Goal: Information Seeking & Learning: Learn about a topic

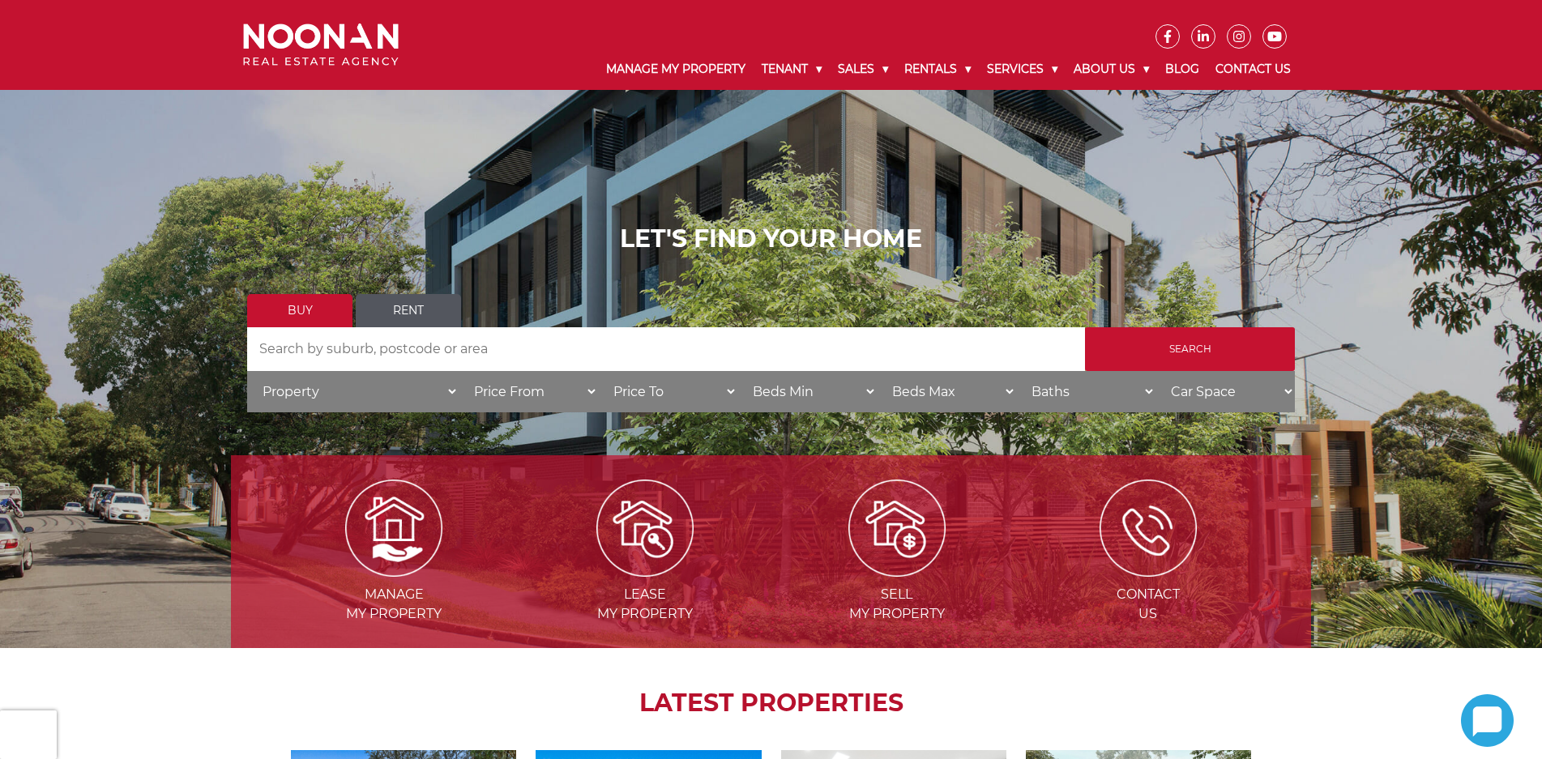
click at [389, 317] on link "Rent" at bounding box center [408, 310] width 105 height 33
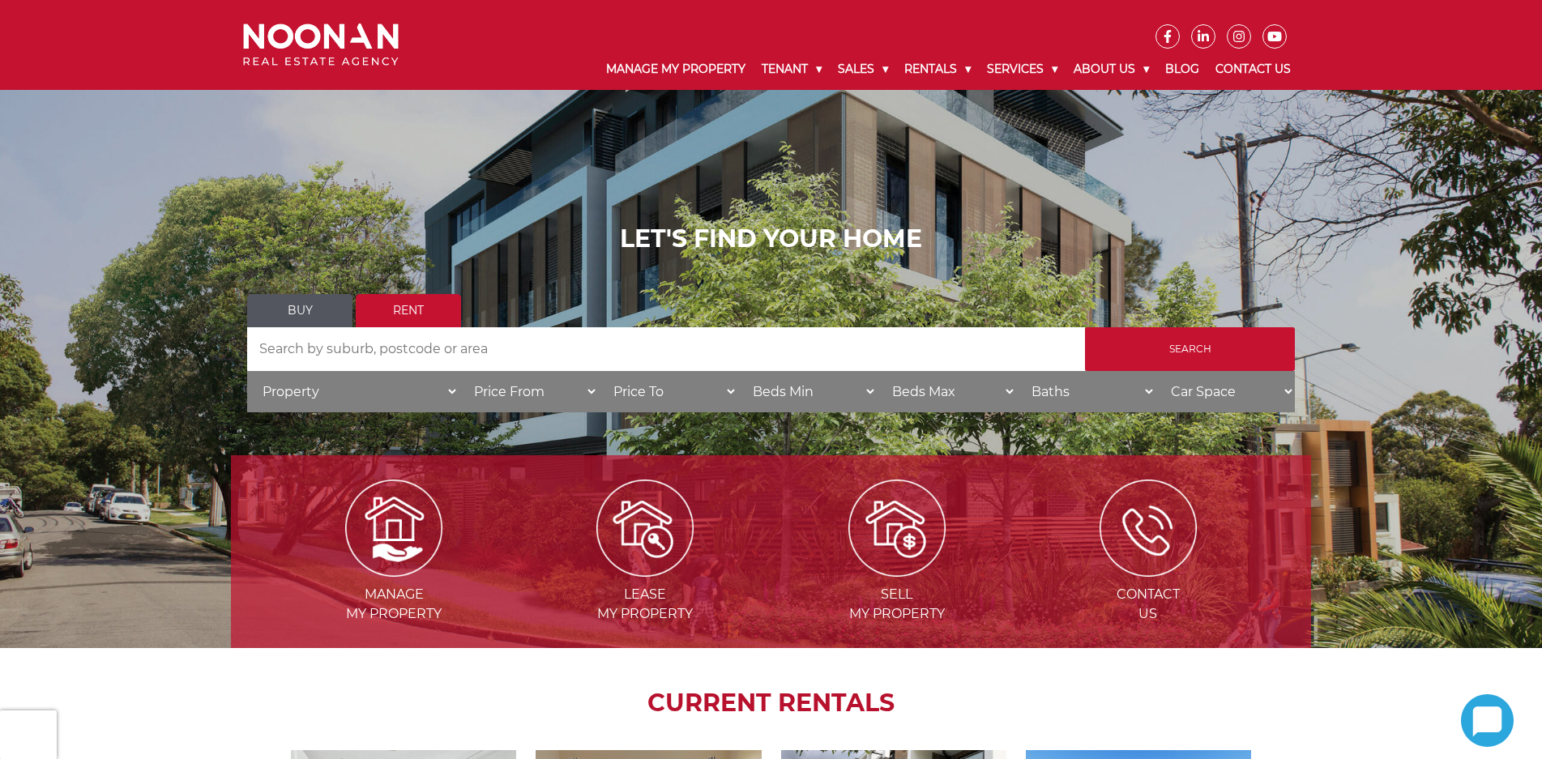
click at [514, 342] on input "Search by Address" at bounding box center [666, 349] width 838 height 44
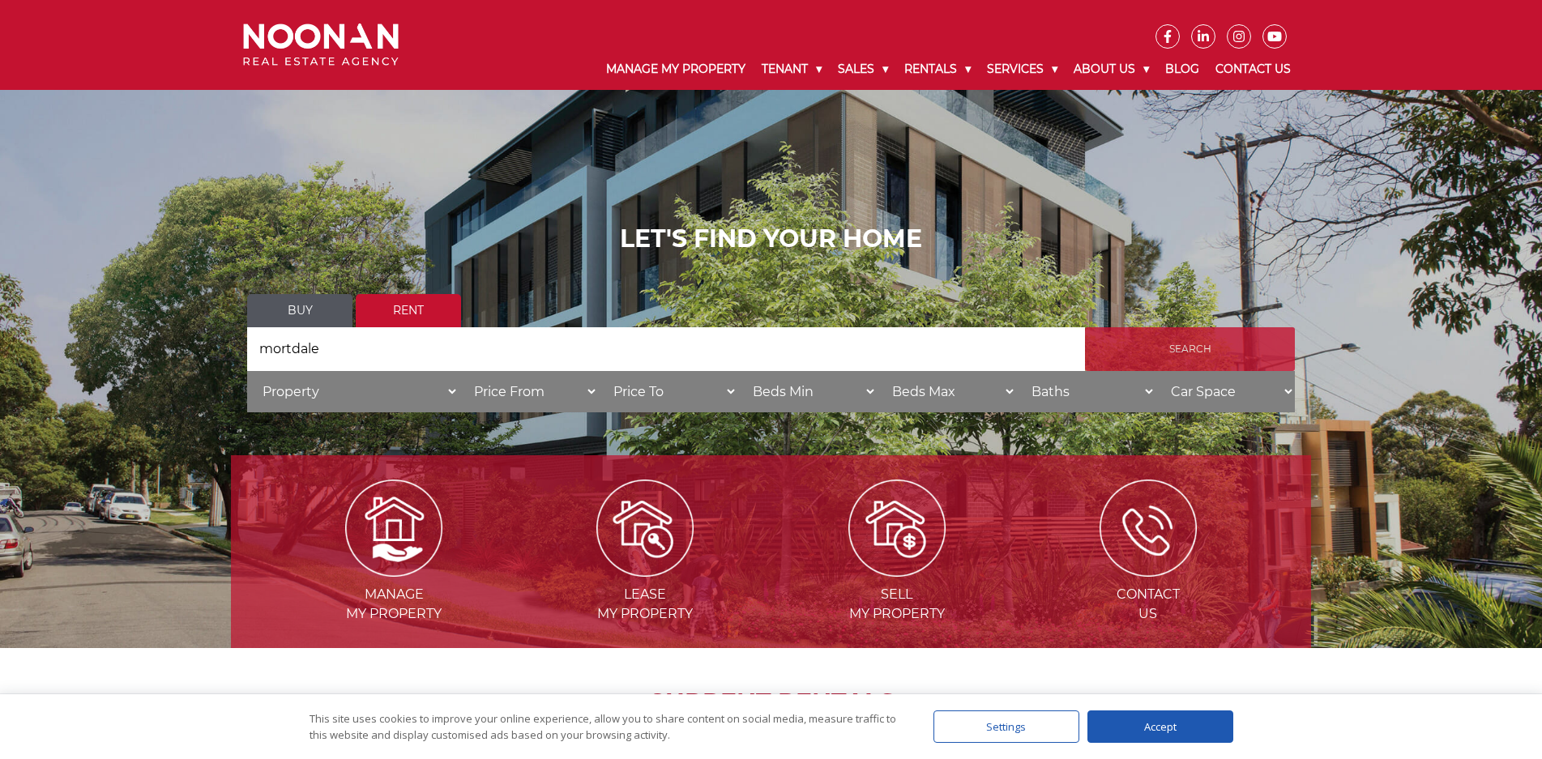
type input "mortdale"
click at [1256, 355] on input "Search" at bounding box center [1190, 349] width 210 height 44
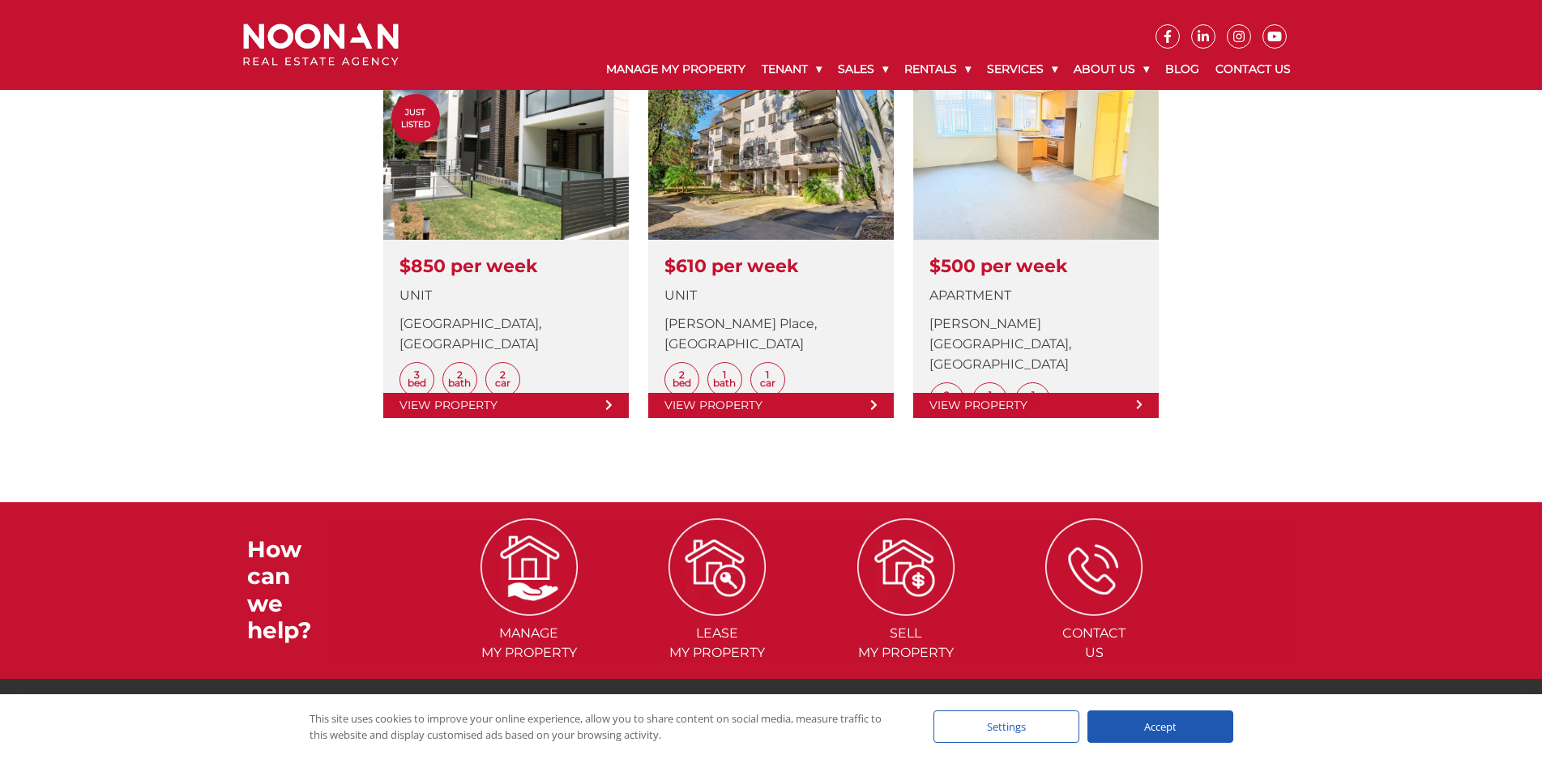
scroll to position [162, 0]
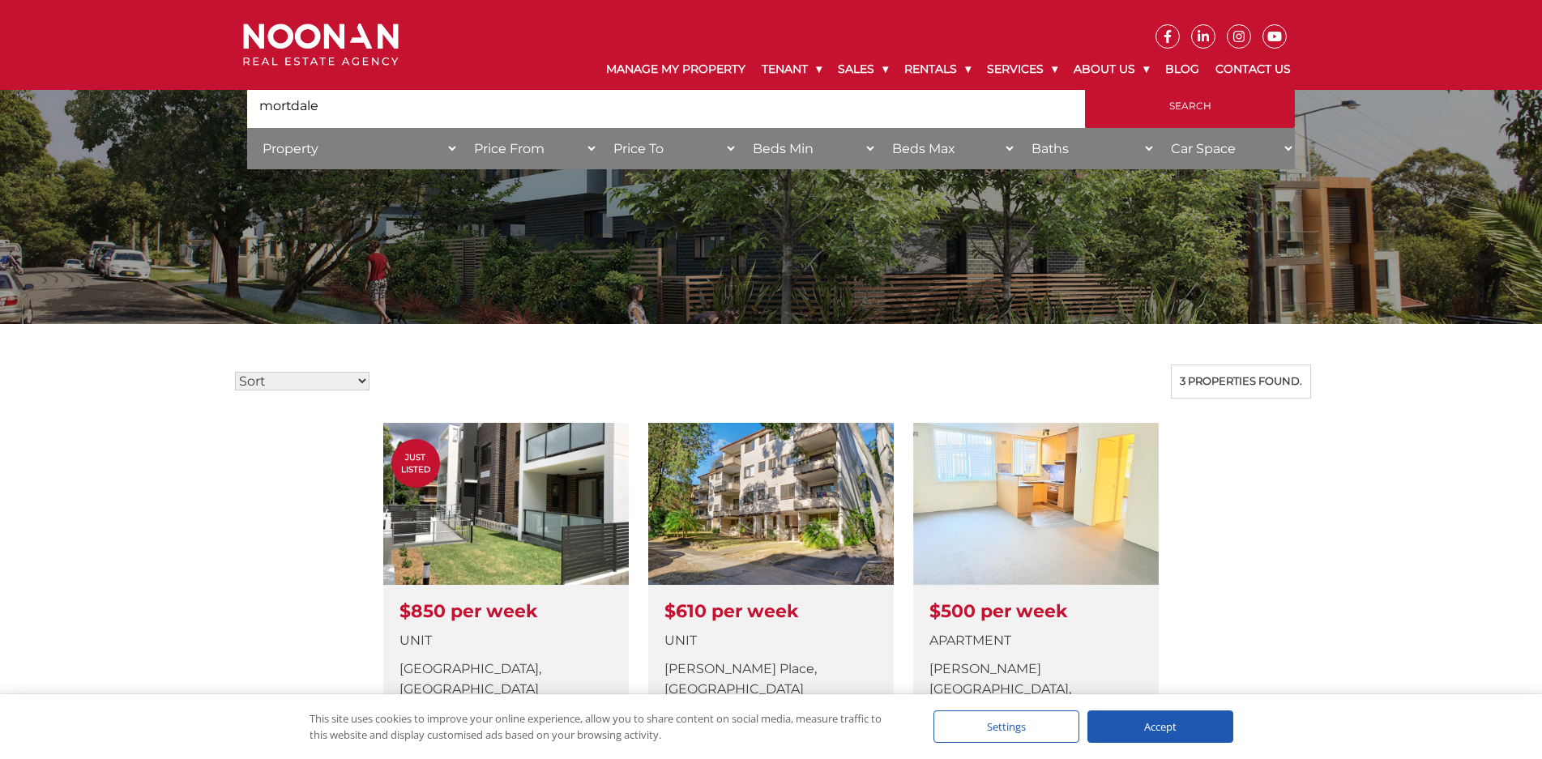
click at [662, 157] on select "Price To $50 $100 $150 $200 $250 $300 $350 $400 $450 $500 $550 $600 $650 $700 $…" at bounding box center [667, 148] width 139 height 41
select select "600"
click at [598, 128] on select "Price To $50 $100 $150 $200 $250 $300 $350 $400 $450 $500 $550 $600 $650 $700 $…" at bounding box center [667, 148] width 139 height 41
click at [1210, 109] on input "Search" at bounding box center [1190, 106] width 210 height 44
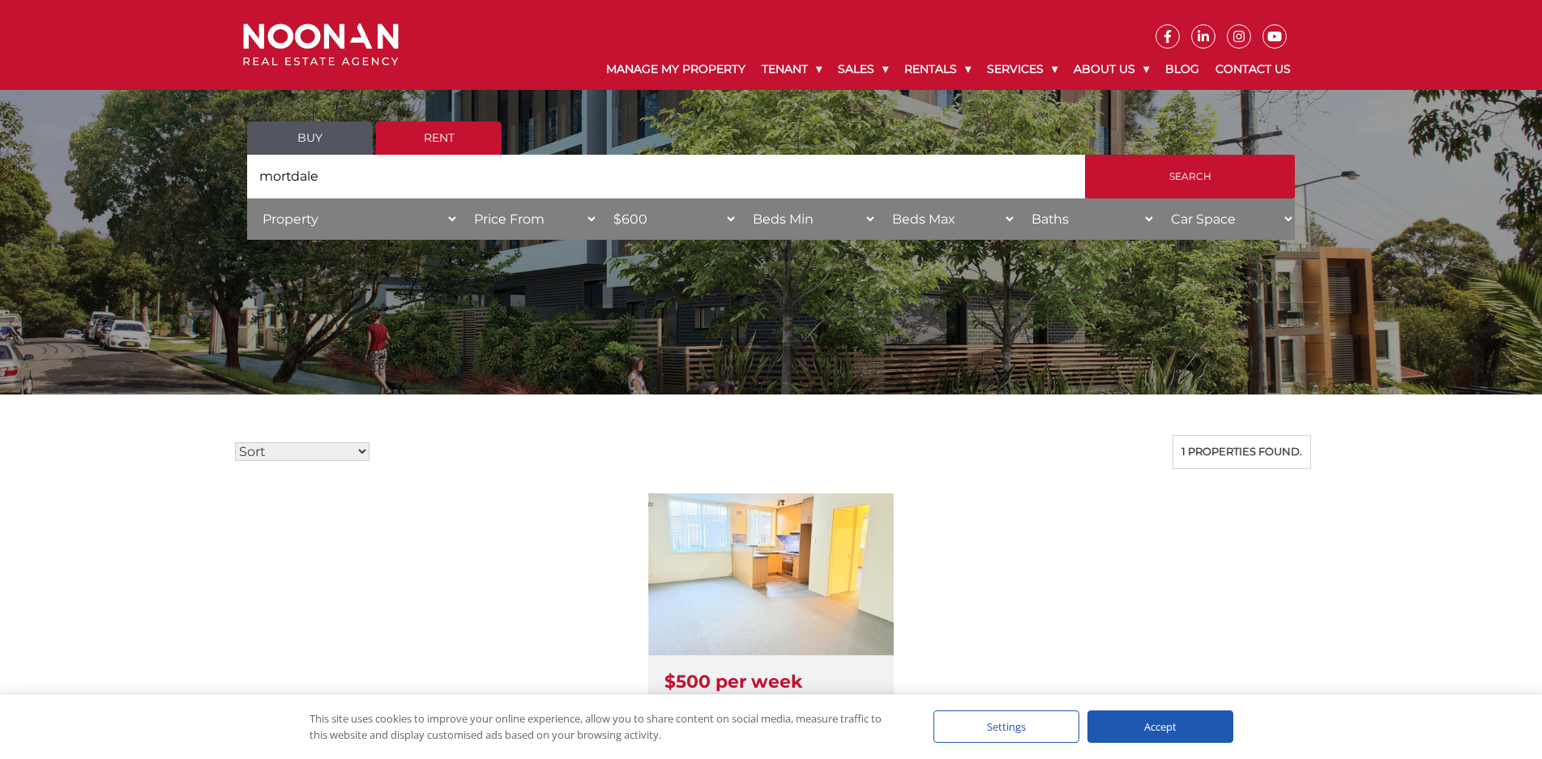
scroll to position [243, 0]
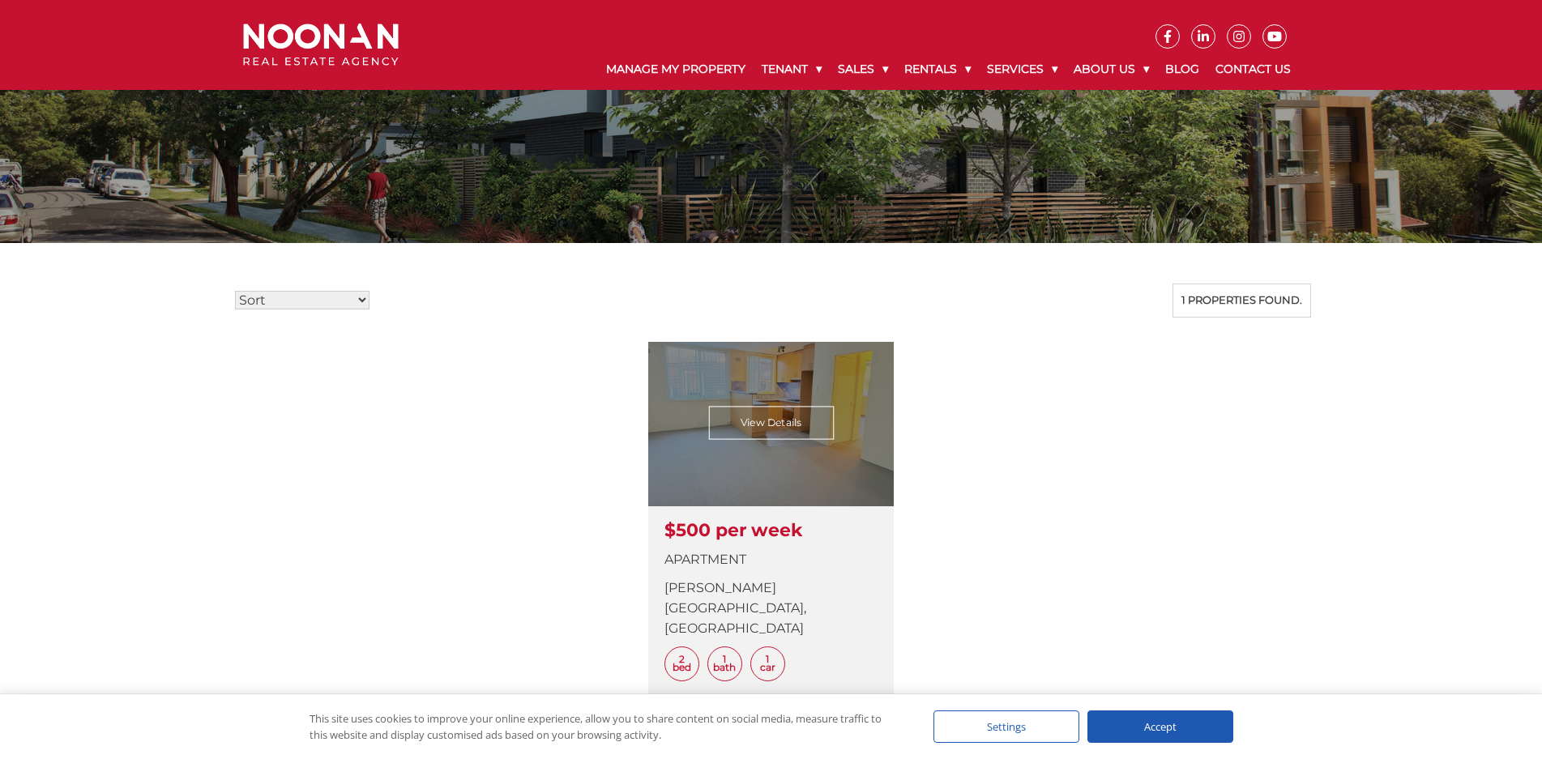
click at [817, 459] on link at bounding box center [770, 532] width 245 height 381
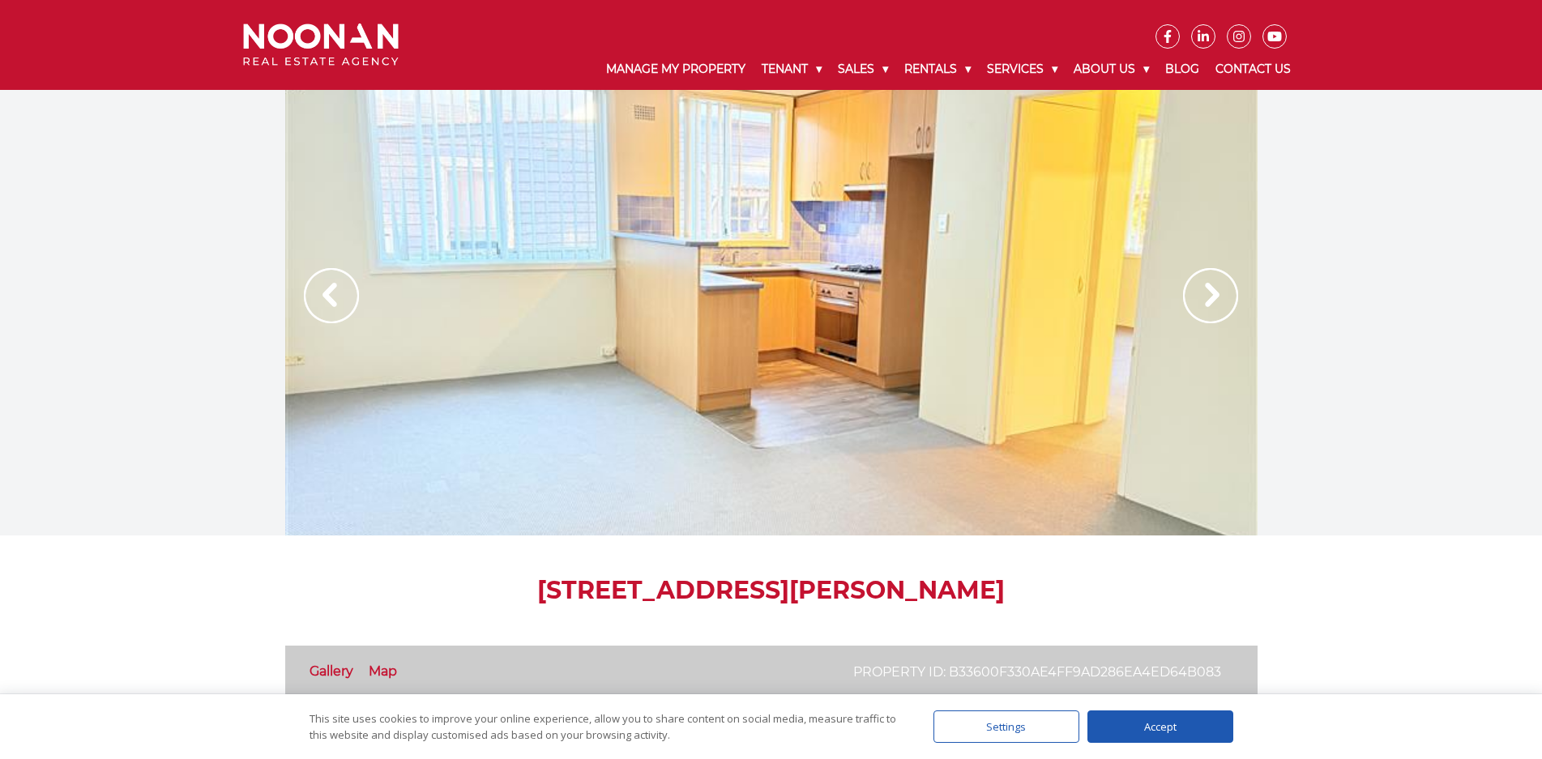
click at [1209, 313] on img at bounding box center [1210, 295] width 55 height 55
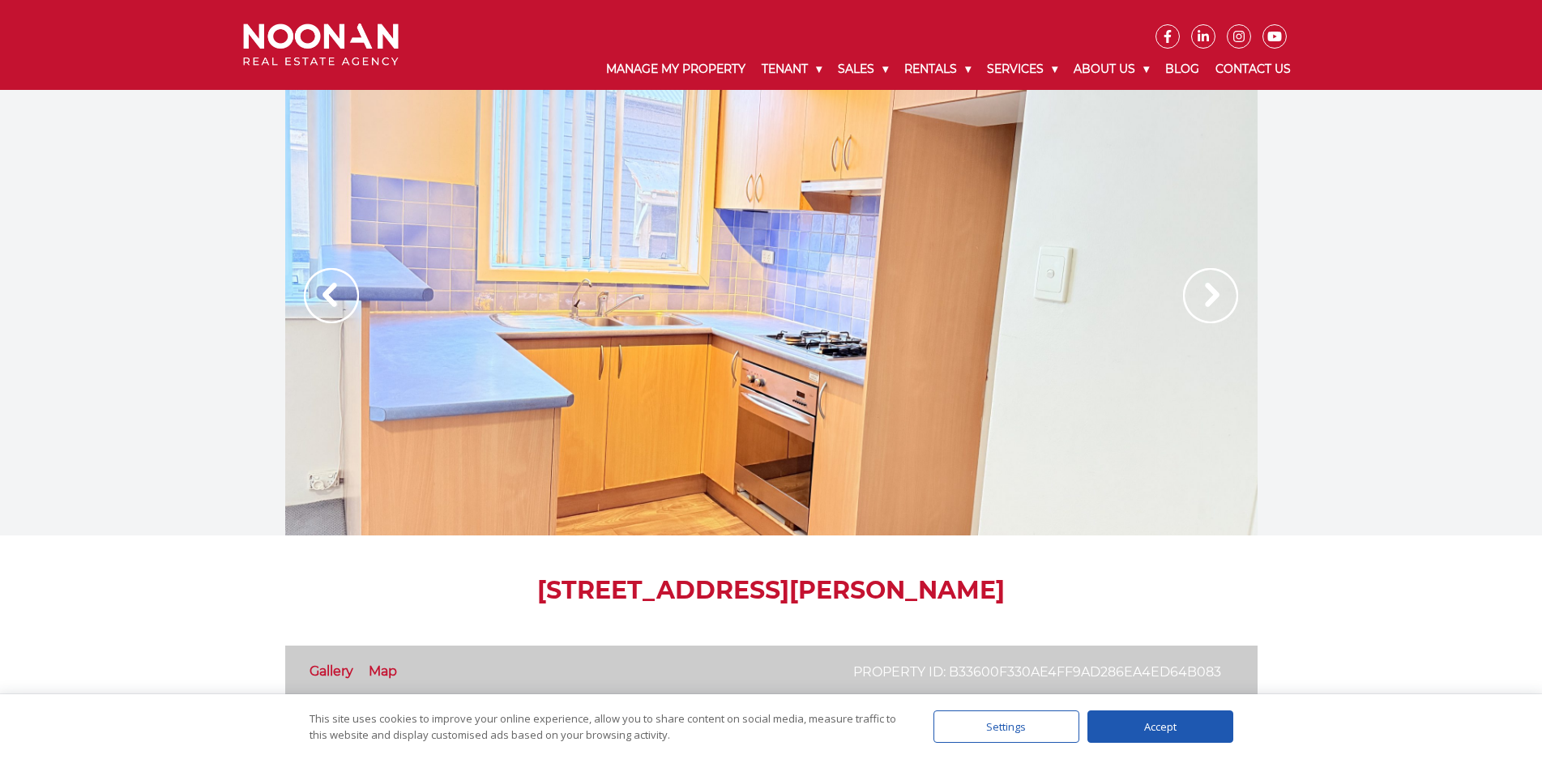
click at [1214, 304] on img at bounding box center [1210, 295] width 55 height 55
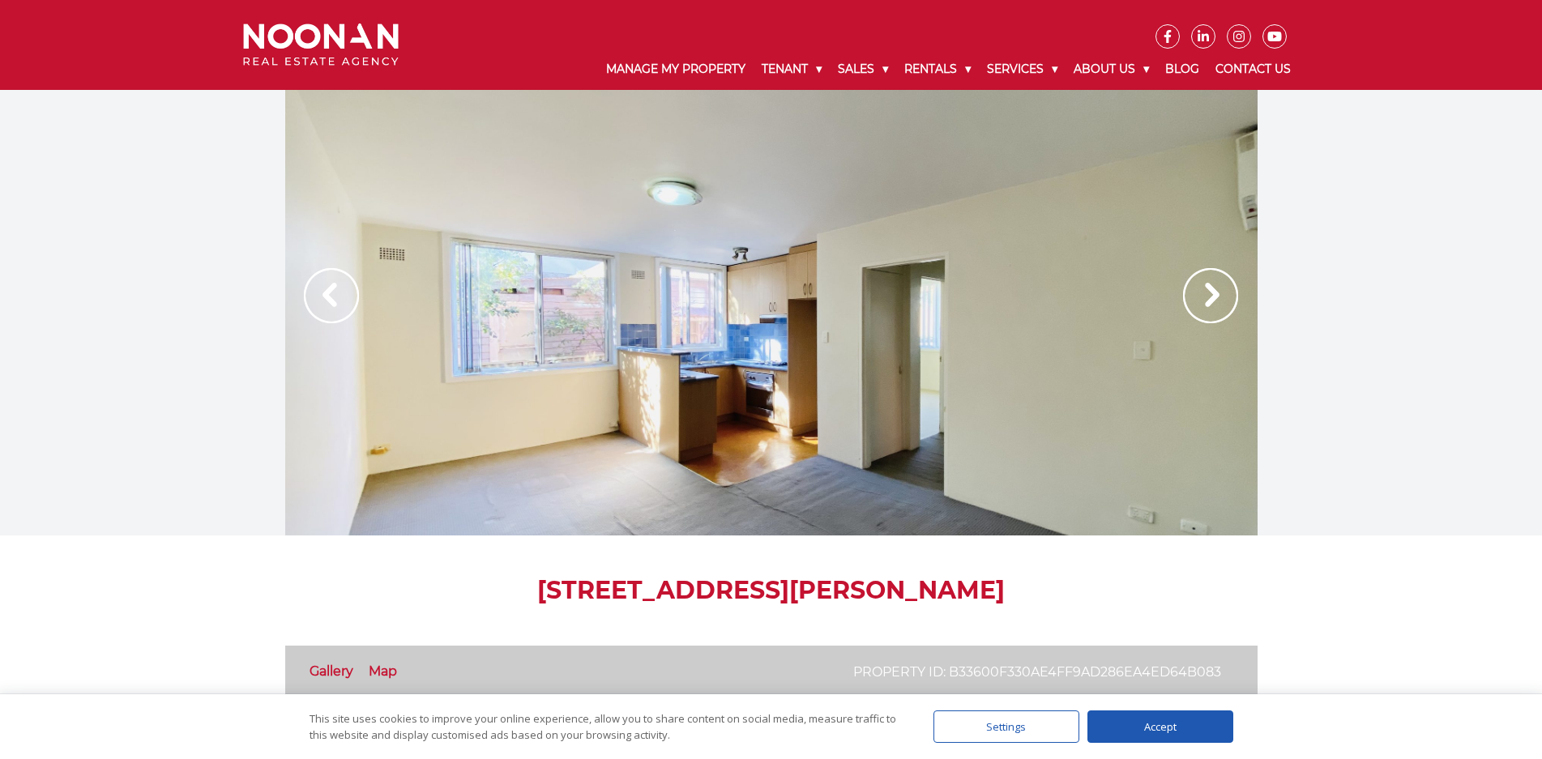
click at [1214, 305] on img at bounding box center [1210, 295] width 55 height 55
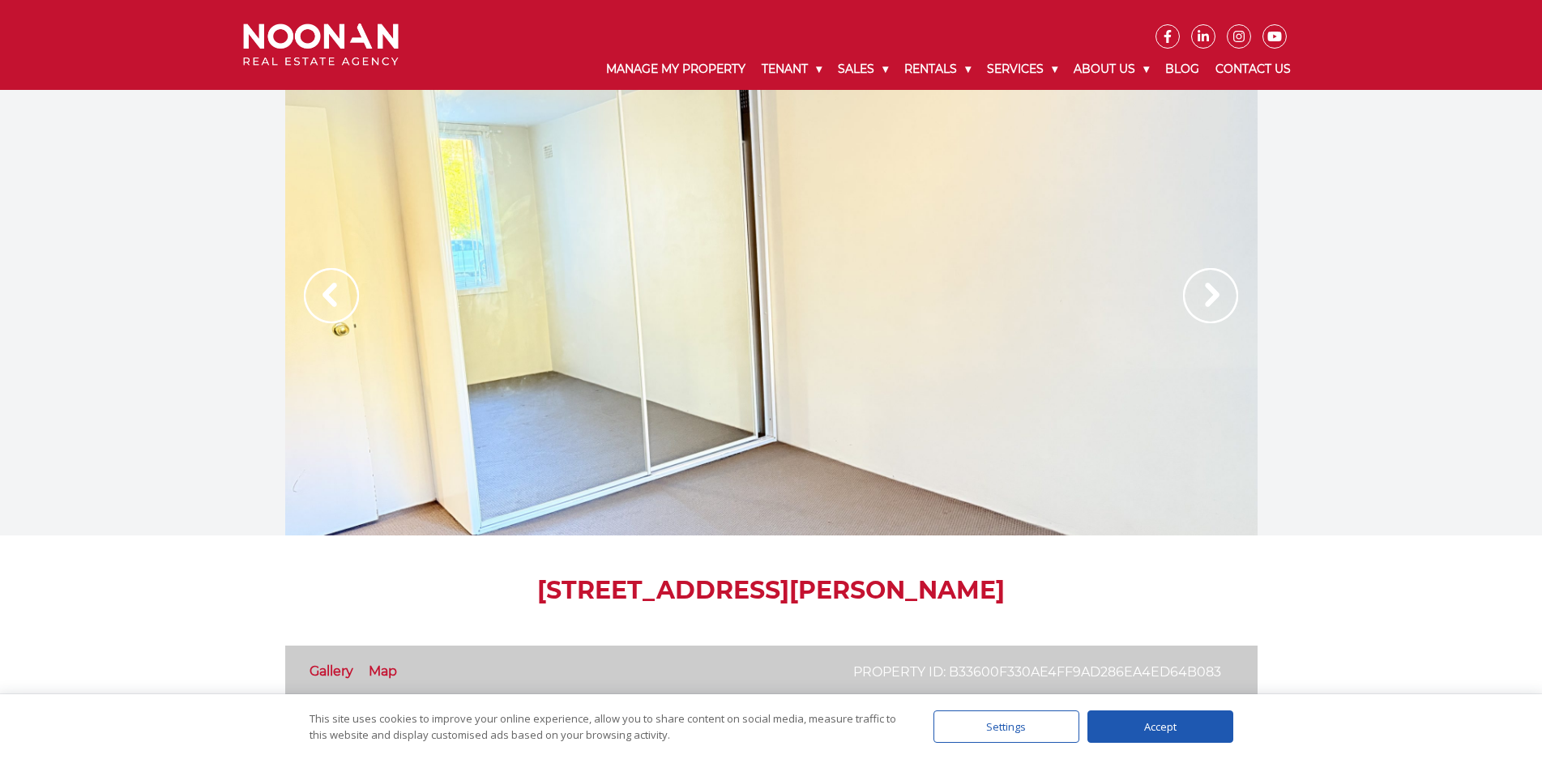
click at [1214, 305] on img at bounding box center [1210, 295] width 55 height 55
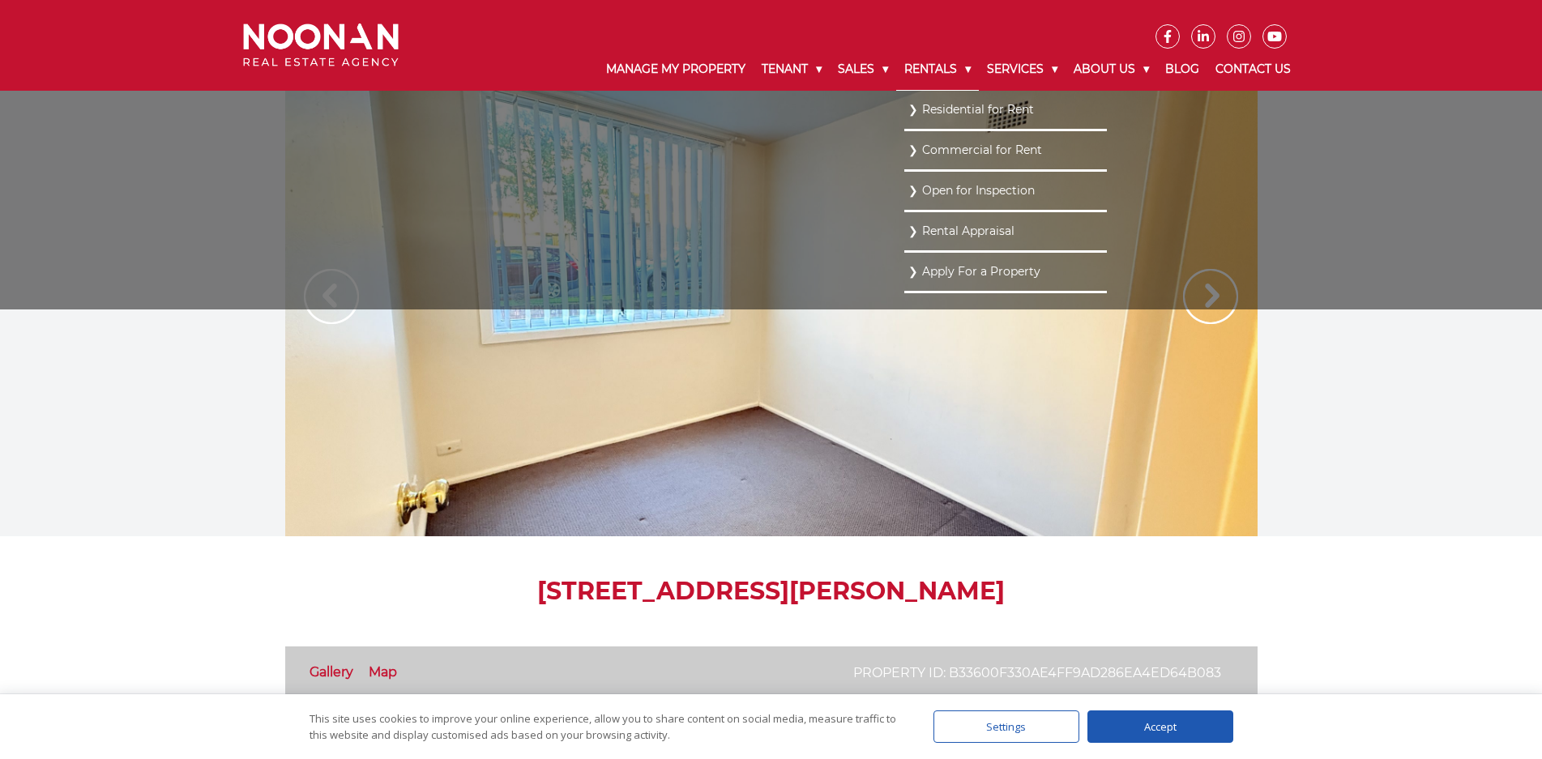
click at [922, 69] on link "Rentals" at bounding box center [937, 70] width 83 height 42
click at [954, 112] on link "Residential for Rent" at bounding box center [1005, 109] width 194 height 22
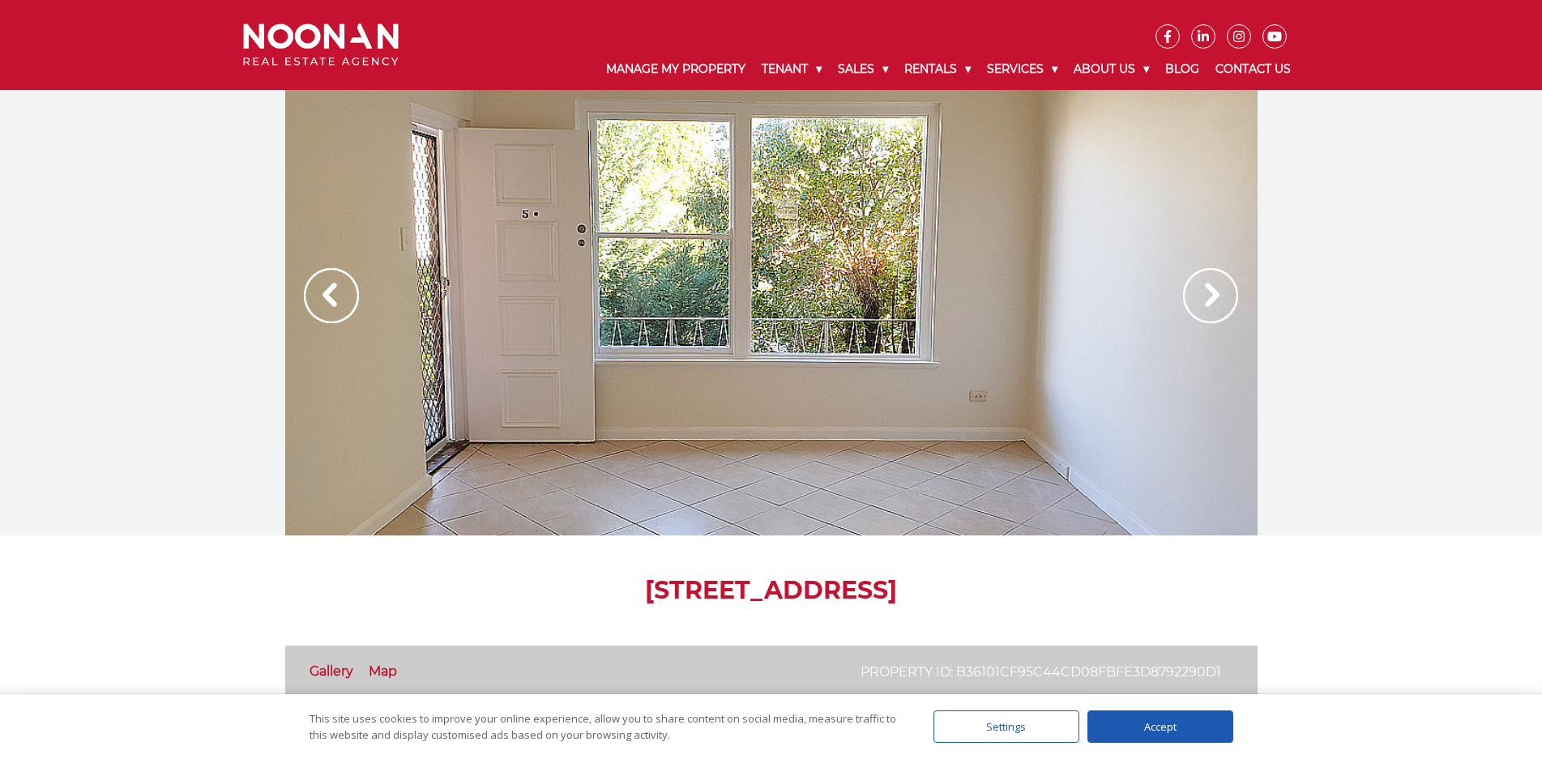
click at [1203, 296] on img at bounding box center [1210, 295] width 55 height 55
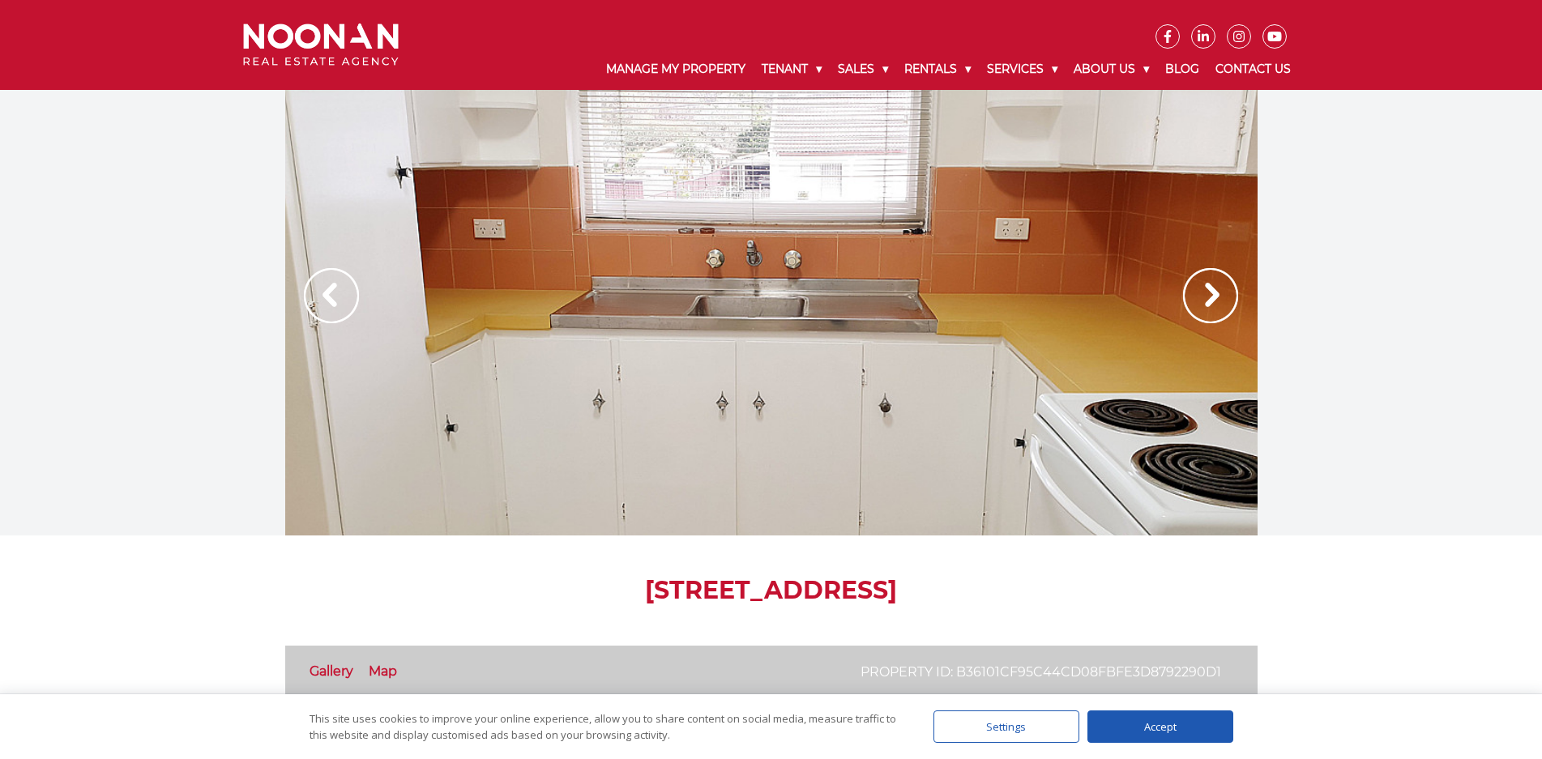
click at [1203, 297] on img at bounding box center [1210, 295] width 55 height 55
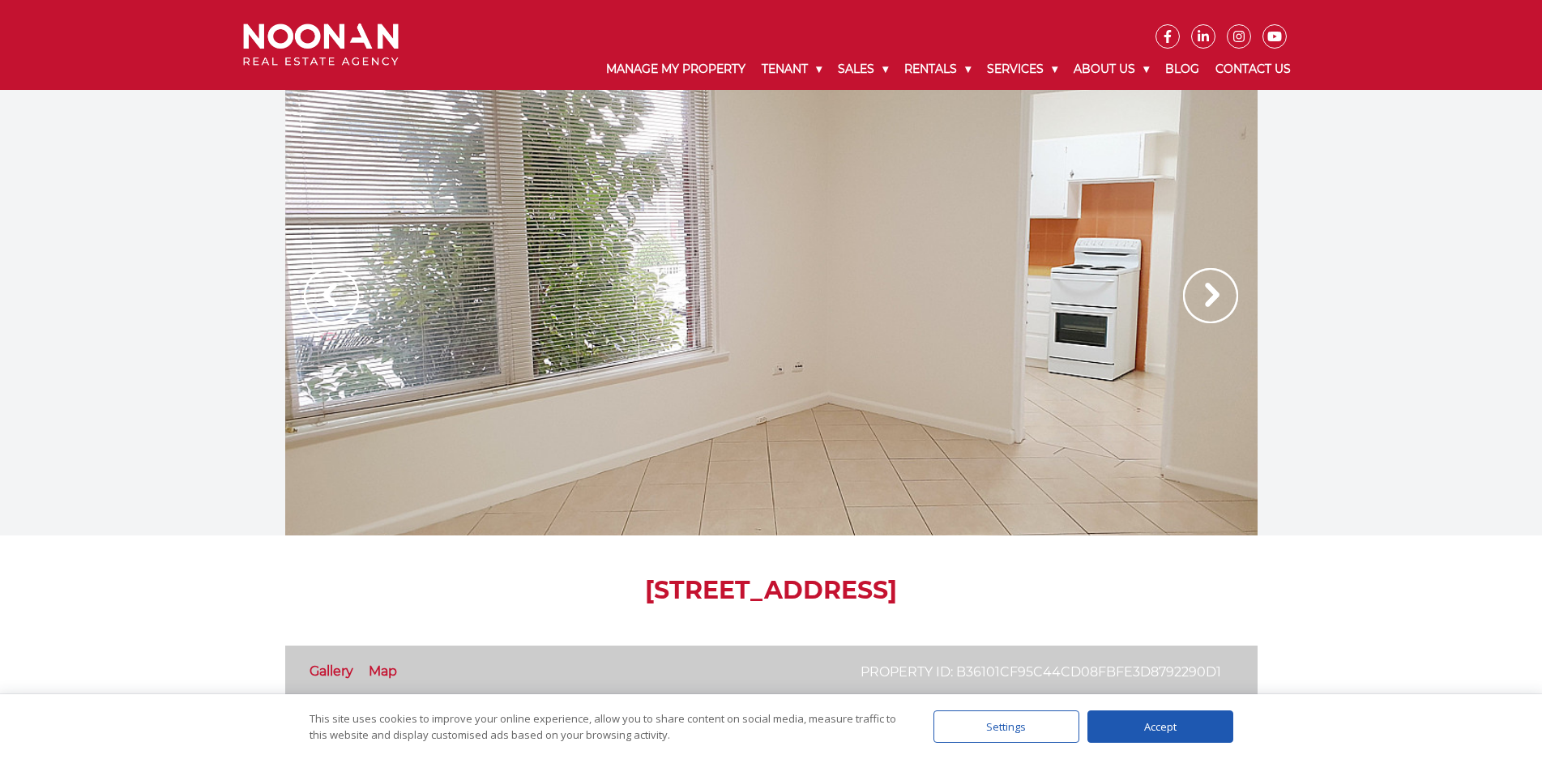
click at [1045, 330] on div at bounding box center [771, 313] width 972 height 446
click at [1198, 289] on img at bounding box center [1210, 295] width 55 height 55
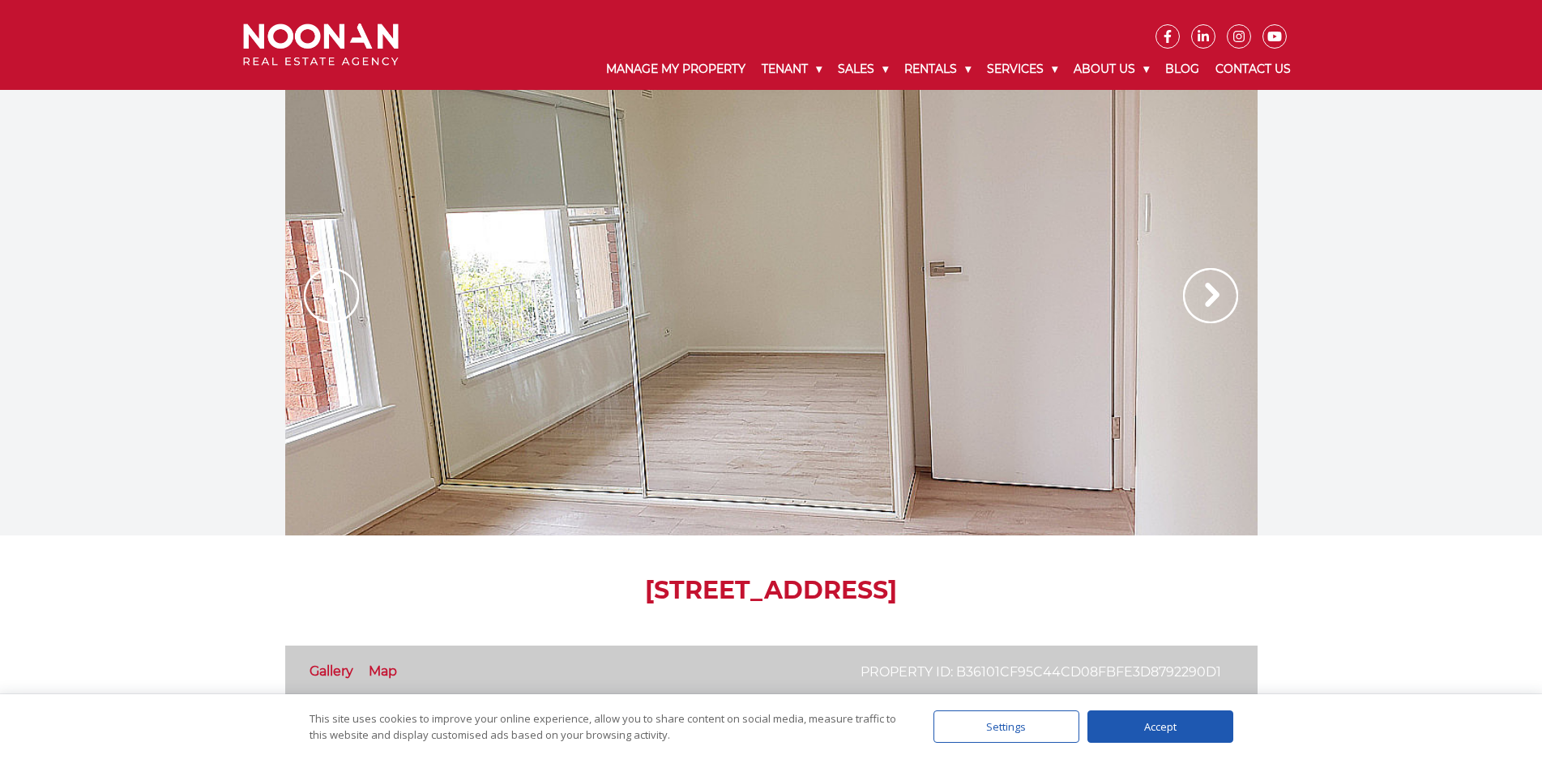
click at [1227, 300] on img at bounding box center [1210, 295] width 55 height 55
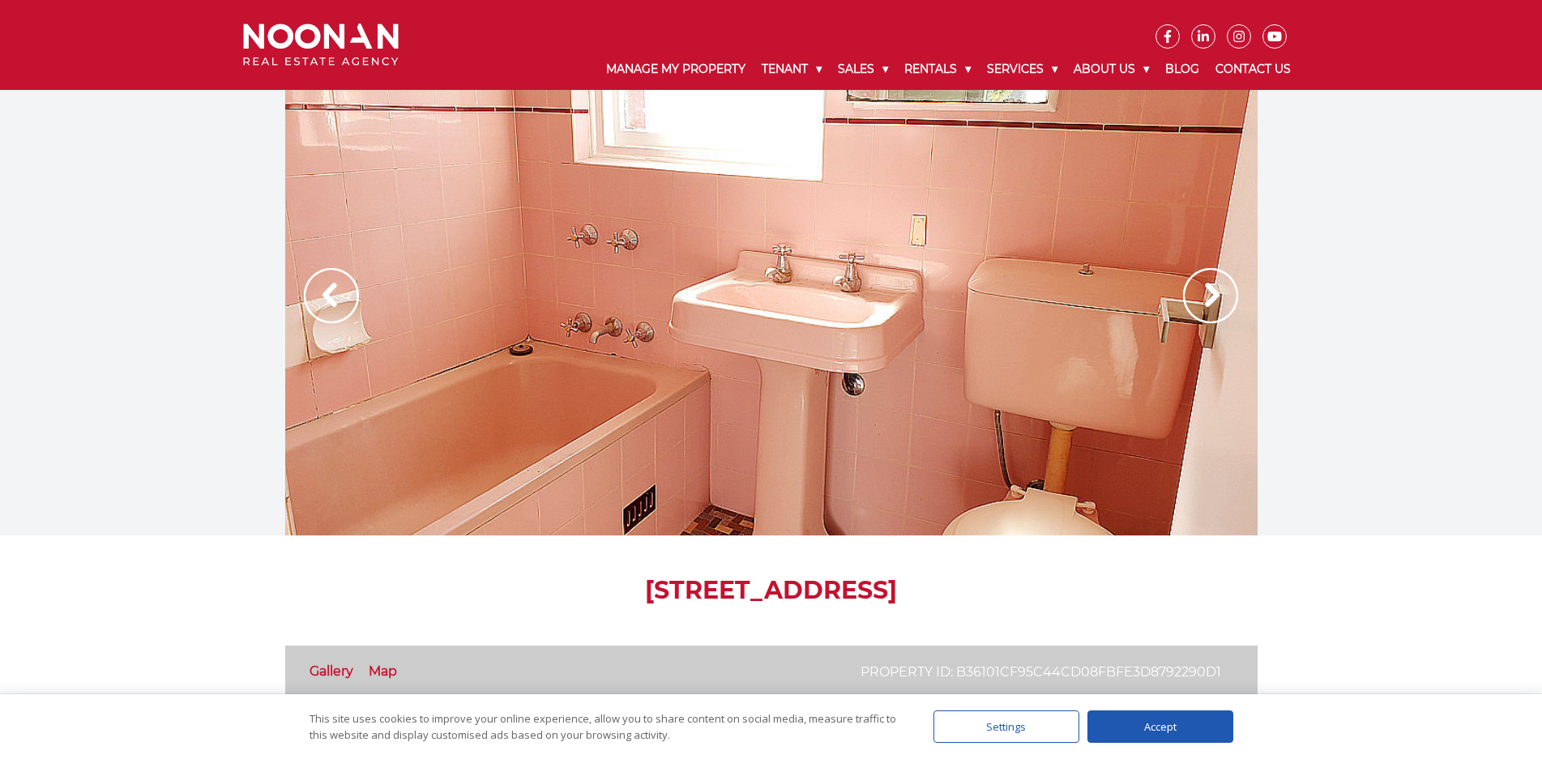
click at [1227, 300] on img at bounding box center [1210, 295] width 55 height 55
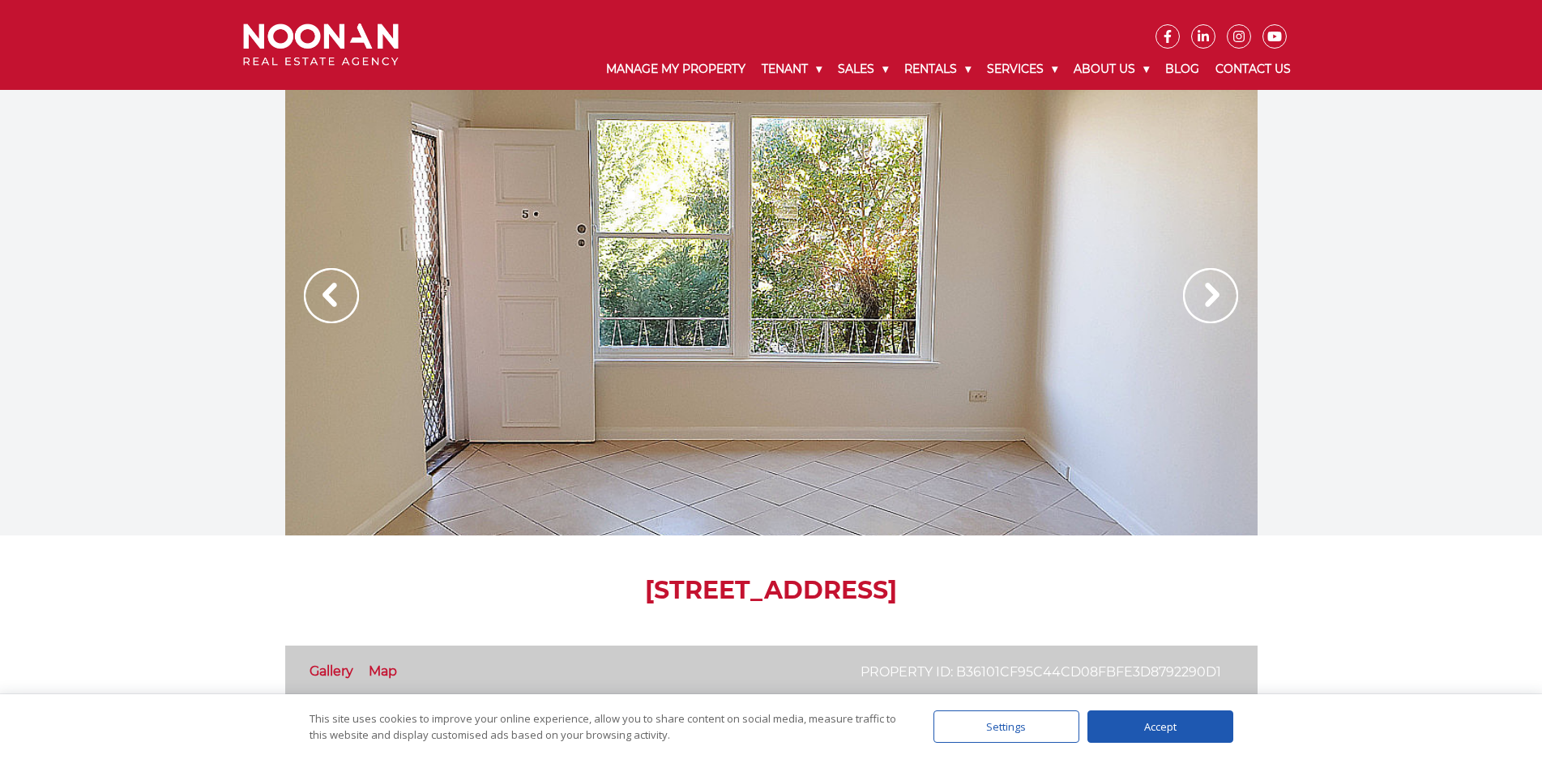
click at [1227, 300] on img at bounding box center [1210, 295] width 55 height 55
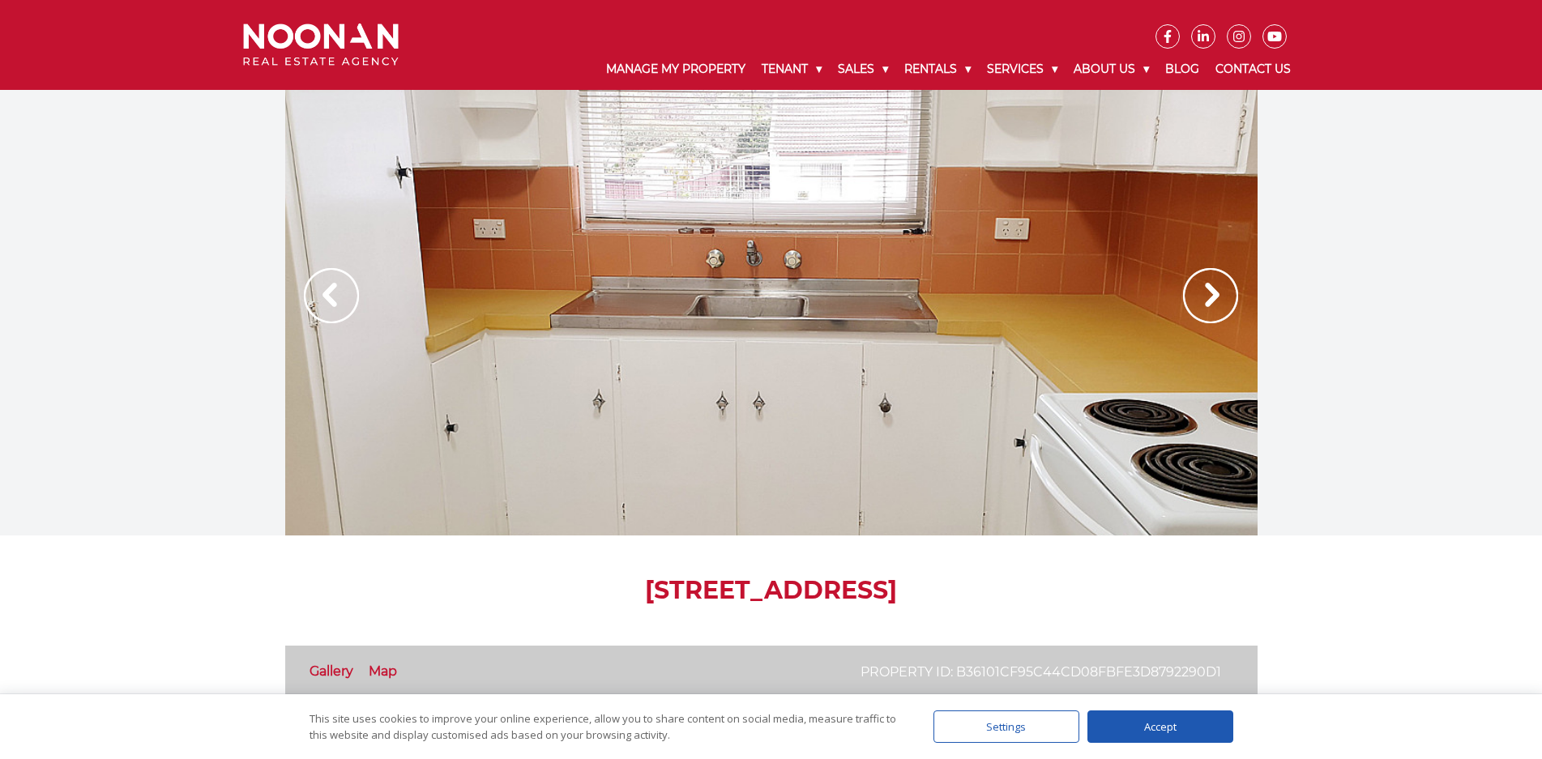
click at [1227, 300] on img at bounding box center [1210, 295] width 55 height 55
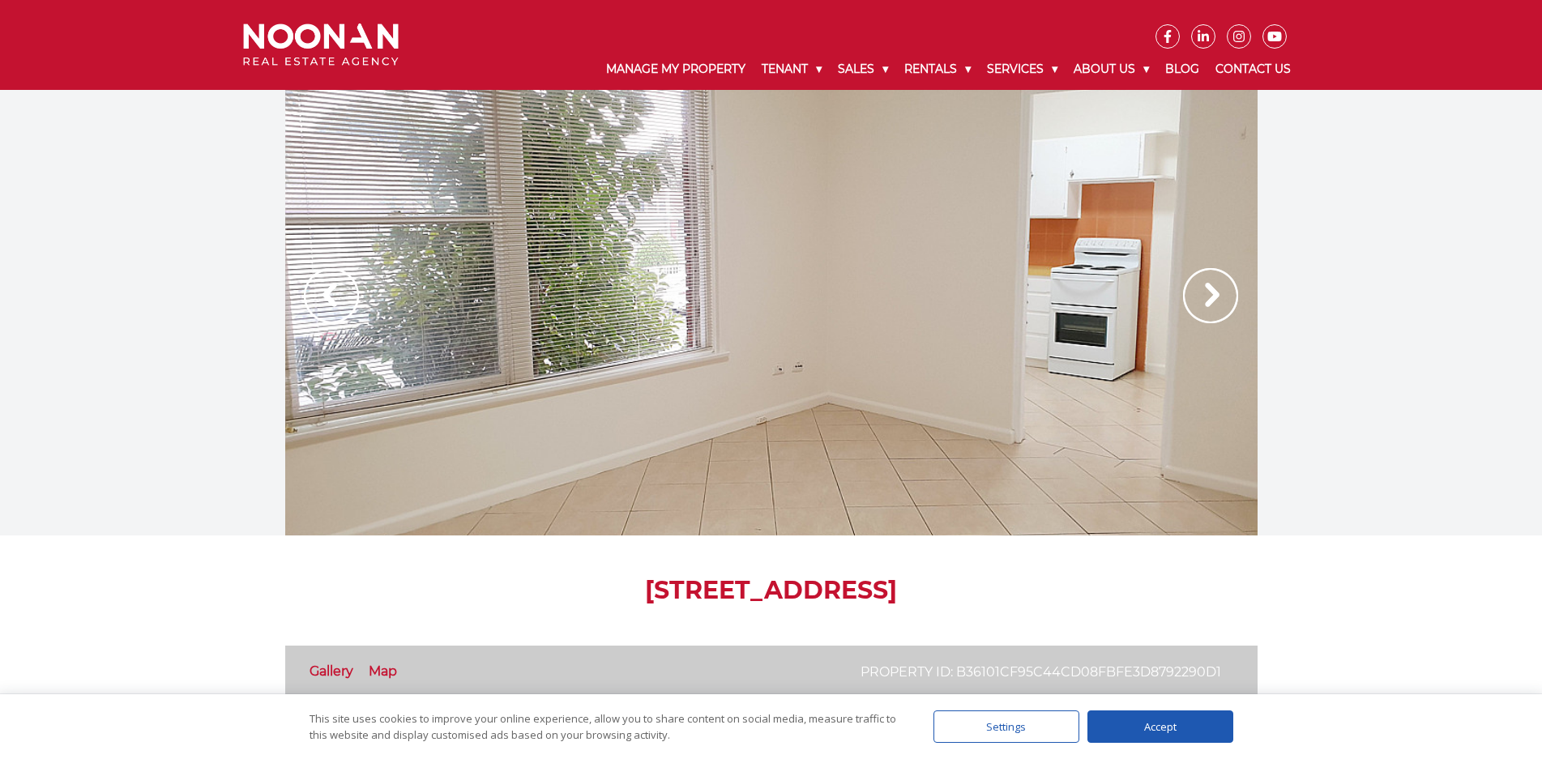
click at [1227, 300] on img at bounding box center [1210, 295] width 55 height 55
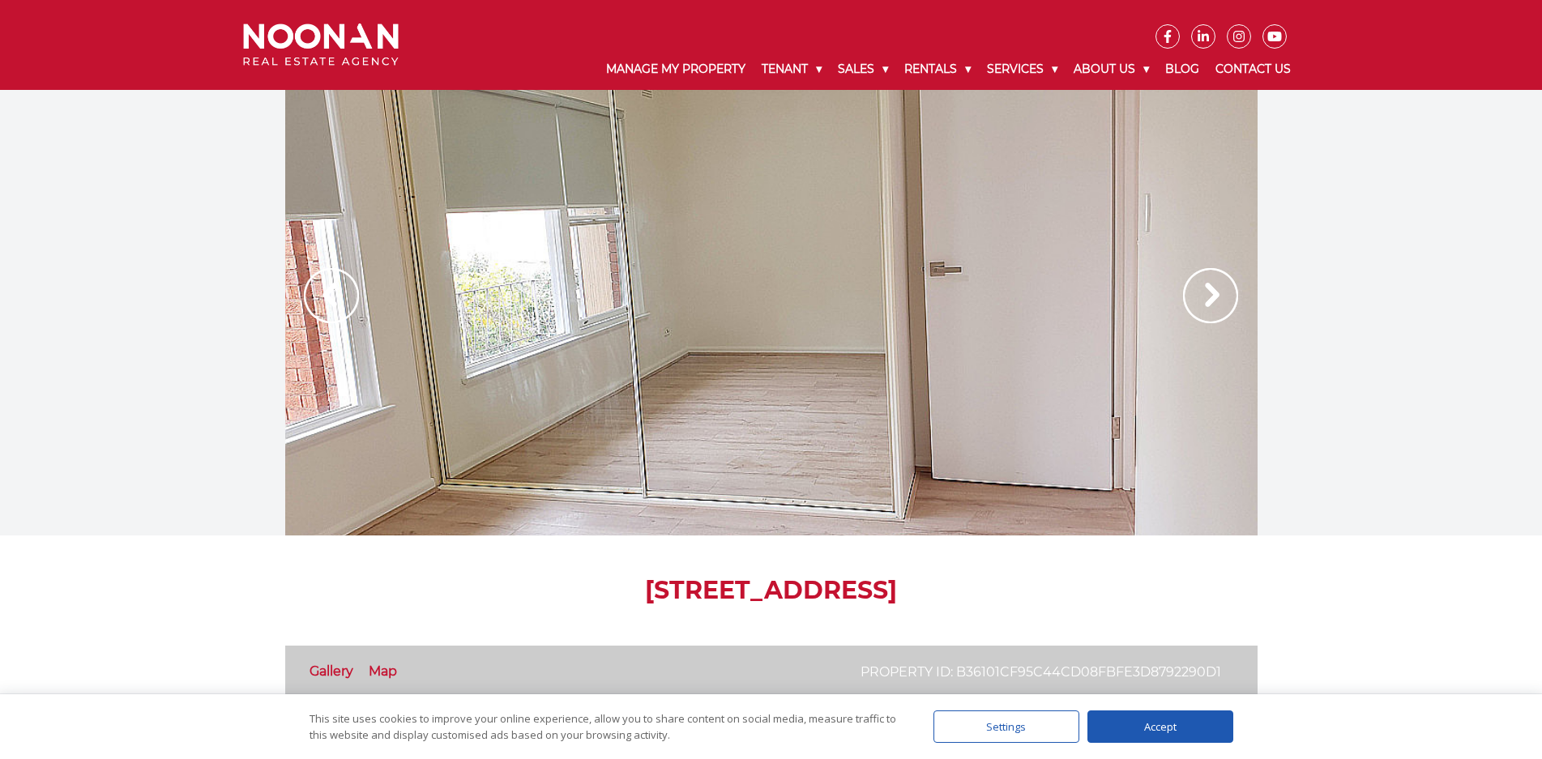
click at [1227, 301] on img at bounding box center [1210, 295] width 55 height 55
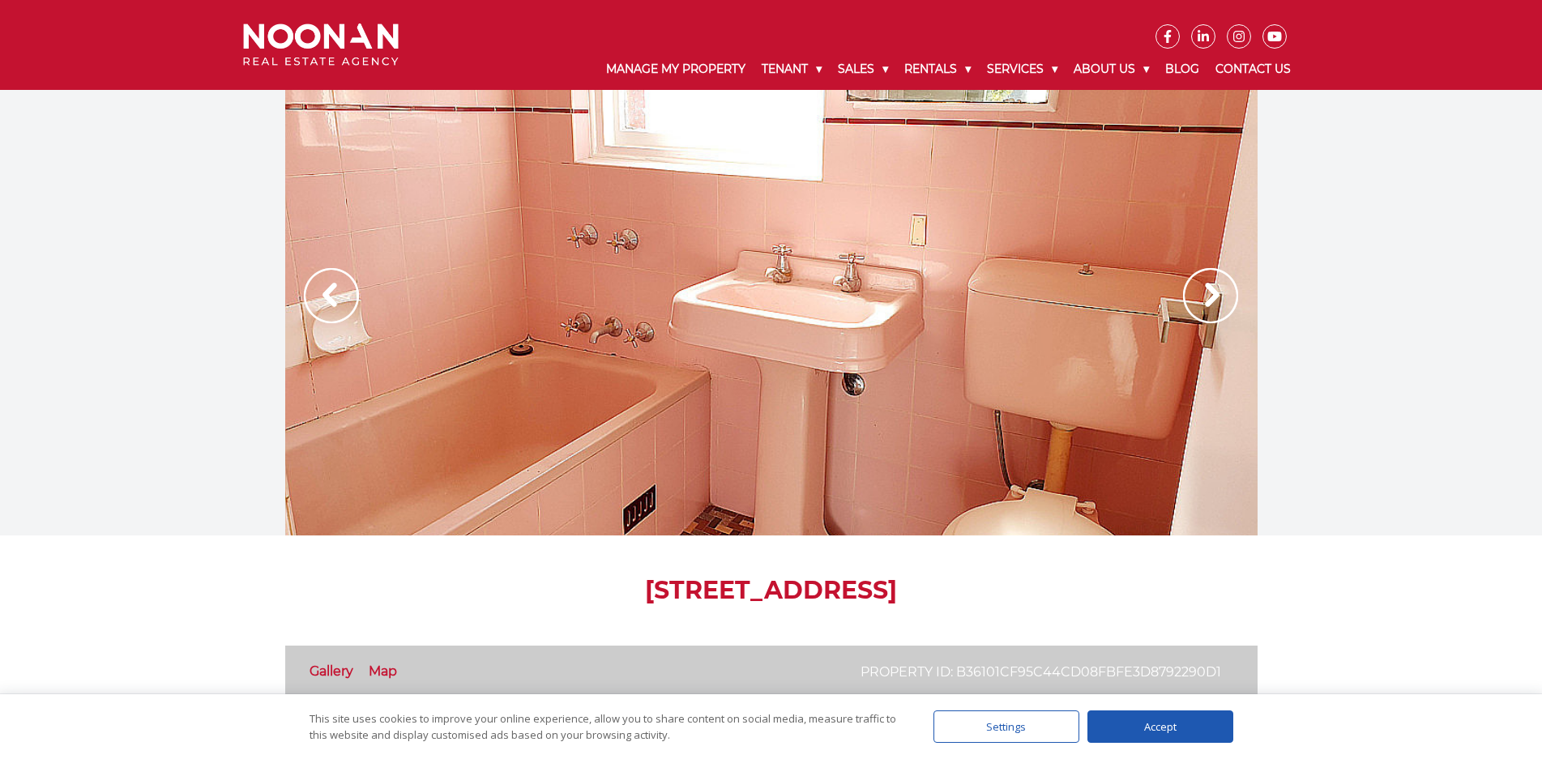
click at [852, 379] on div at bounding box center [771, 313] width 972 height 446
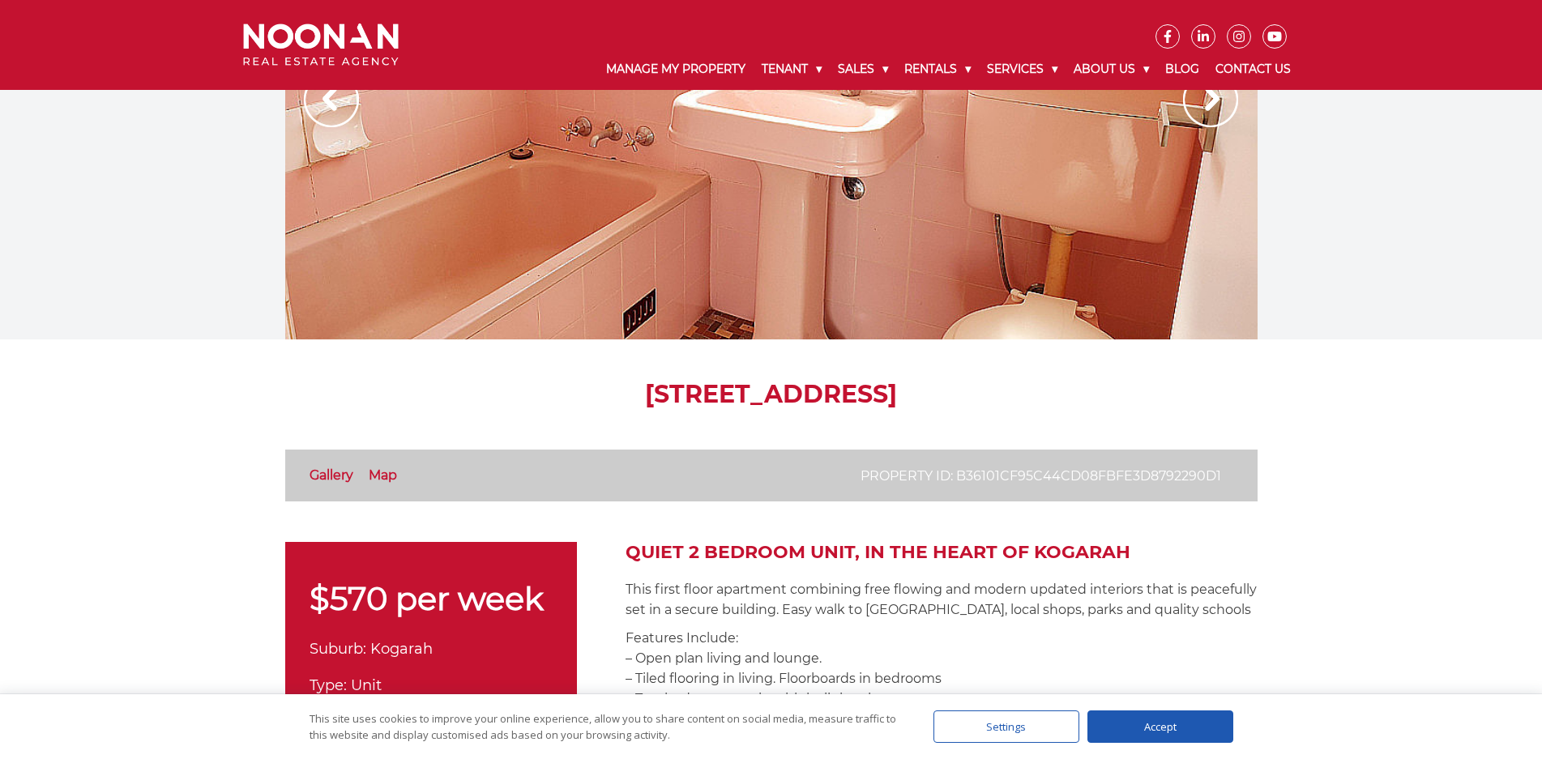
scroll to position [324, 0]
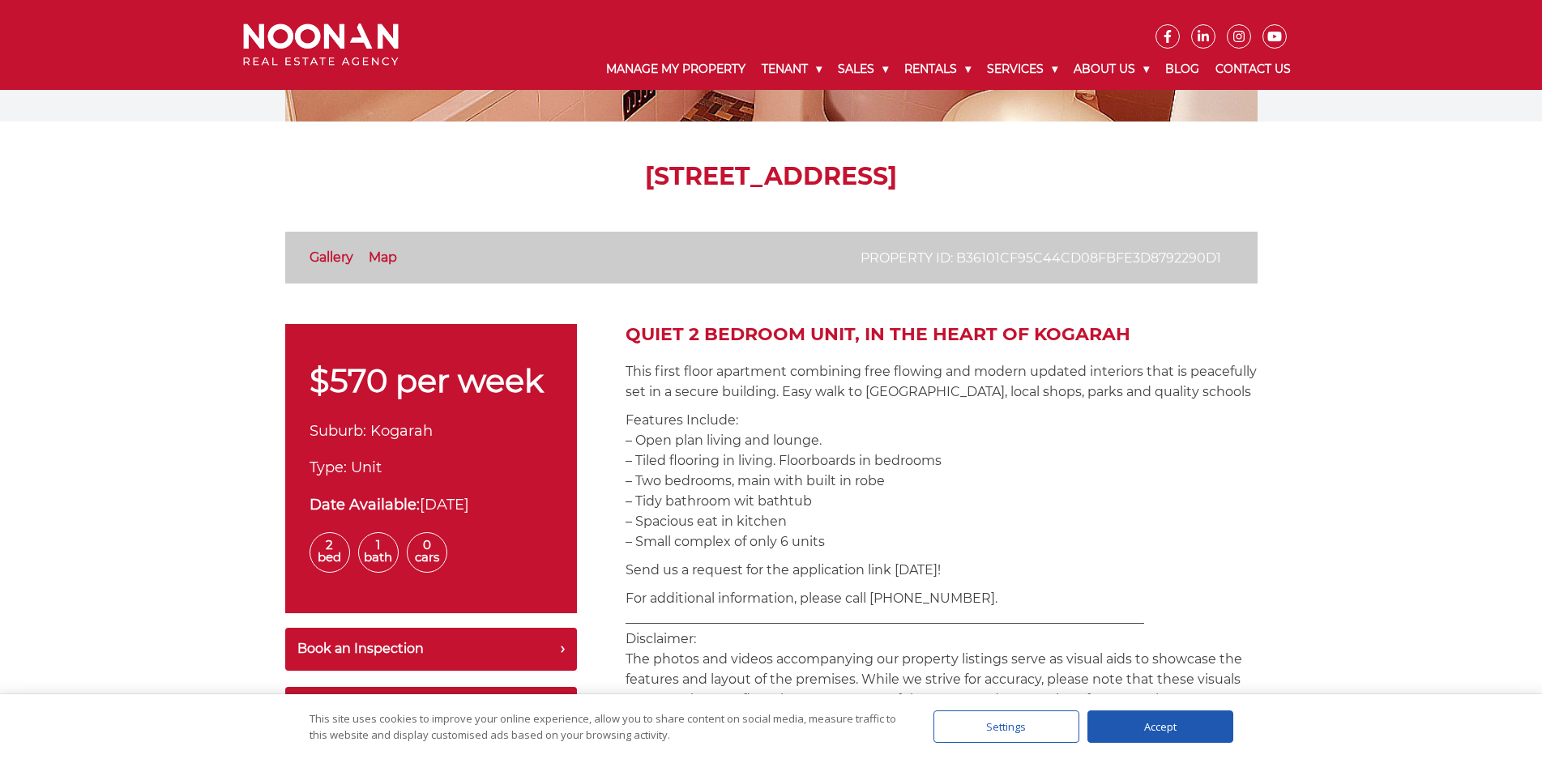
click at [312, 257] on link "Gallery" at bounding box center [331, 257] width 44 height 15
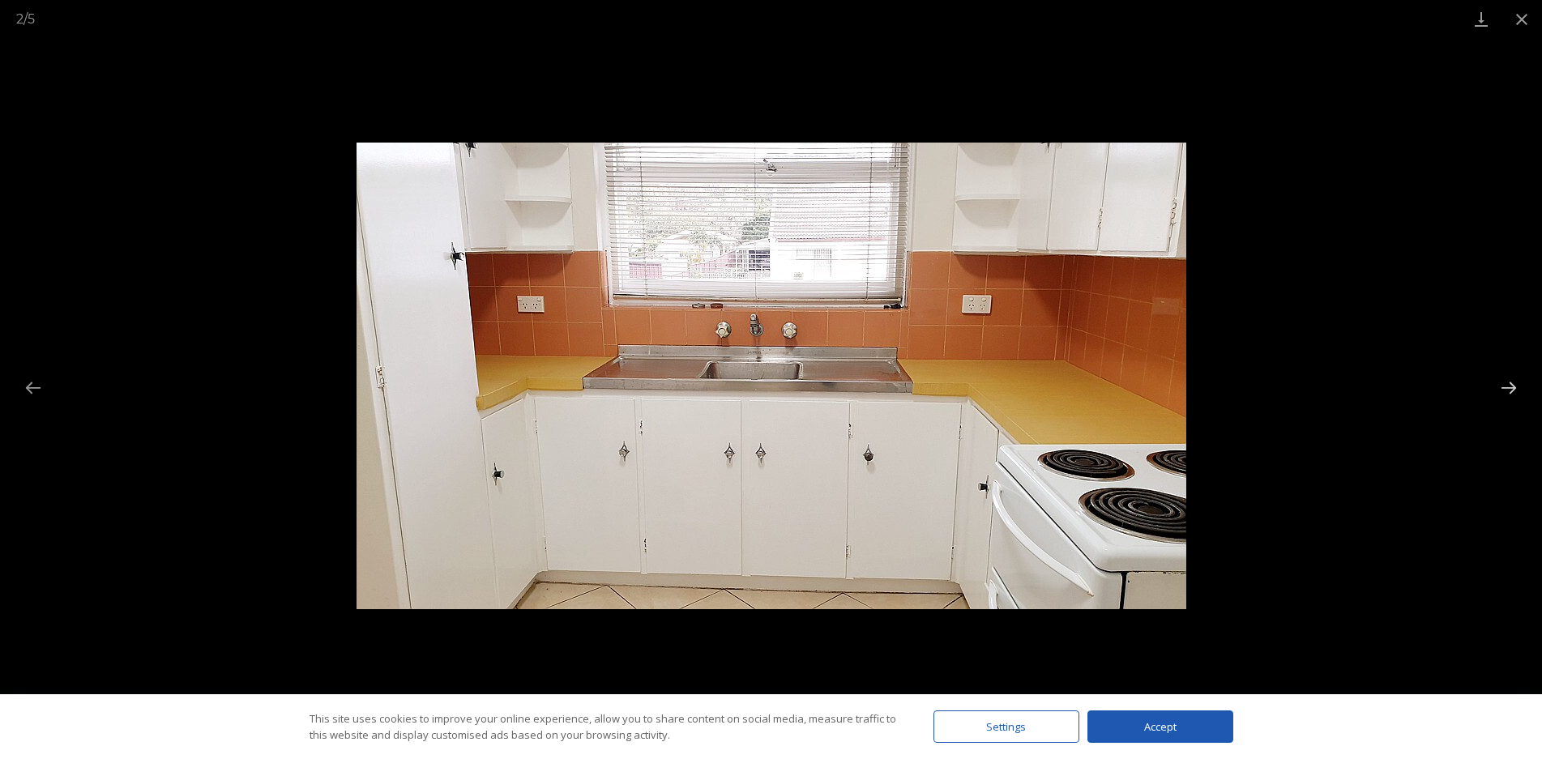
click at [1508, 399] on button "Next slide" at bounding box center [1508, 388] width 34 height 32
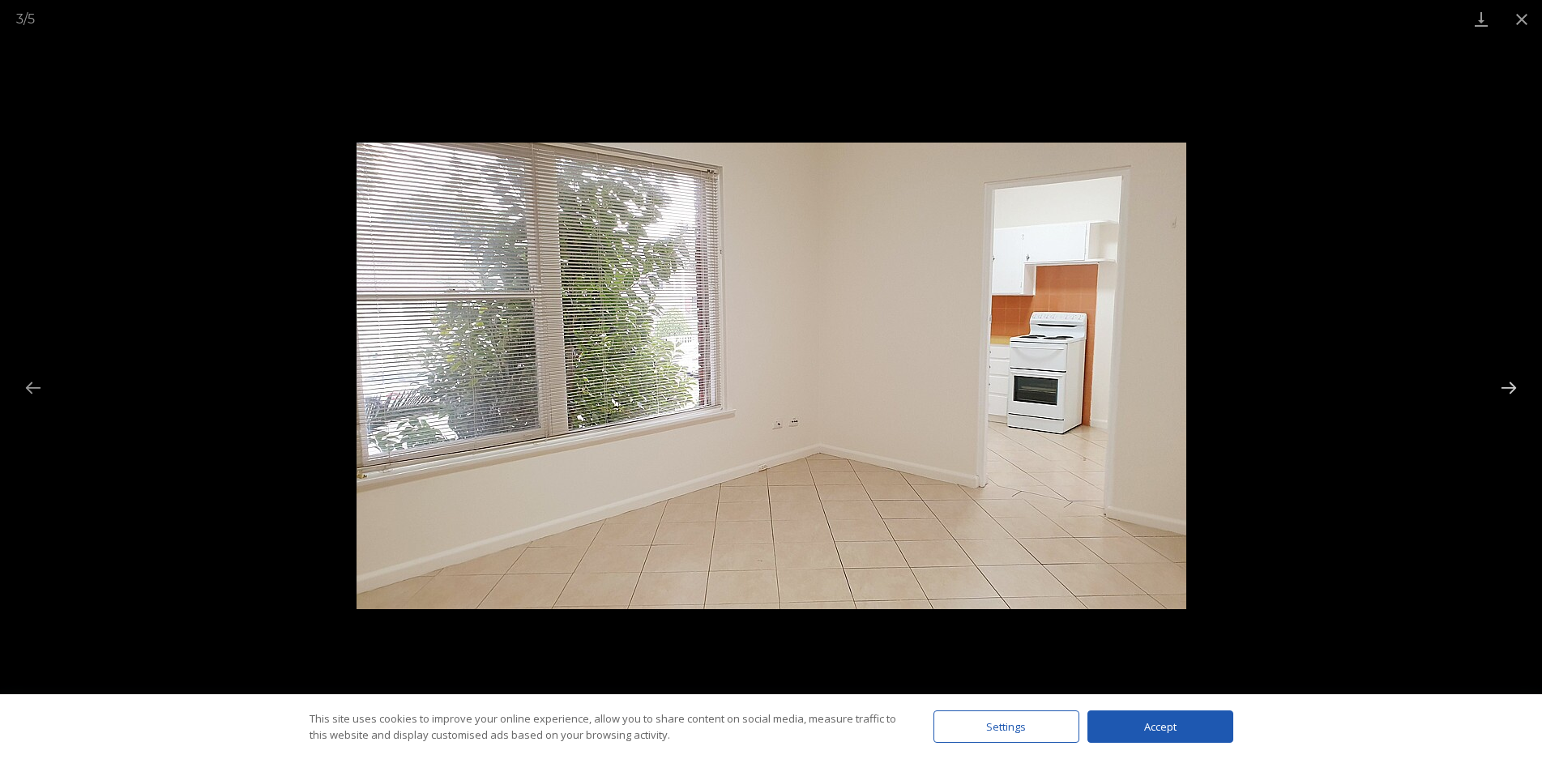
click at [1508, 399] on button "Next slide" at bounding box center [1508, 388] width 34 height 32
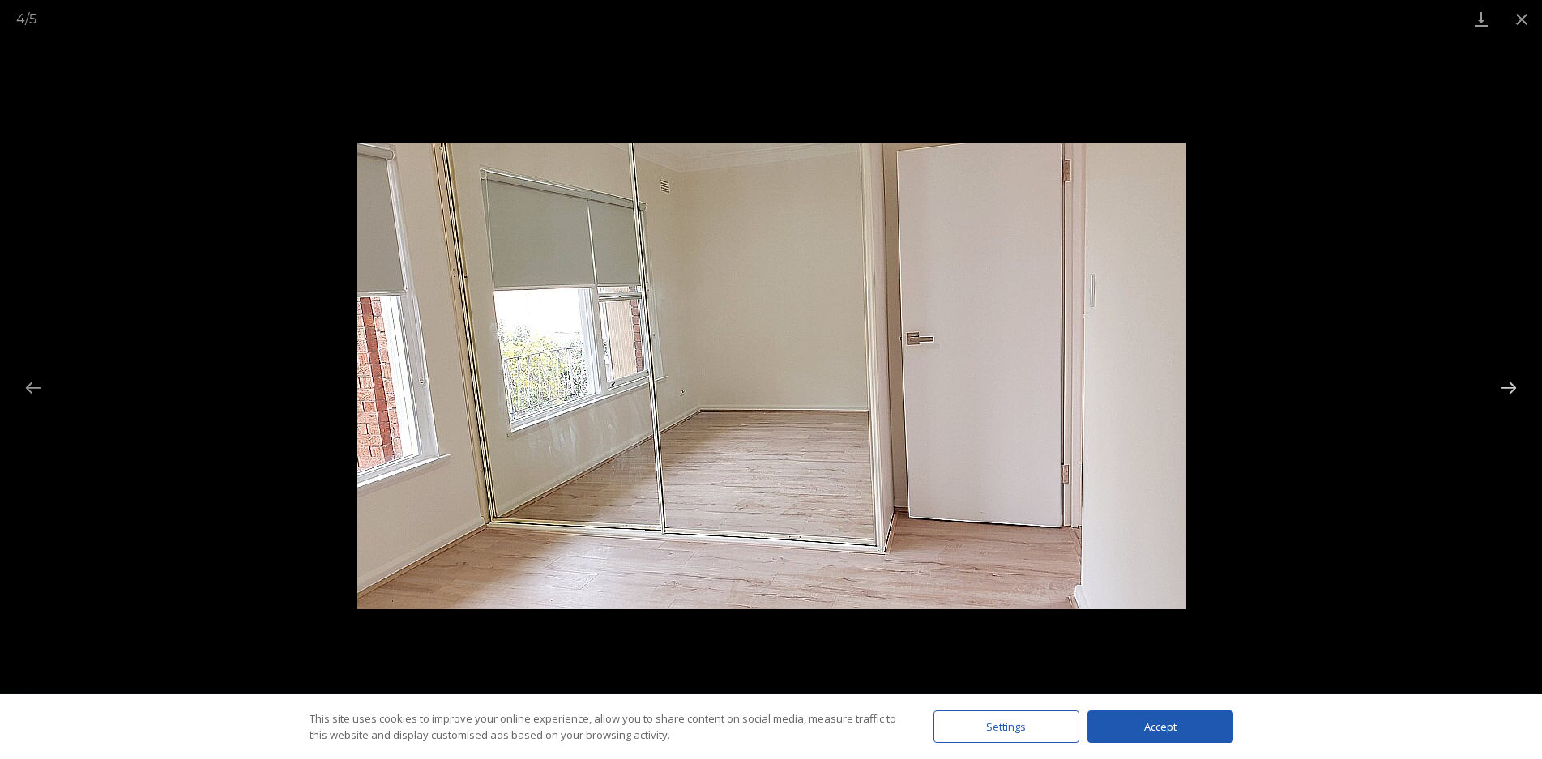
click at [1508, 399] on button "Next slide" at bounding box center [1508, 388] width 34 height 32
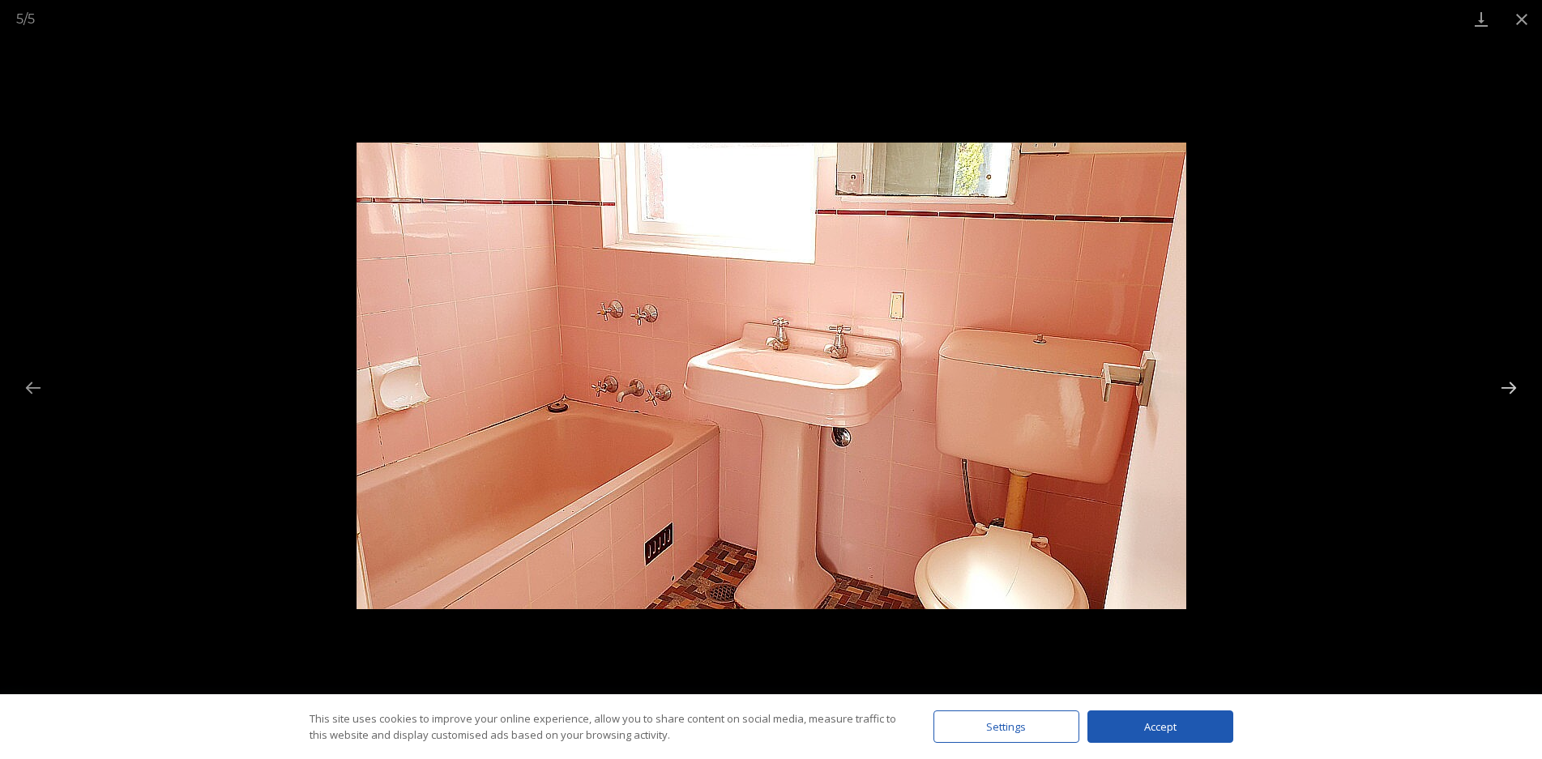
click at [1508, 399] on button "Next slide" at bounding box center [1508, 388] width 34 height 32
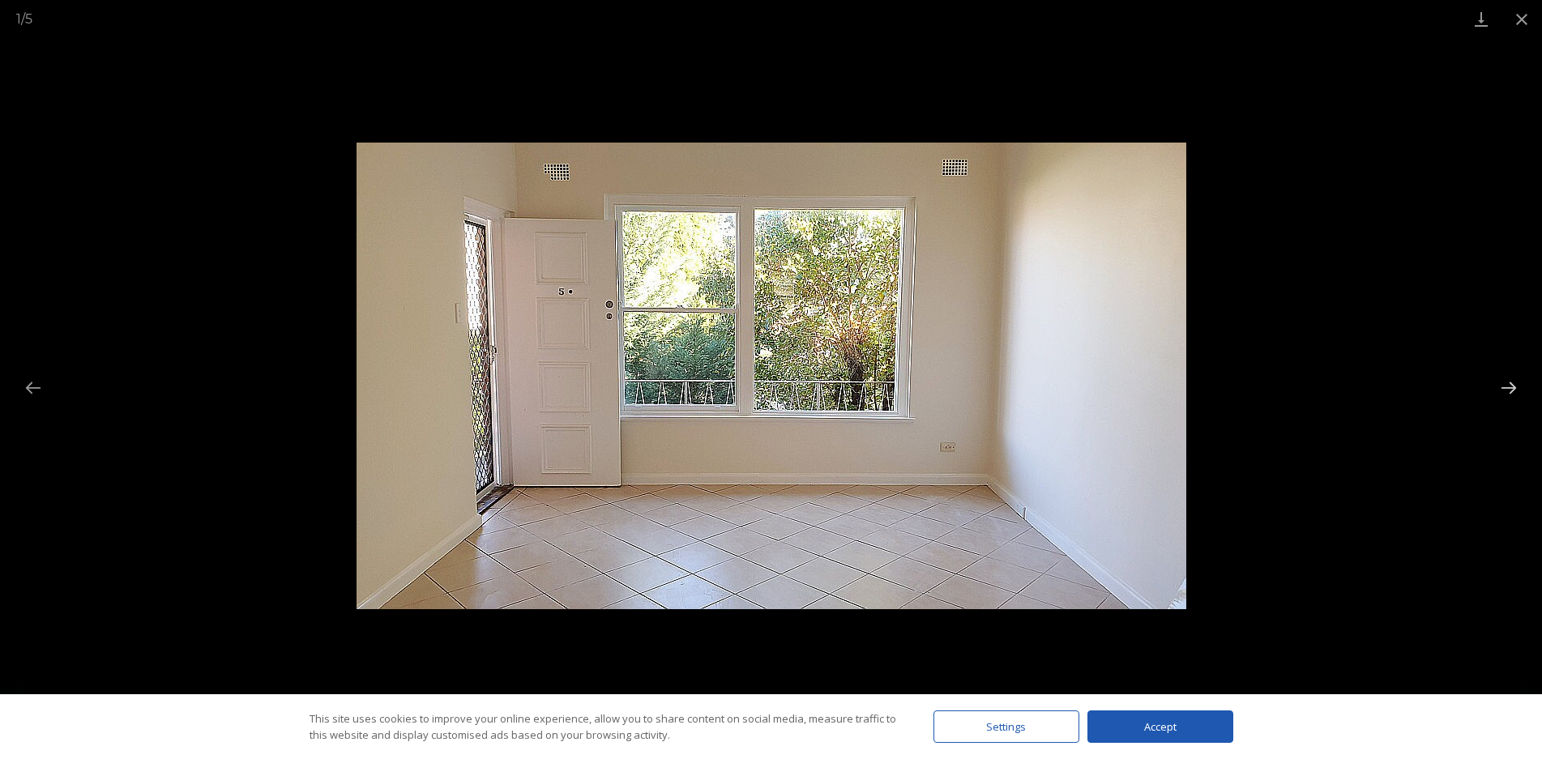
click at [1508, 399] on button "Next slide" at bounding box center [1508, 388] width 34 height 32
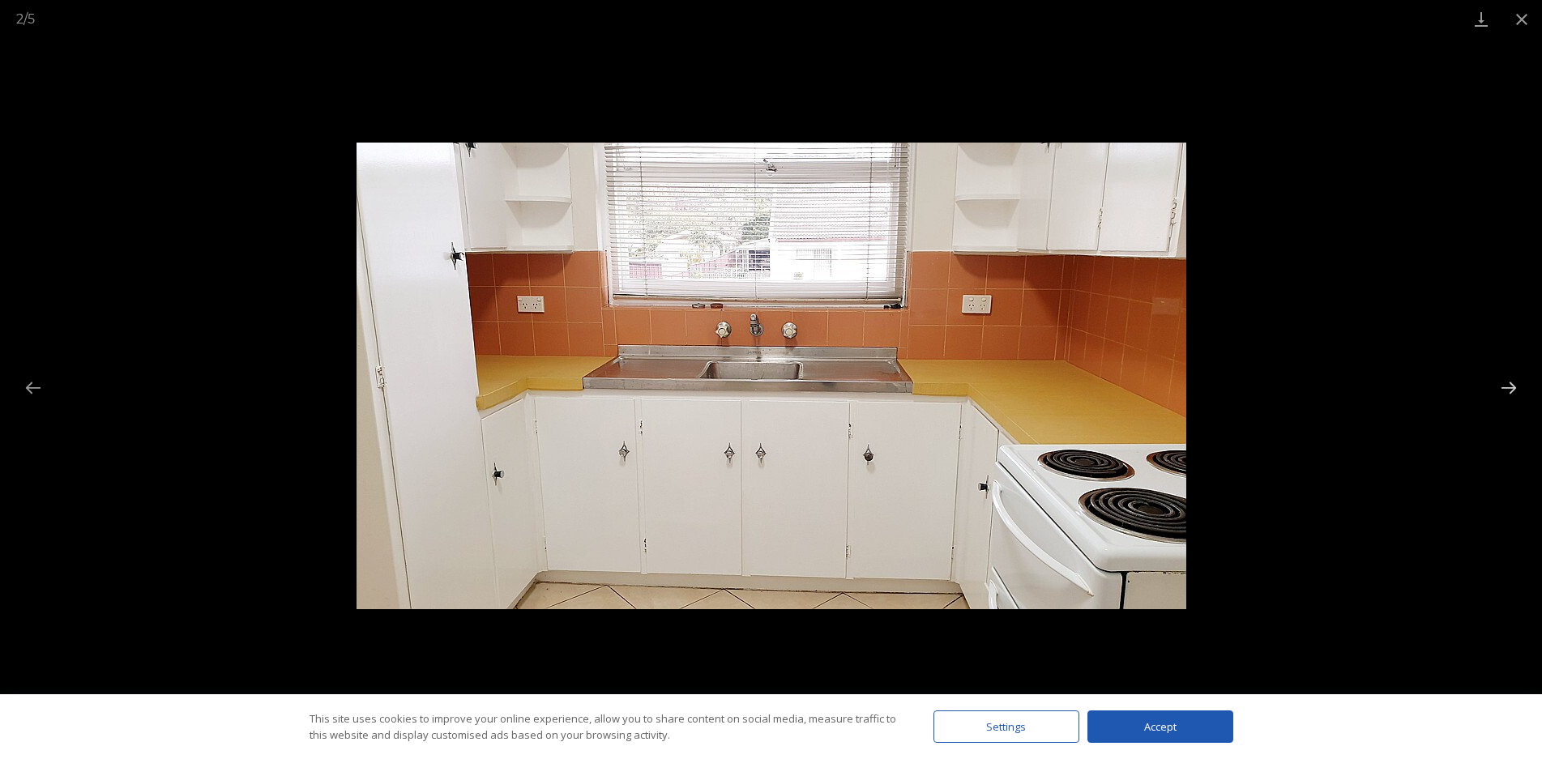
click at [1508, 399] on button "Next slide" at bounding box center [1508, 388] width 34 height 32
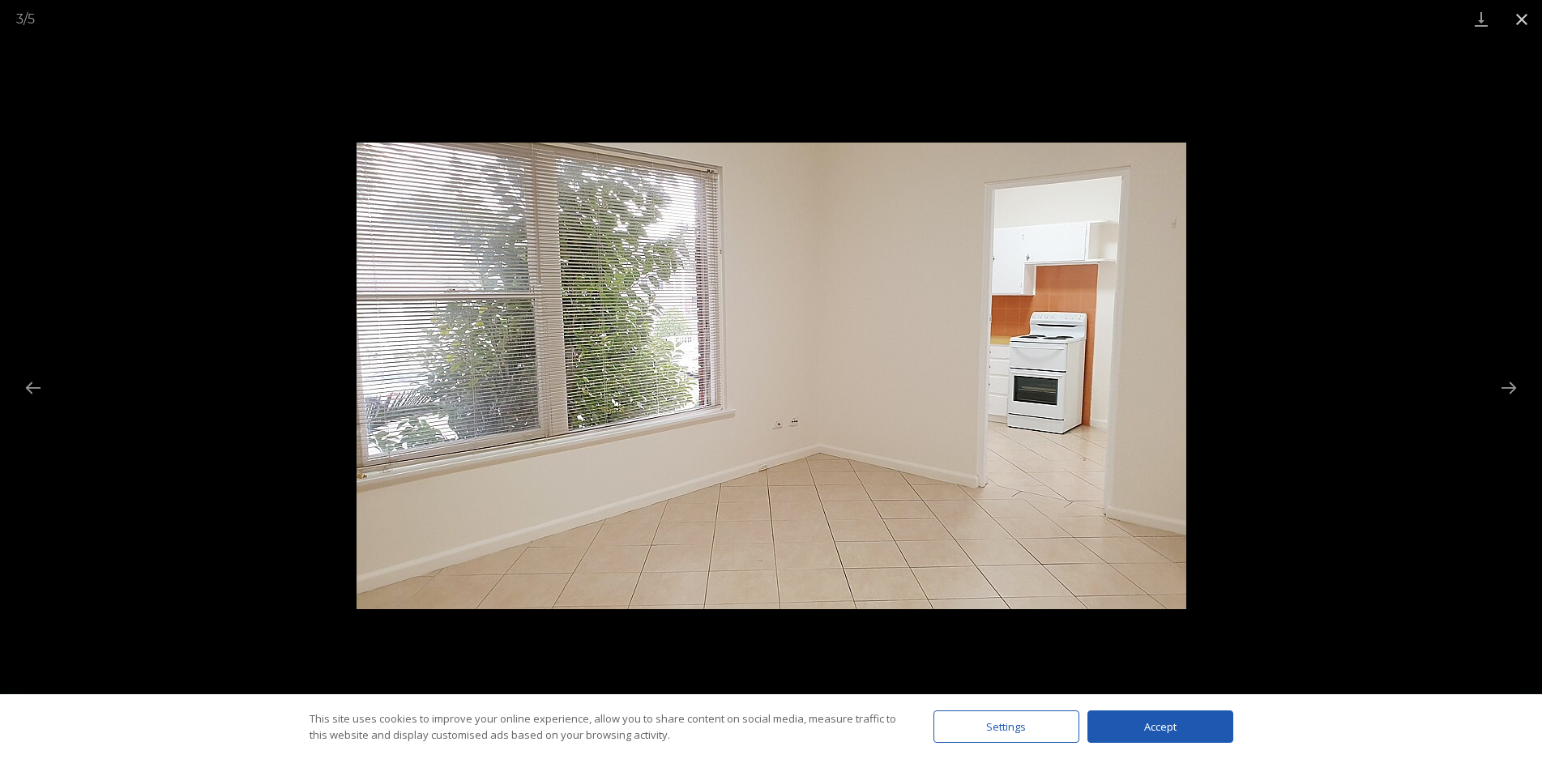
click at [1523, 13] on button "Close gallery" at bounding box center [1521, 19] width 41 height 38
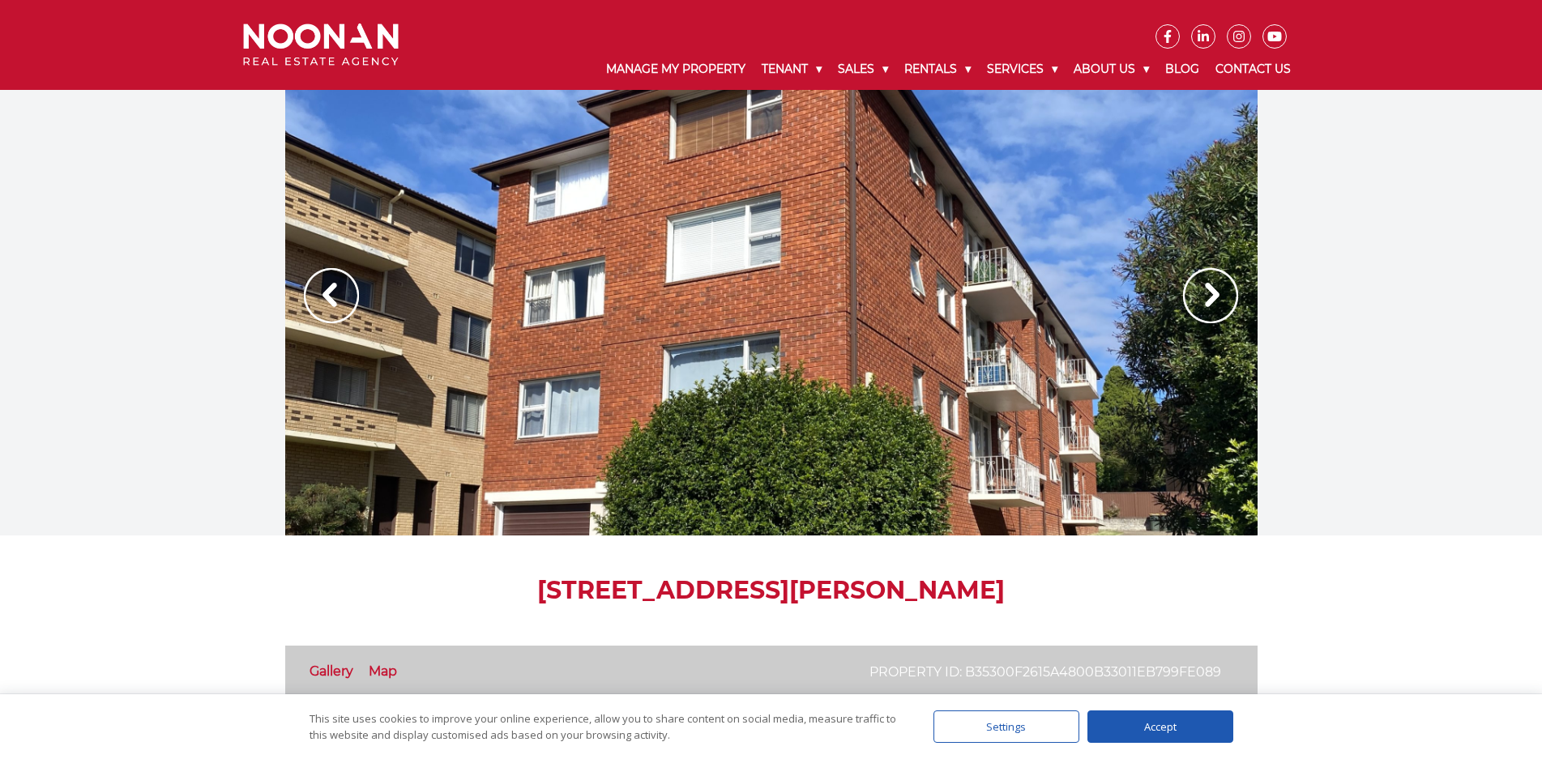
click at [1196, 314] on img at bounding box center [1210, 295] width 55 height 55
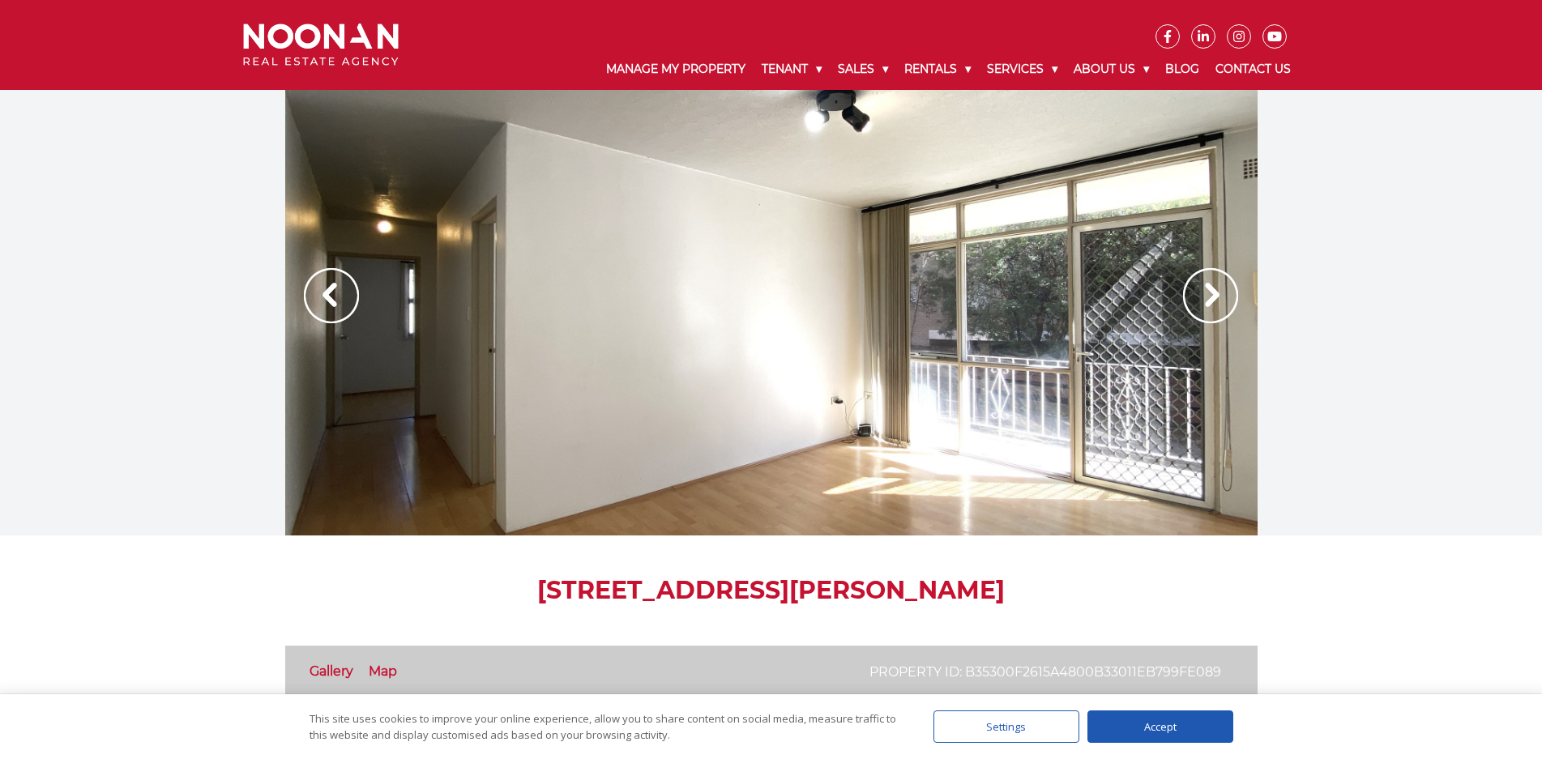
click at [1196, 314] on img at bounding box center [1210, 295] width 55 height 55
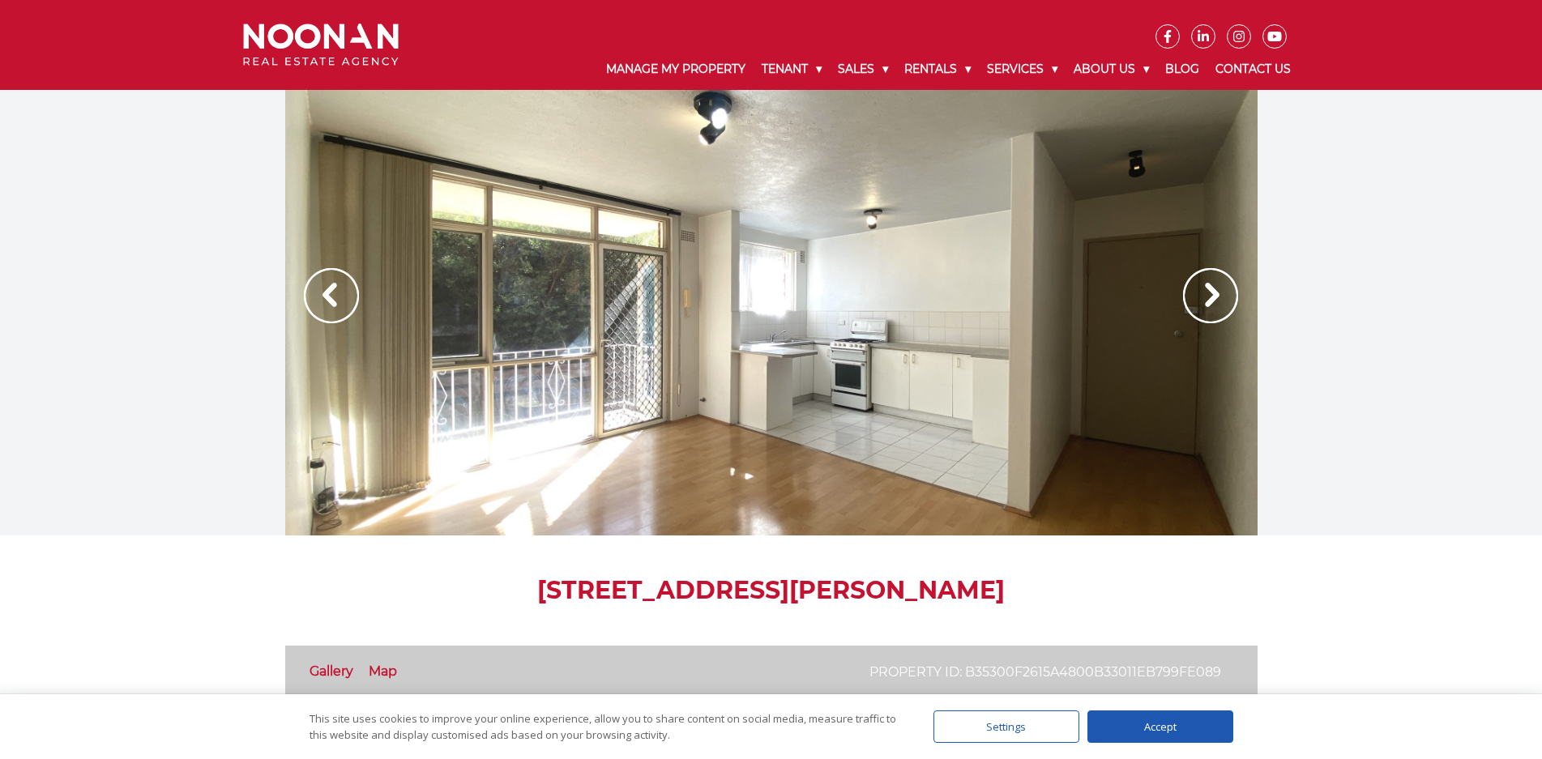
click at [1196, 314] on img at bounding box center [1210, 295] width 55 height 55
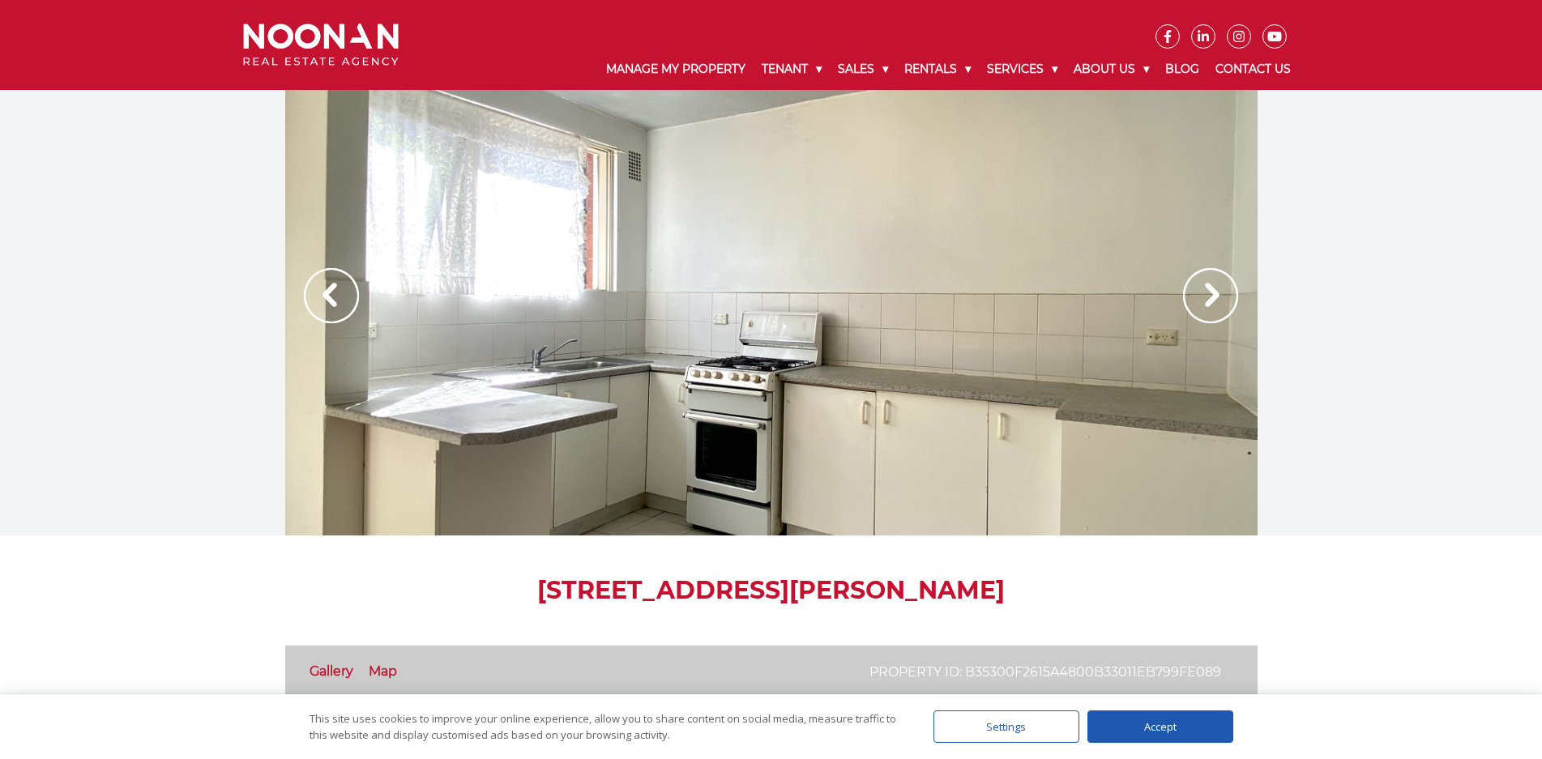
click at [1196, 314] on img at bounding box center [1210, 295] width 55 height 55
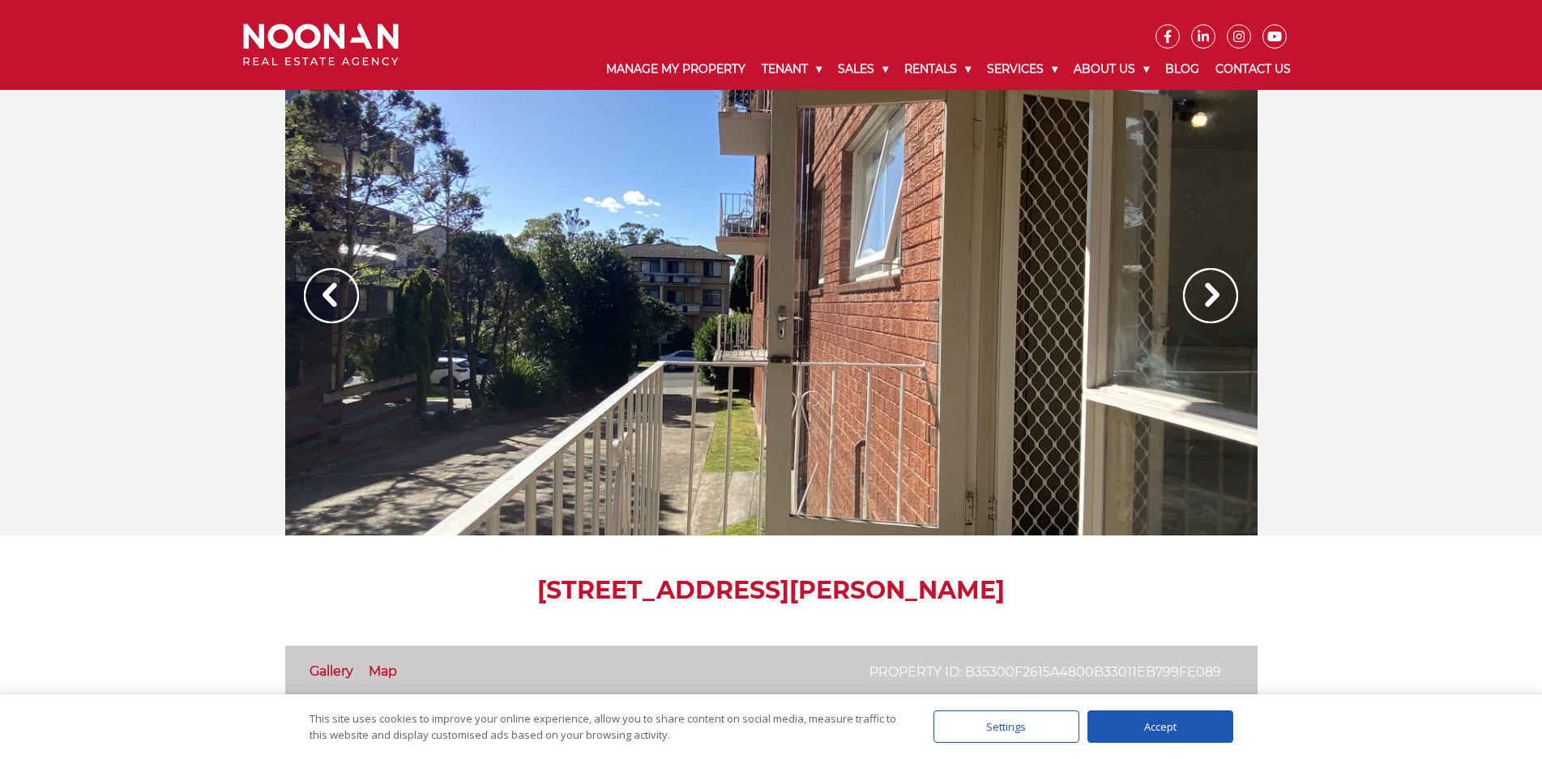
click at [1196, 314] on img at bounding box center [1210, 295] width 55 height 55
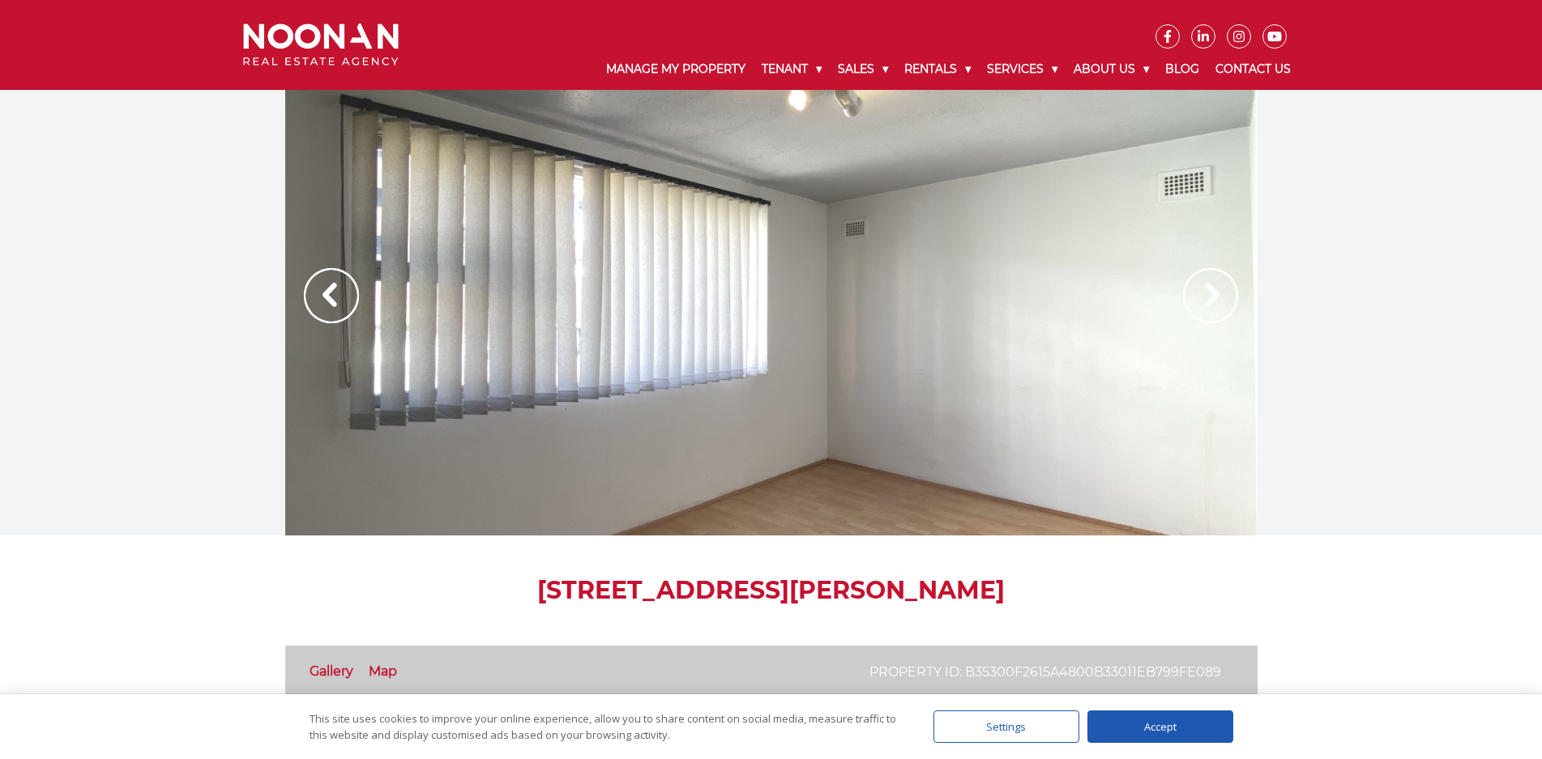
click at [1196, 314] on img at bounding box center [1210, 295] width 55 height 55
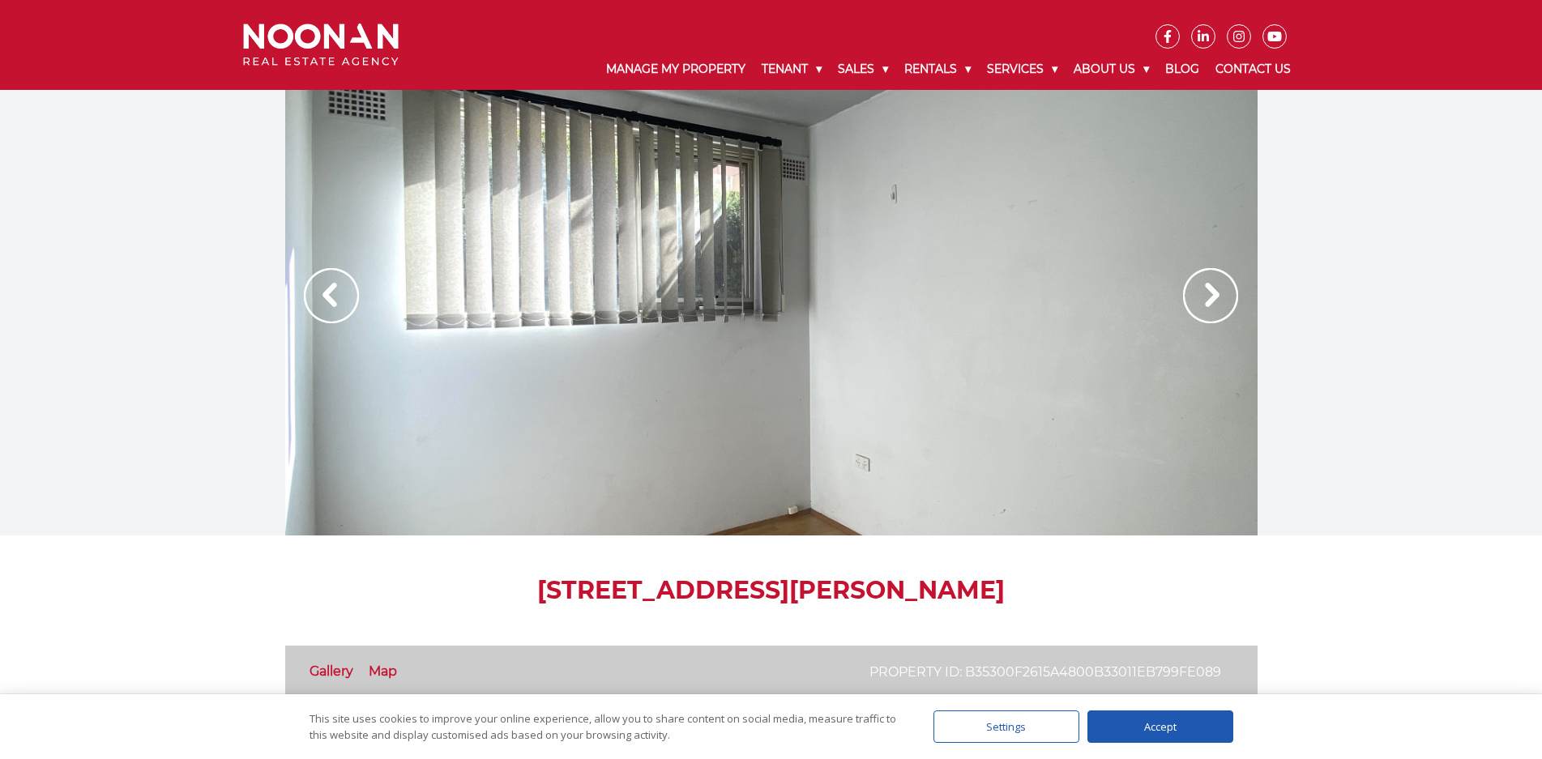
click at [1196, 314] on img at bounding box center [1210, 295] width 55 height 55
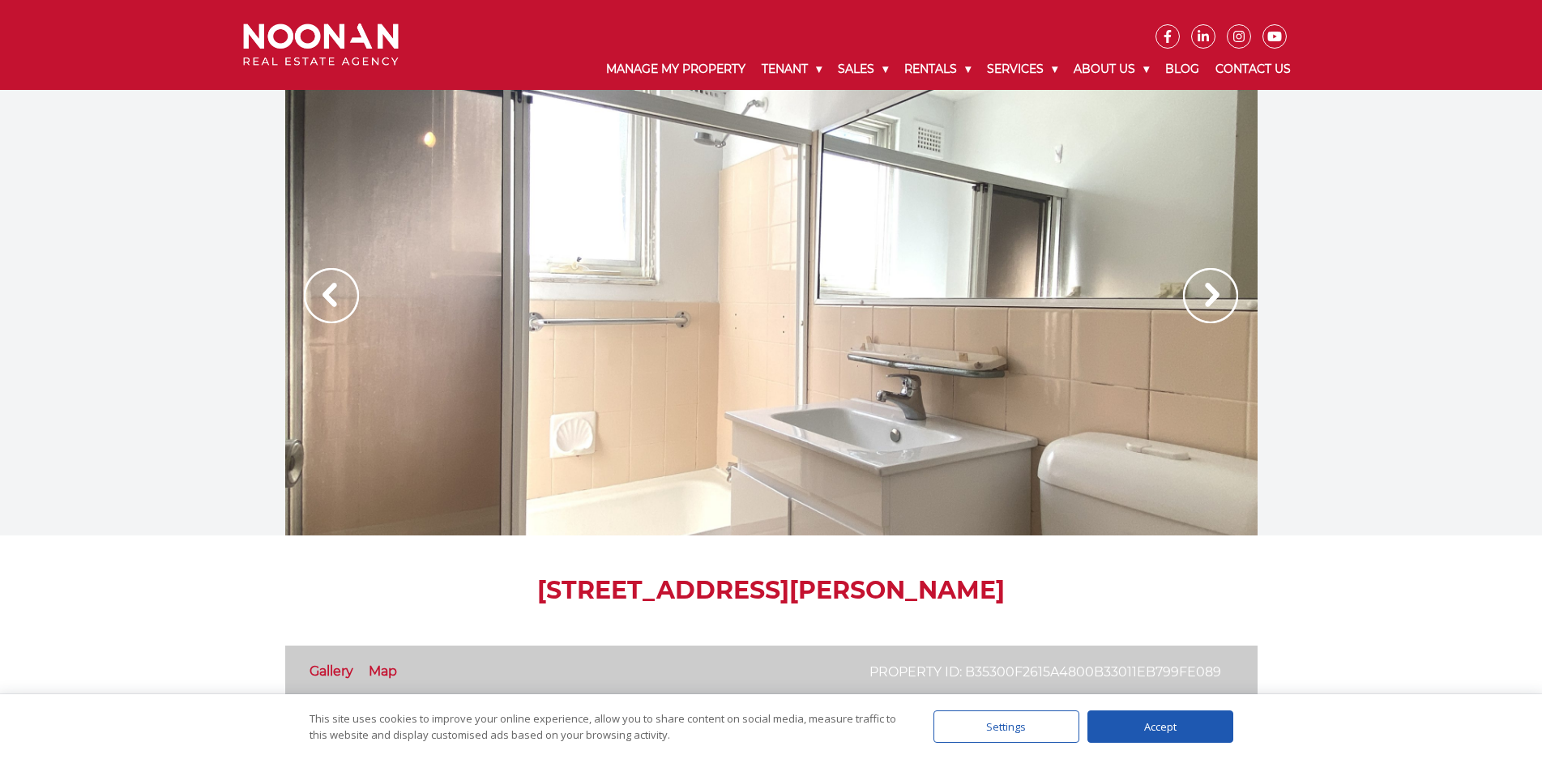
click at [1196, 314] on img at bounding box center [1210, 295] width 55 height 55
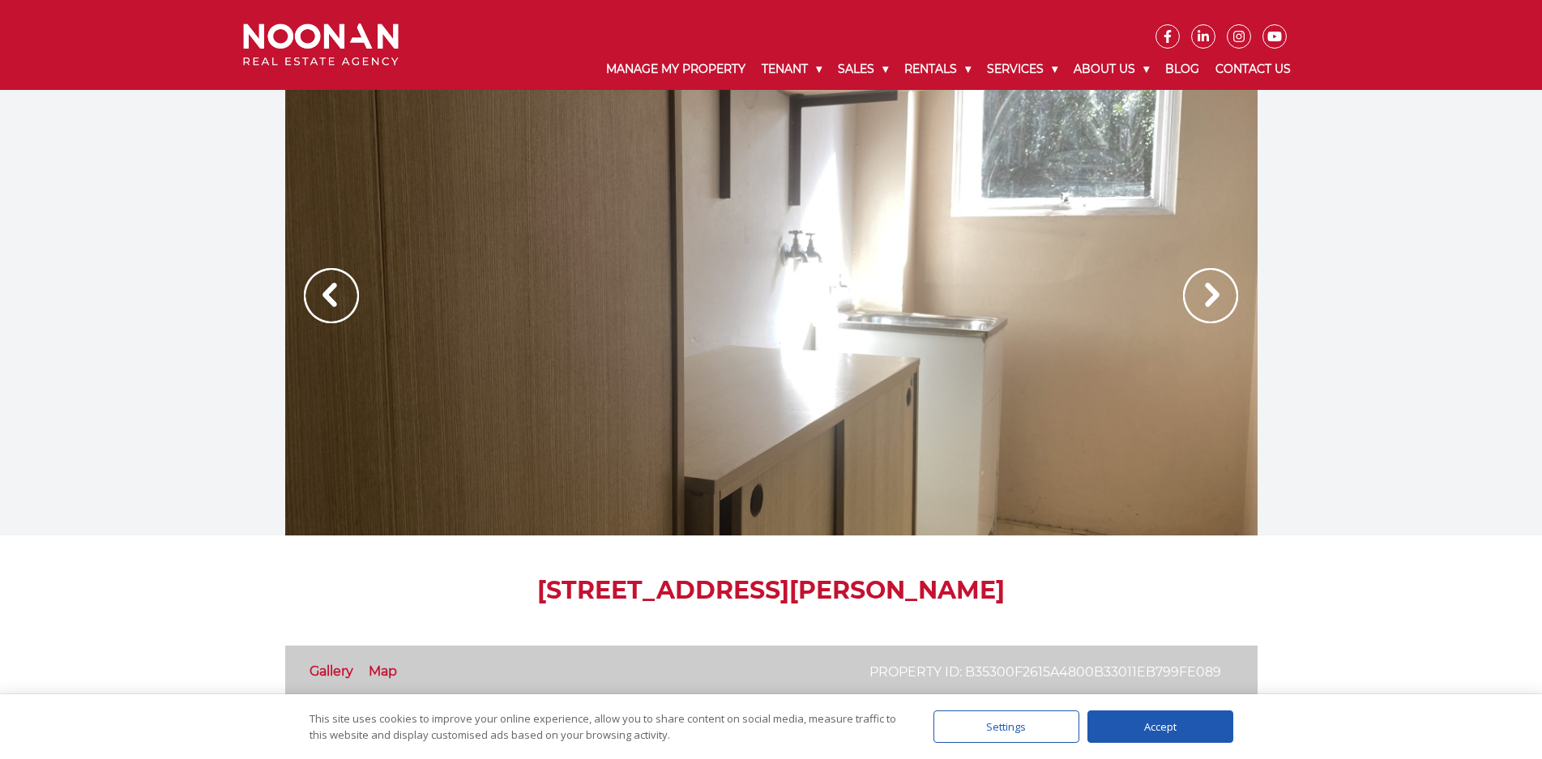
click at [1196, 314] on img at bounding box center [1210, 295] width 55 height 55
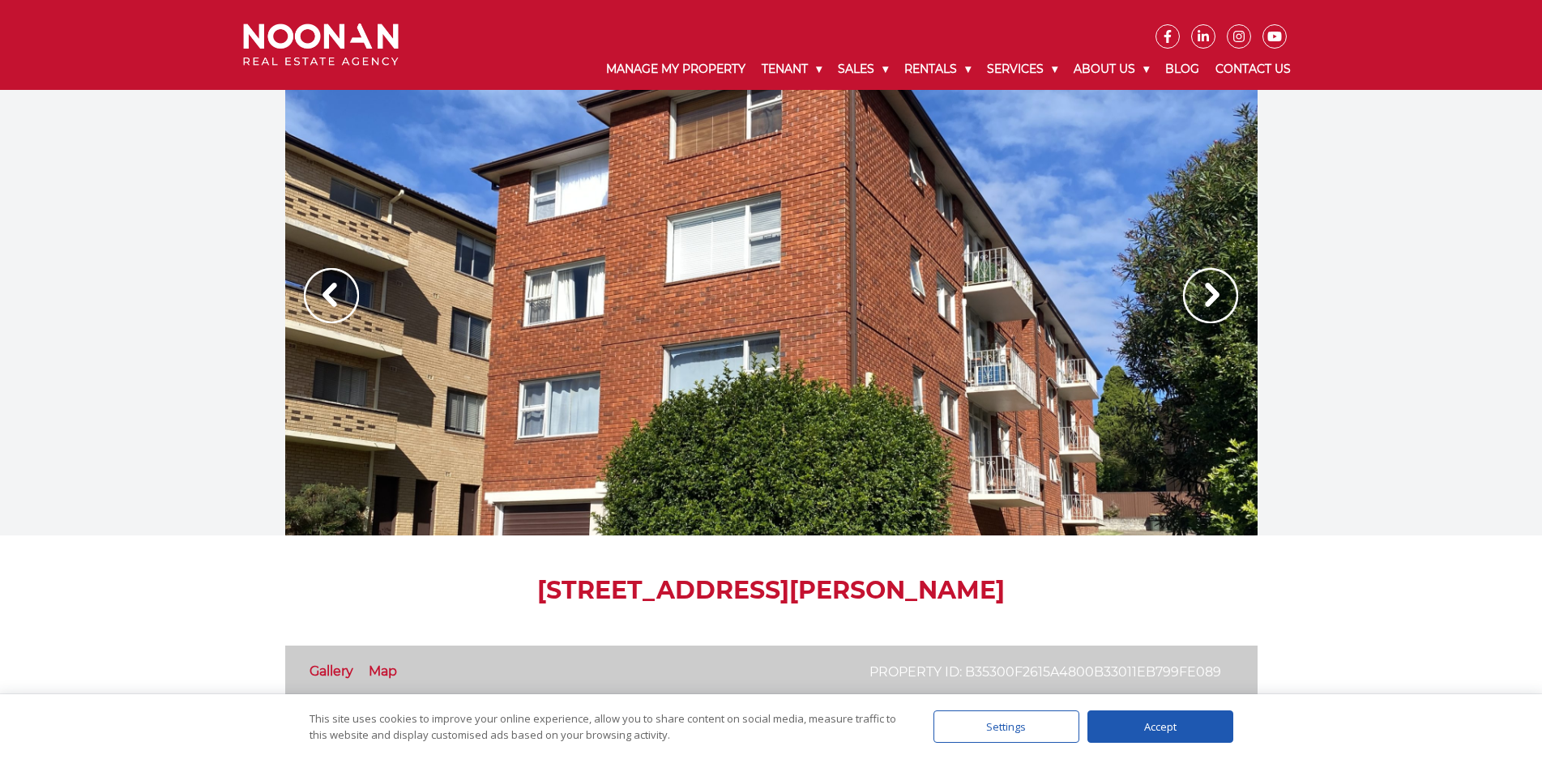
click at [1196, 314] on img at bounding box center [1210, 295] width 55 height 55
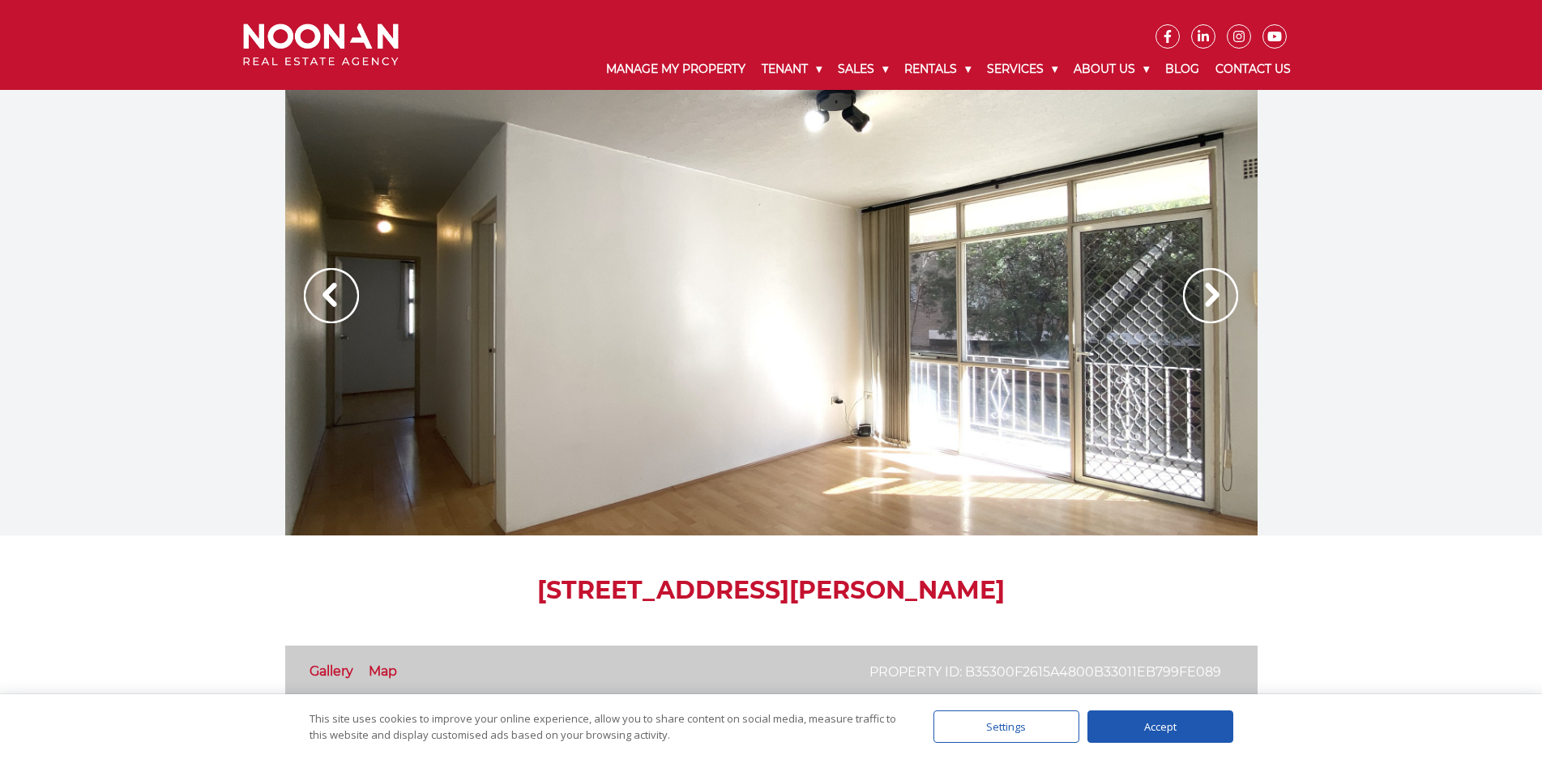
click at [1196, 314] on img at bounding box center [1210, 295] width 55 height 55
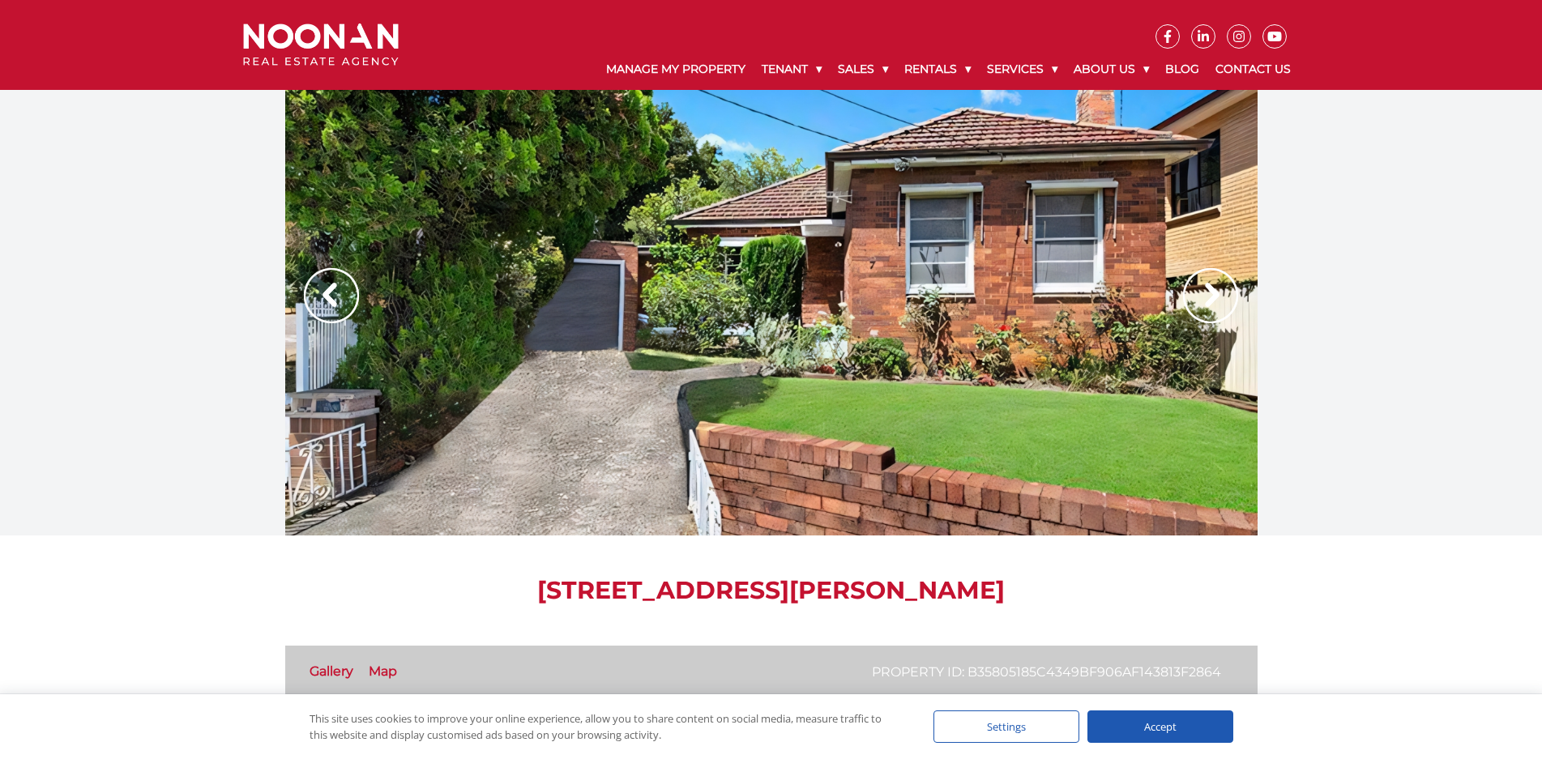
click at [1222, 287] on img at bounding box center [1210, 295] width 55 height 55
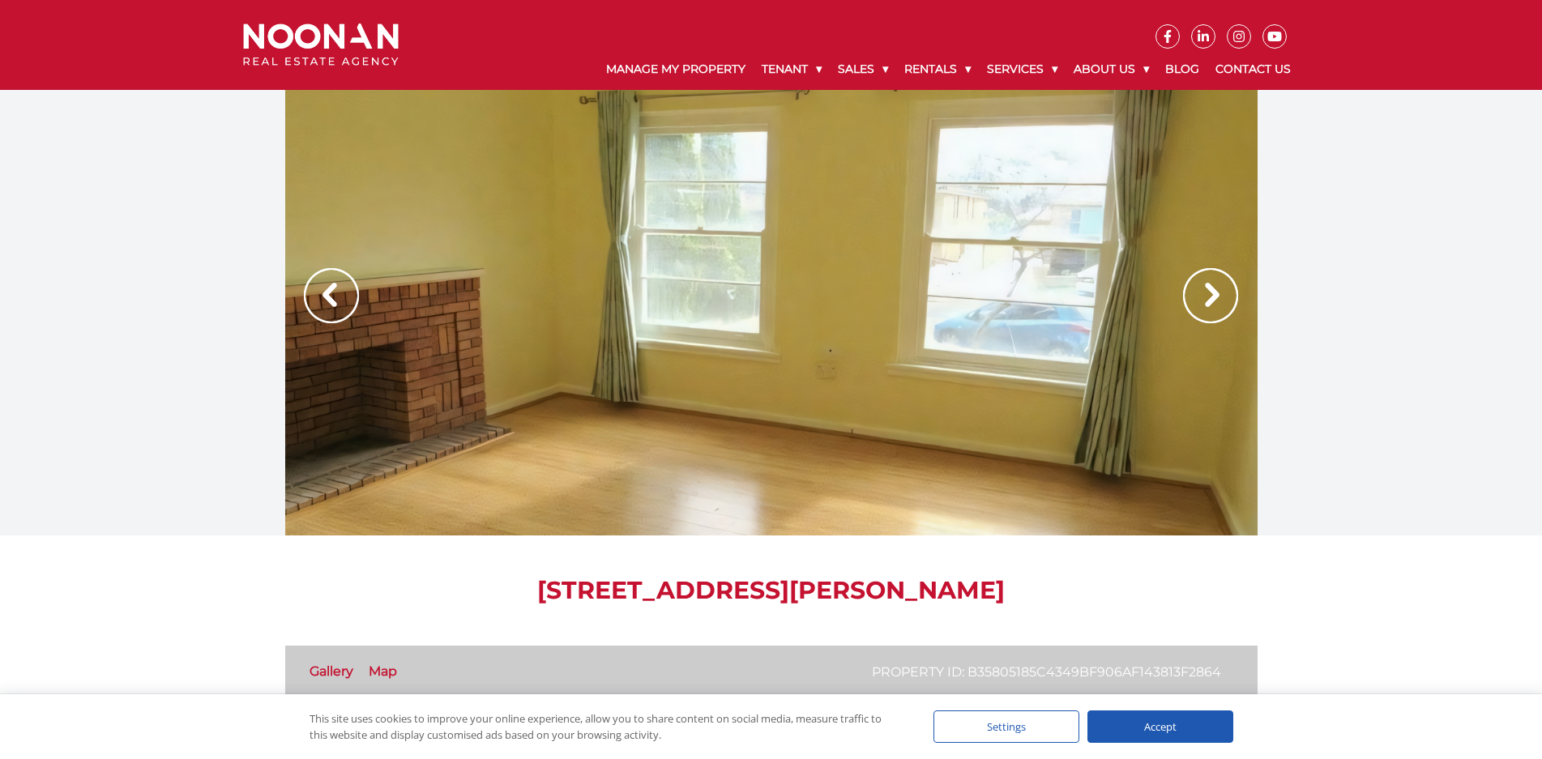
click at [1222, 287] on img at bounding box center [1210, 295] width 55 height 55
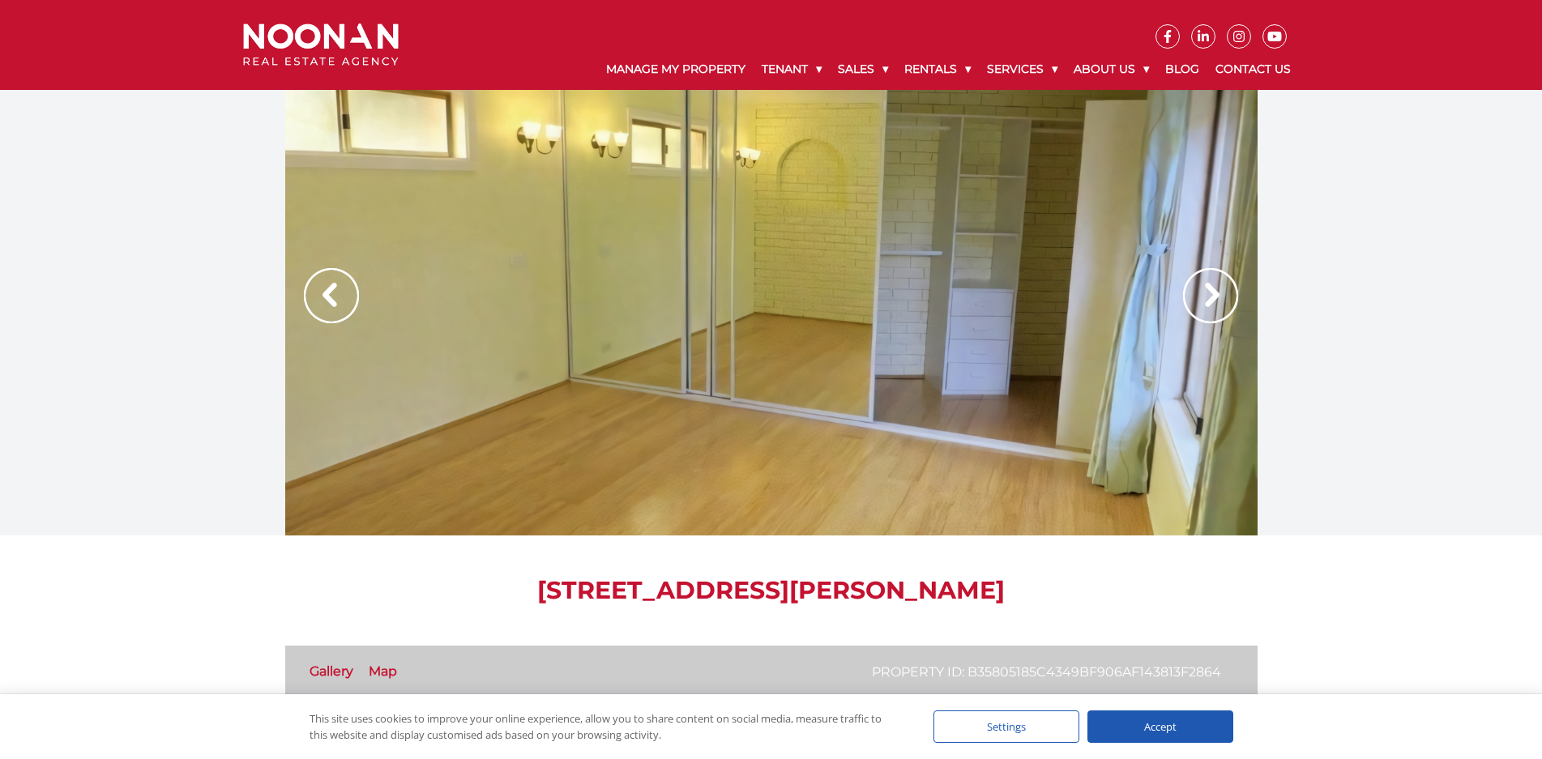
click at [1222, 287] on img at bounding box center [1210, 295] width 55 height 55
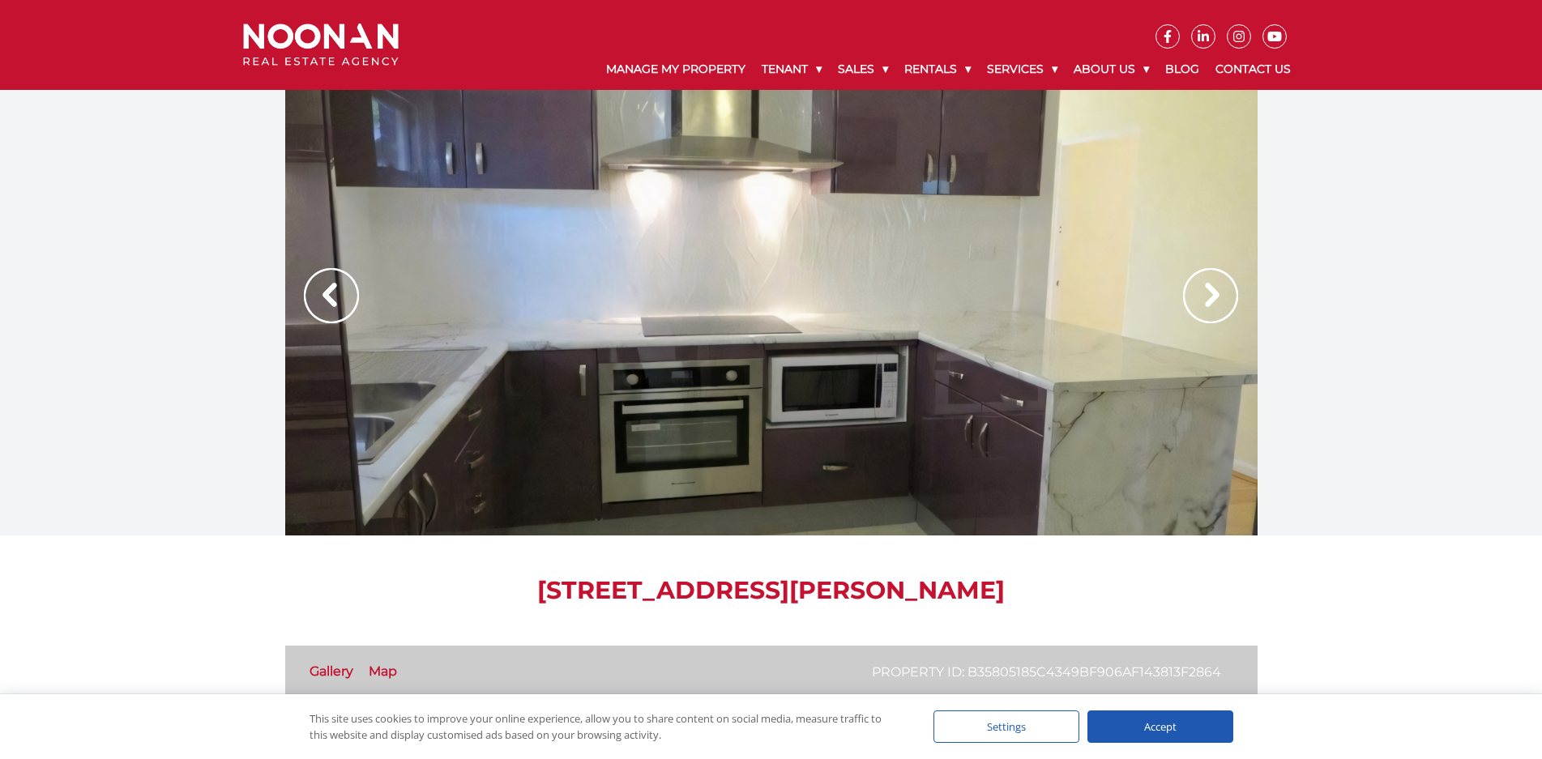
click at [1222, 287] on img at bounding box center [1210, 295] width 55 height 55
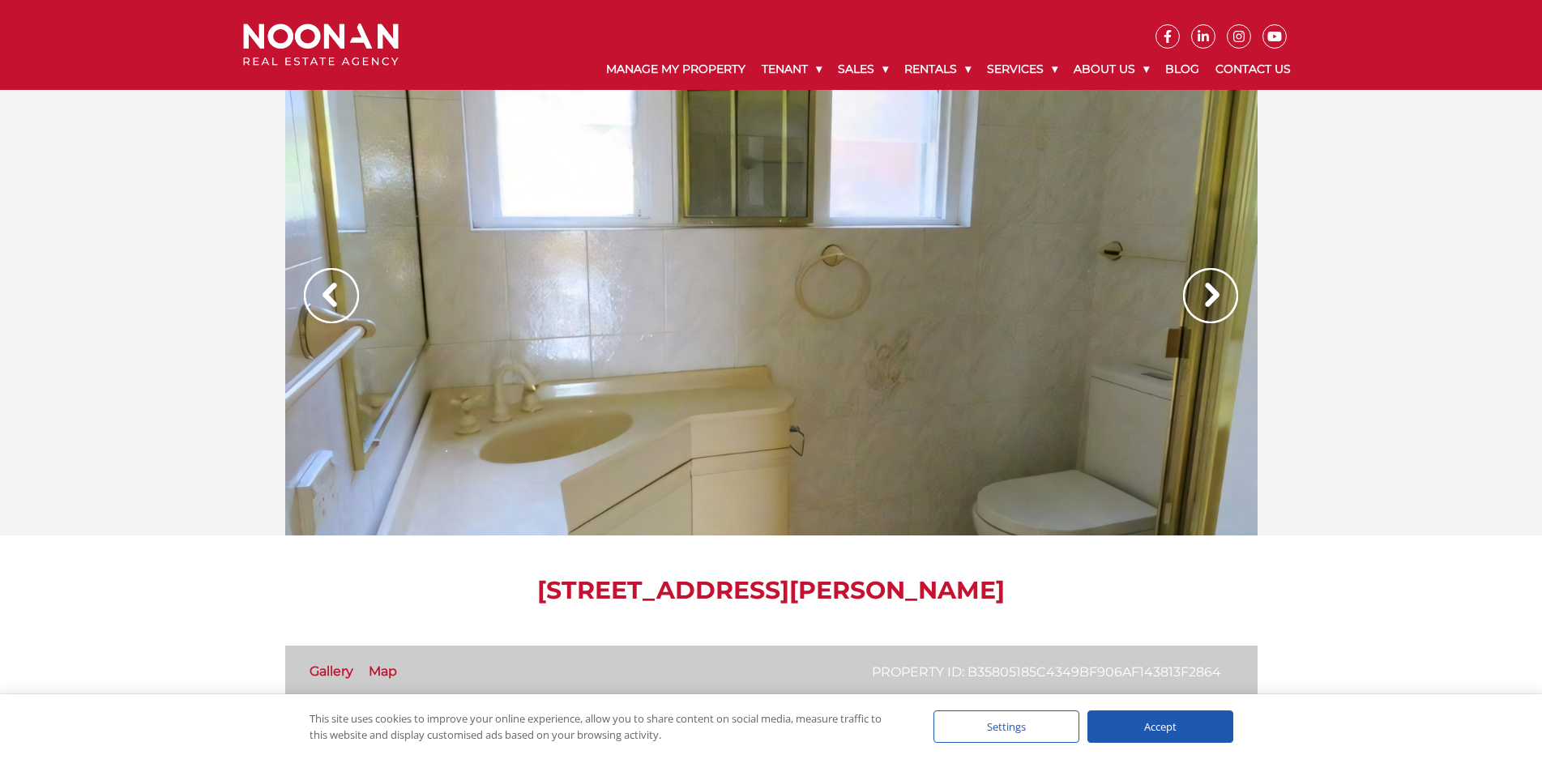
click at [1222, 287] on img at bounding box center [1210, 295] width 55 height 55
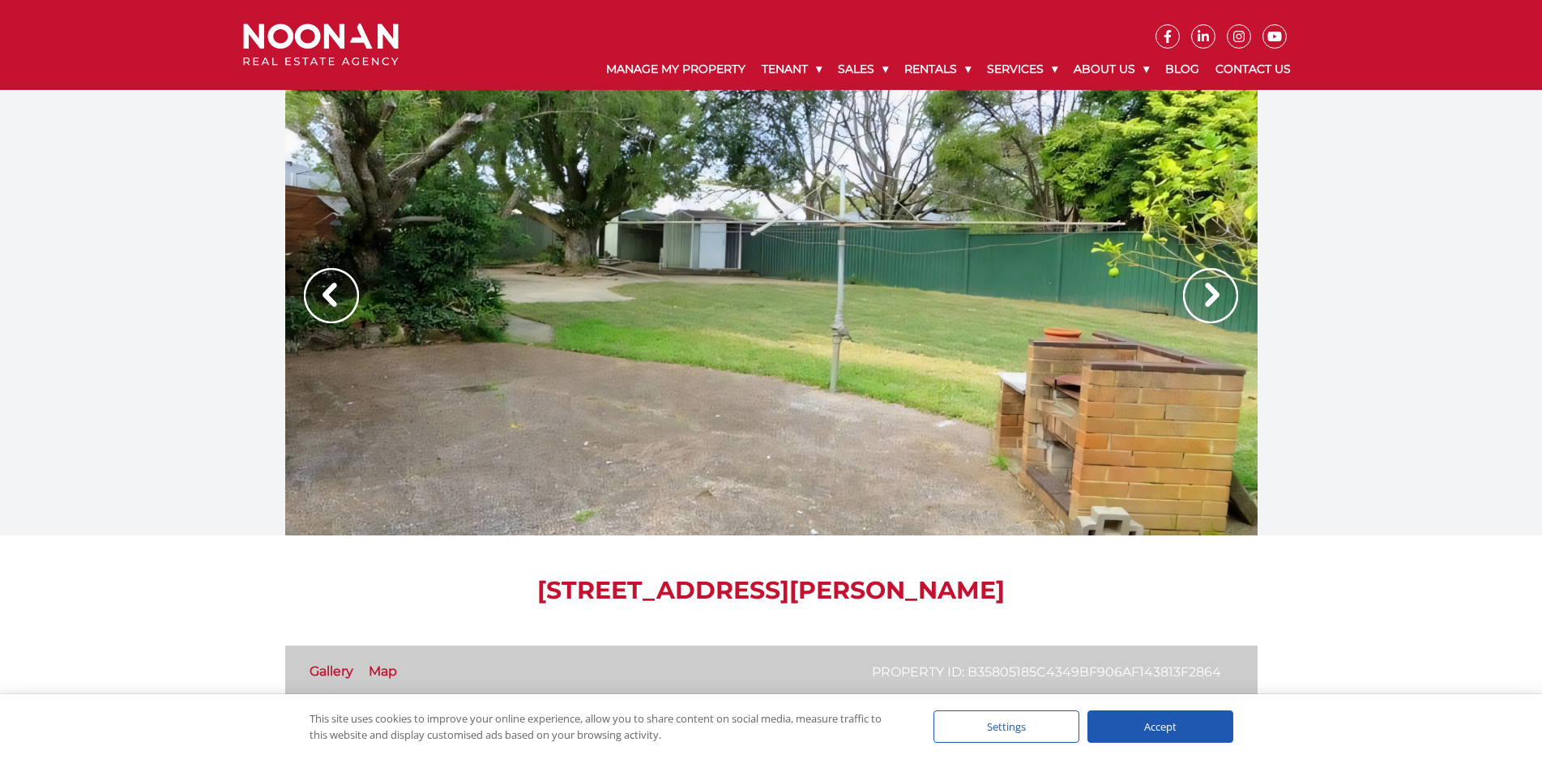
click at [1222, 287] on img at bounding box center [1210, 295] width 55 height 55
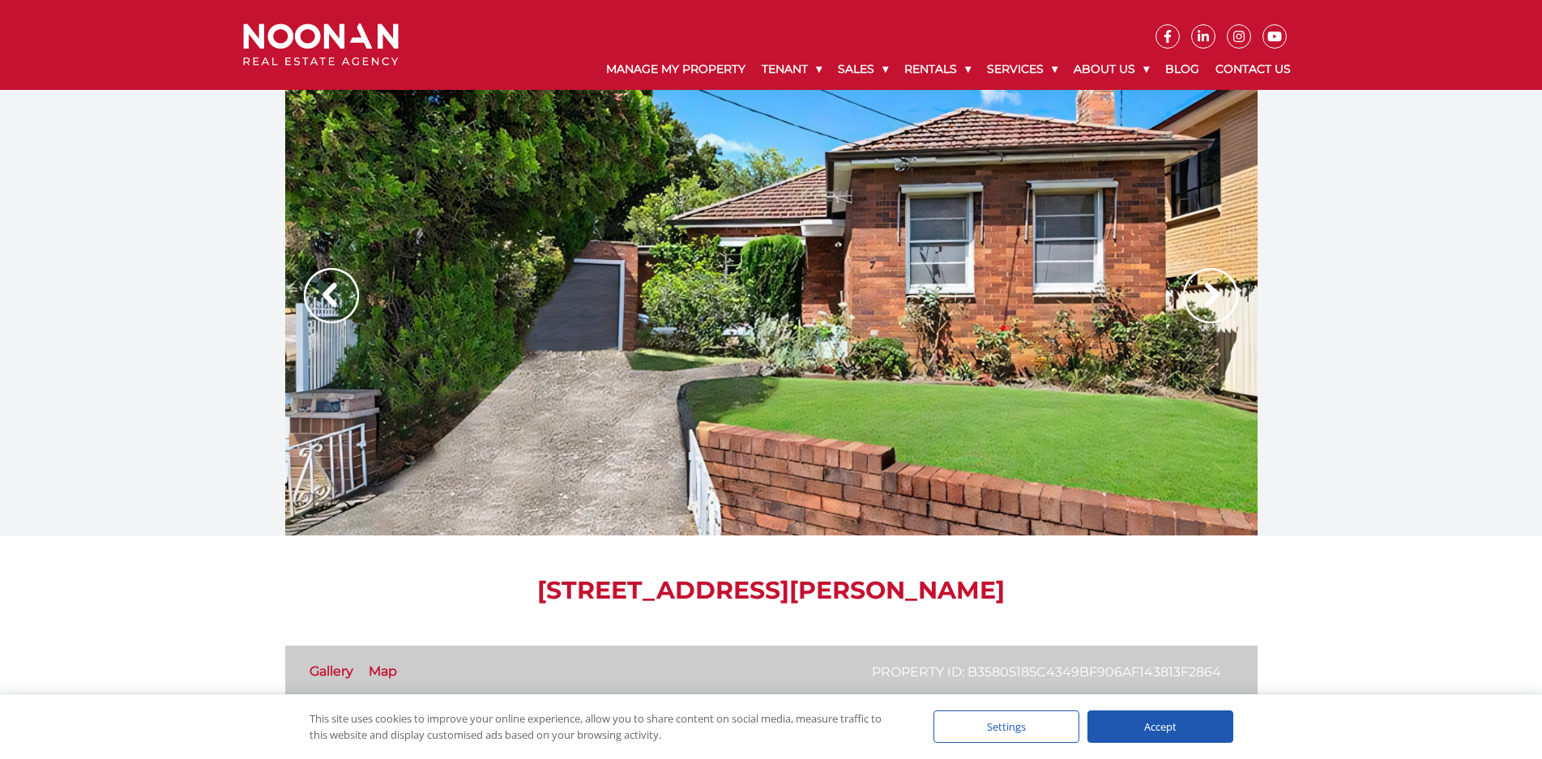
click at [1222, 287] on img at bounding box center [1210, 295] width 55 height 55
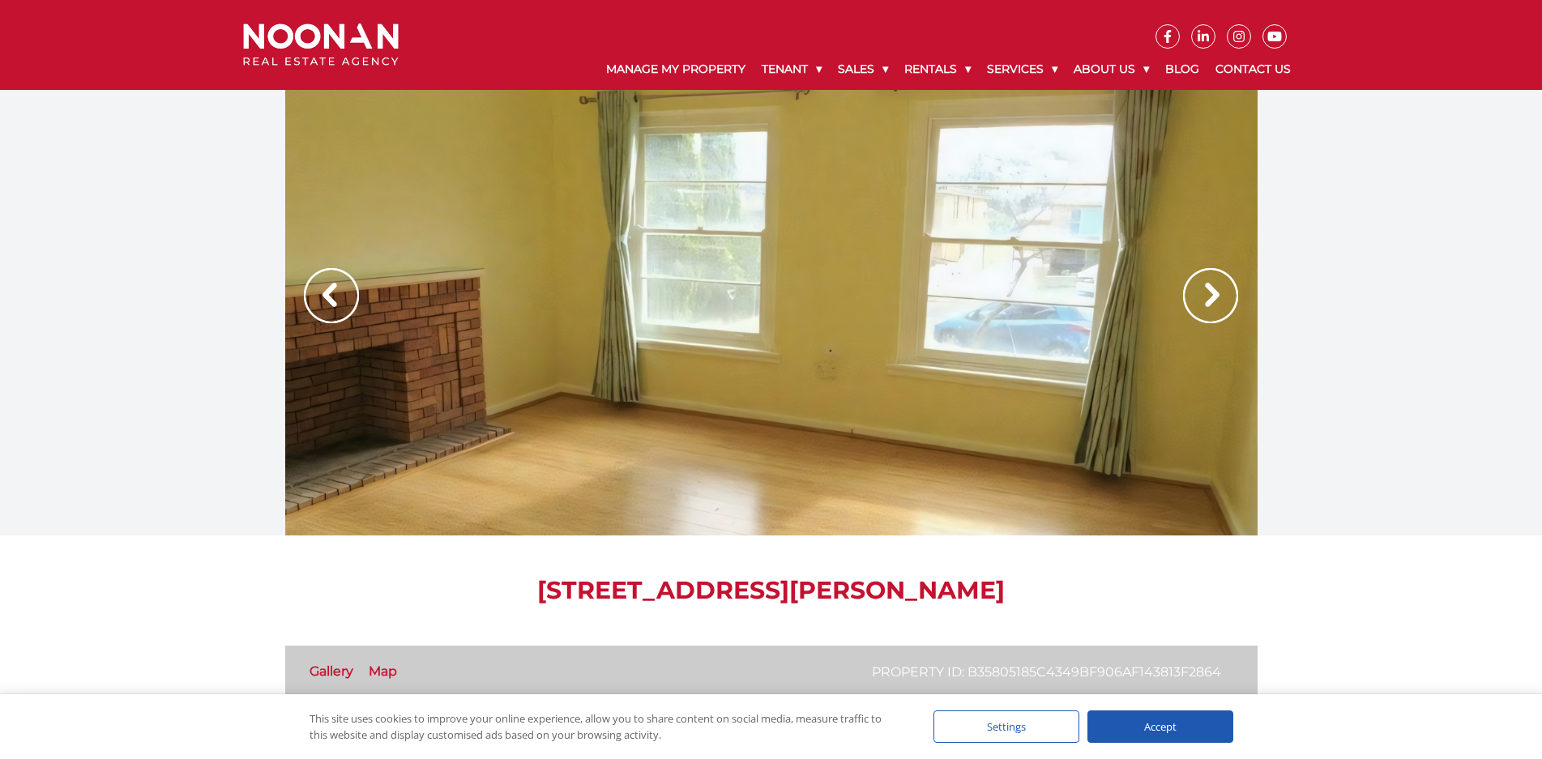
click at [1222, 287] on img at bounding box center [1210, 295] width 55 height 55
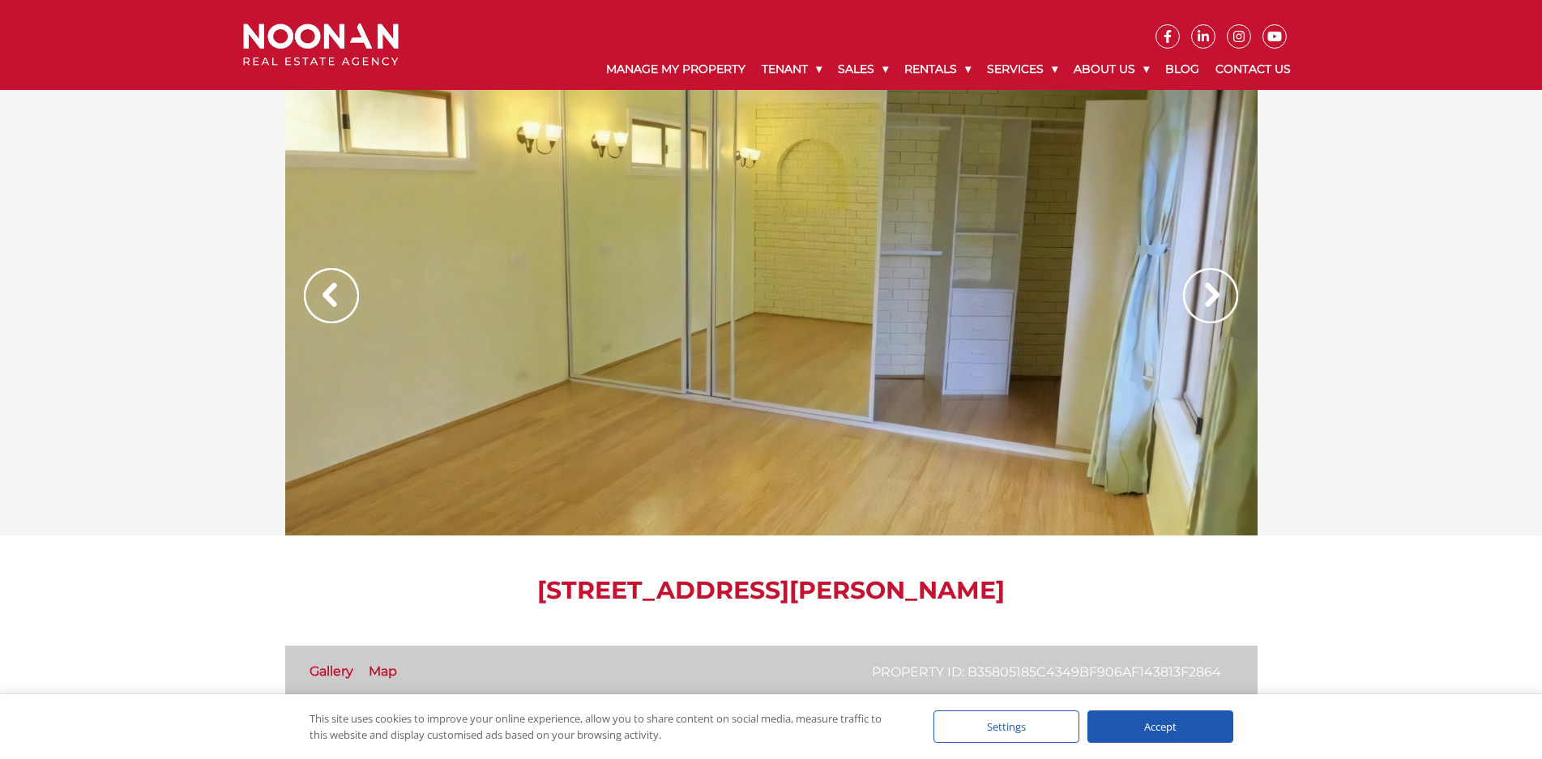
click at [1222, 287] on img at bounding box center [1210, 295] width 55 height 55
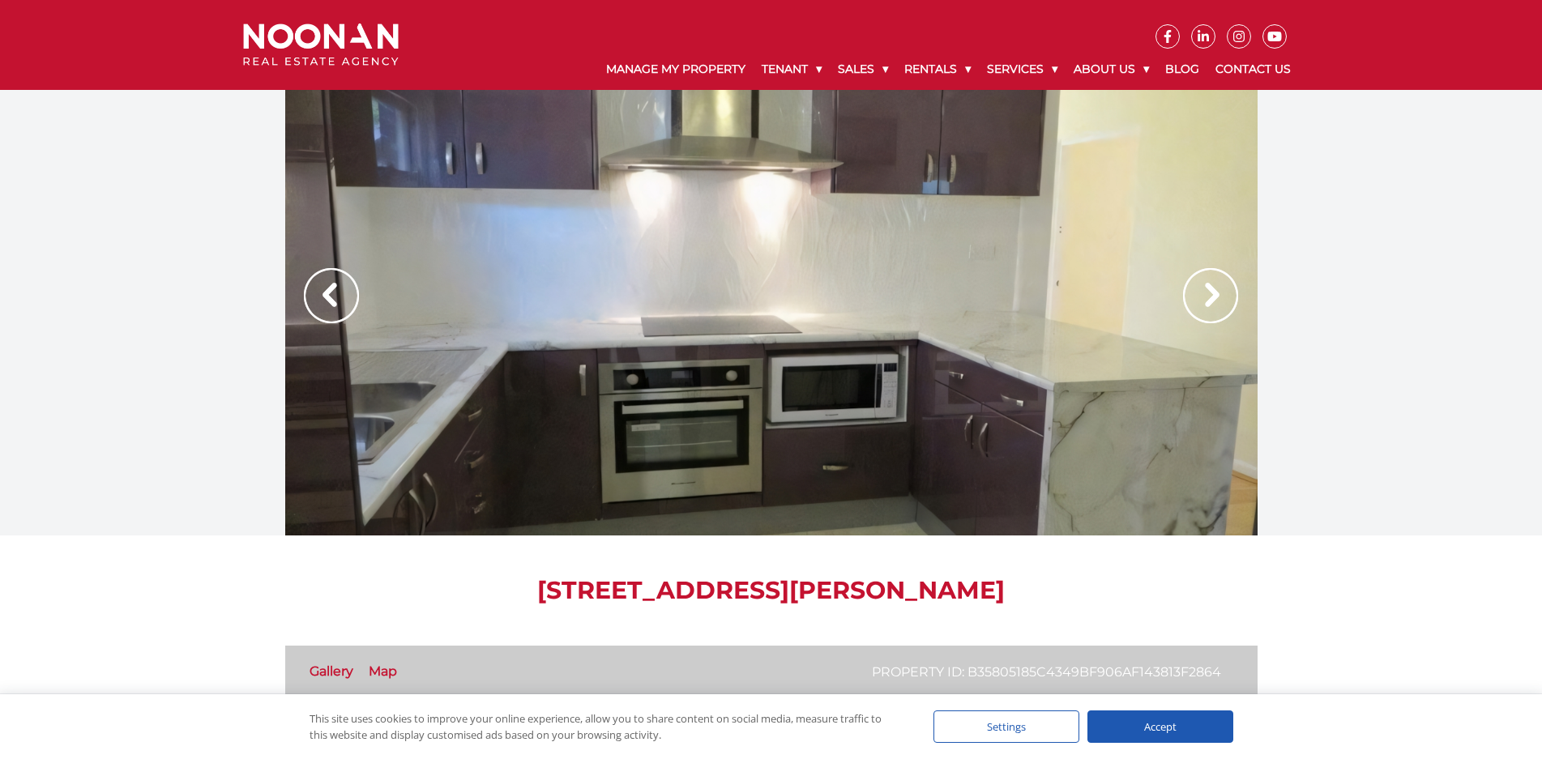
click at [1222, 287] on img at bounding box center [1210, 295] width 55 height 55
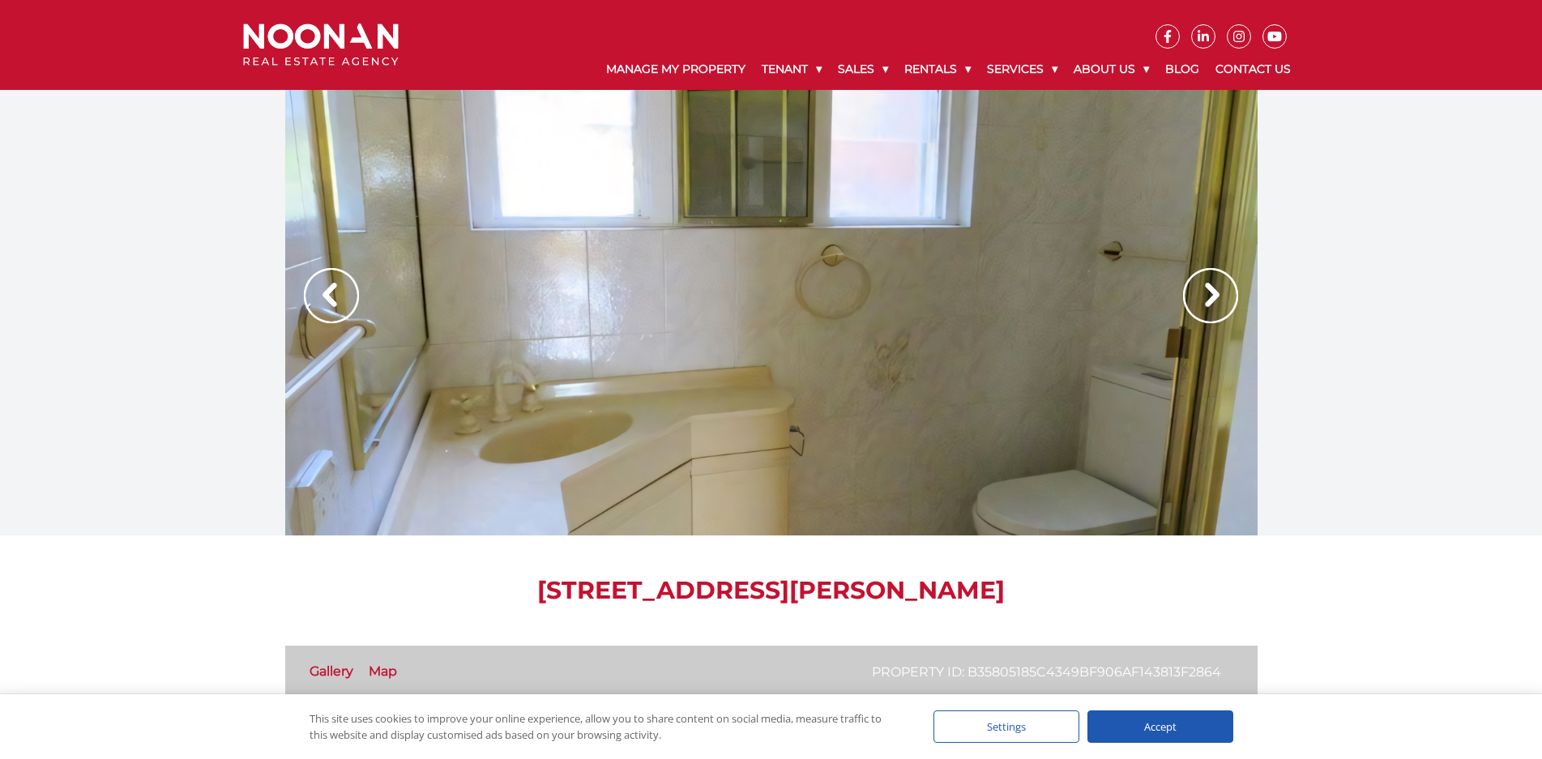
click at [1222, 287] on img at bounding box center [1210, 295] width 55 height 55
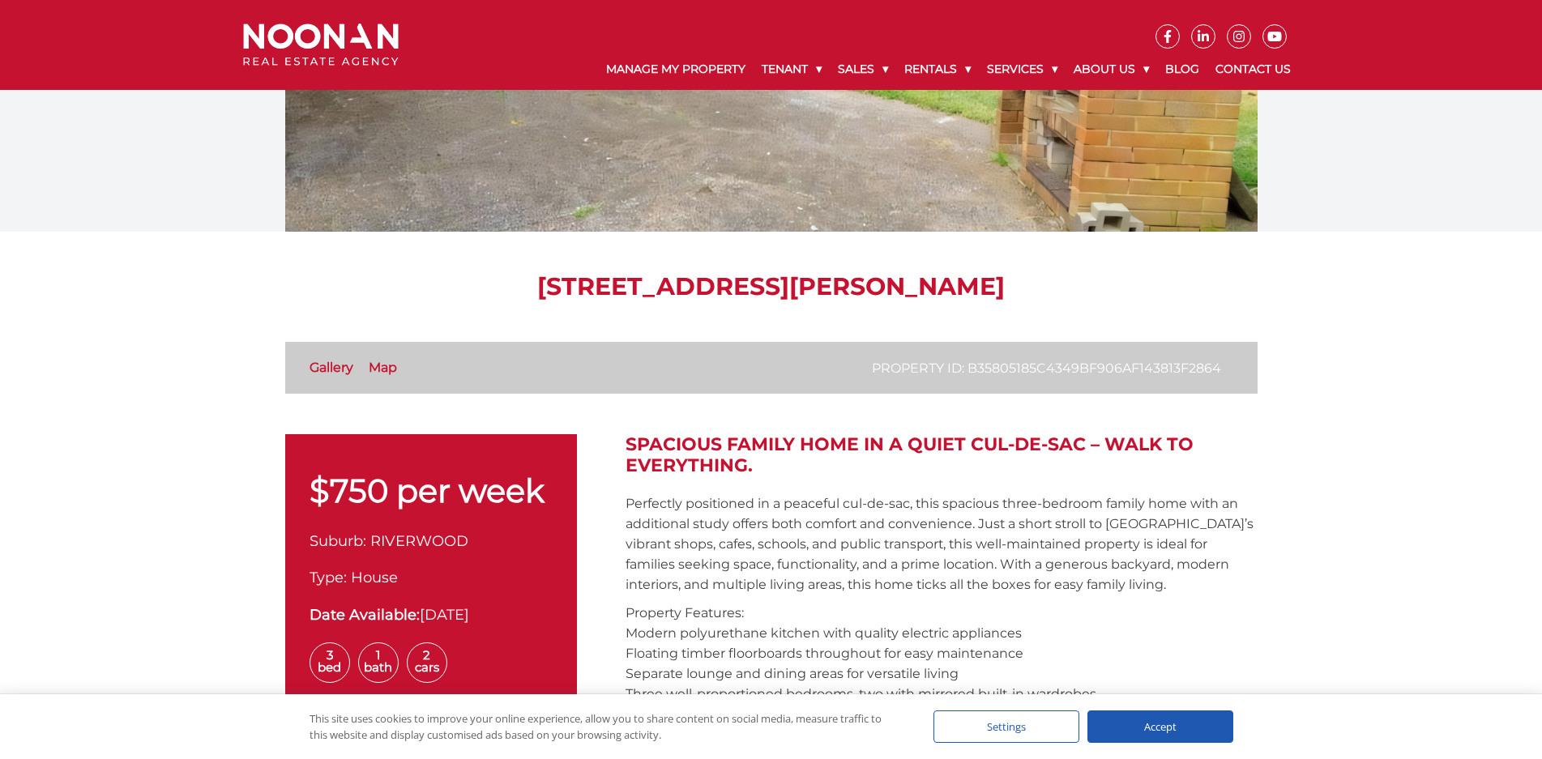
scroll to position [405, 0]
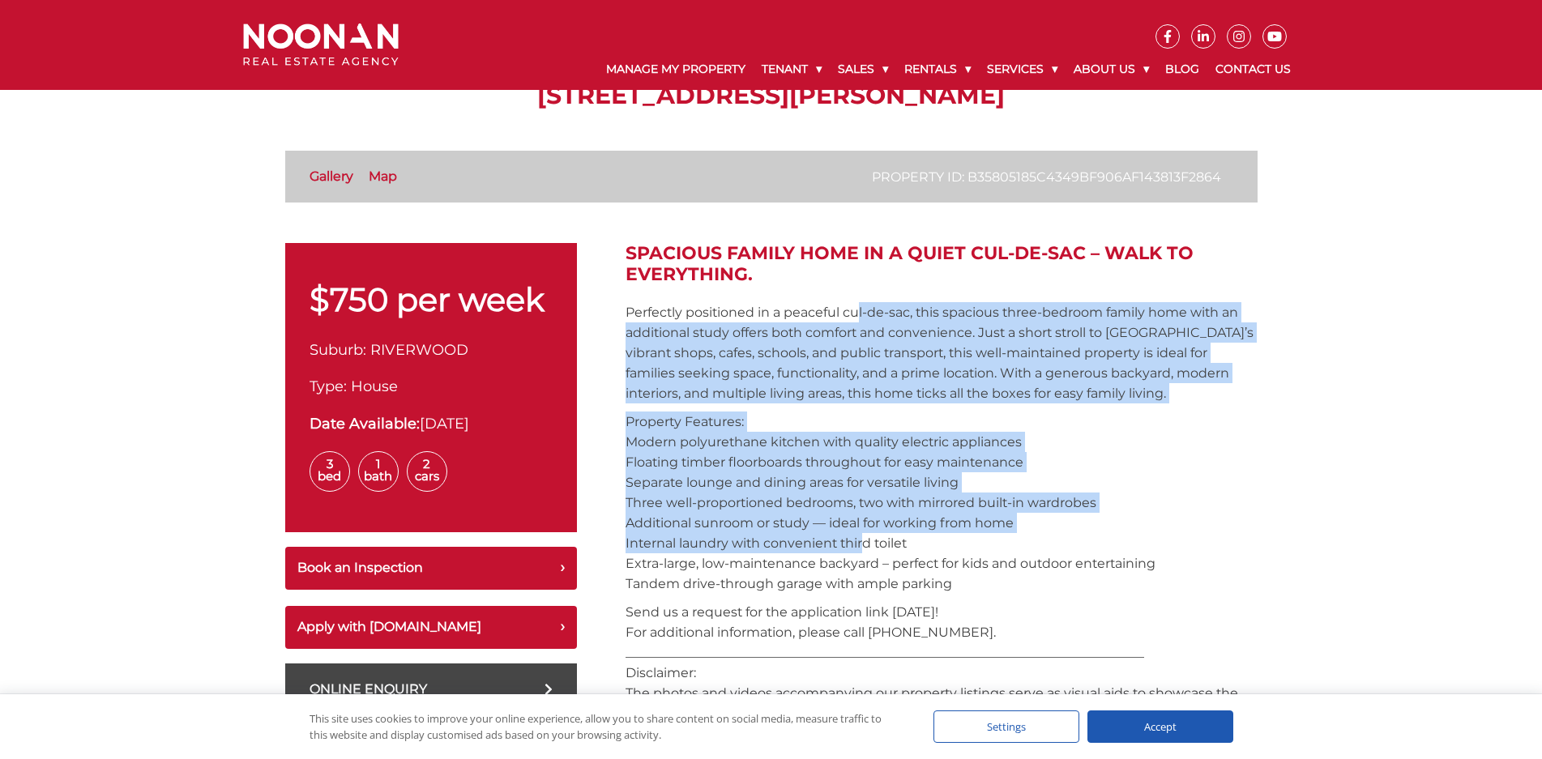
drag, startPoint x: 868, startPoint y: 319, endPoint x: 860, endPoint y: 547, distance: 227.8
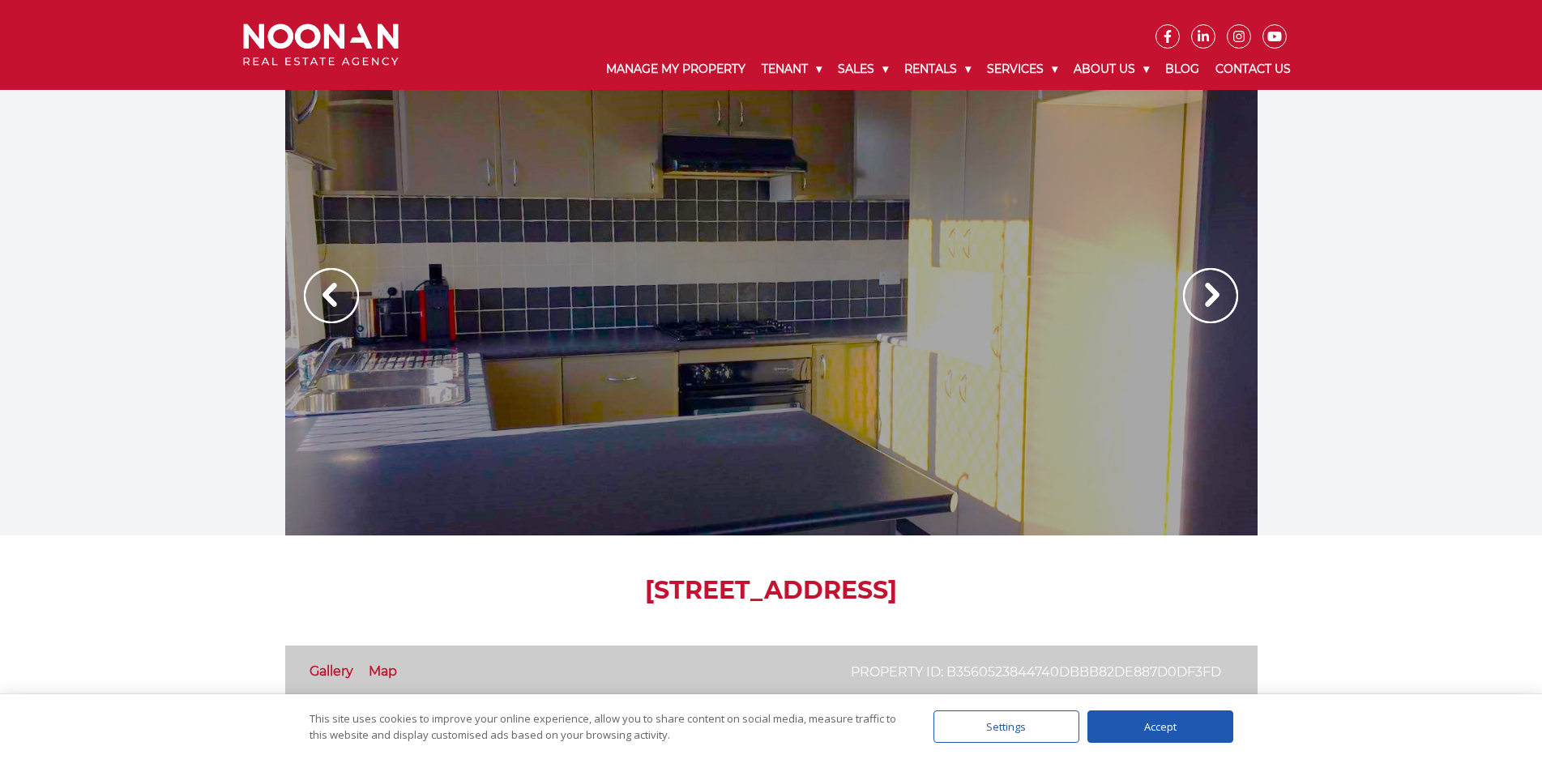
click at [1197, 308] on img at bounding box center [1210, 295] width 55 height 55
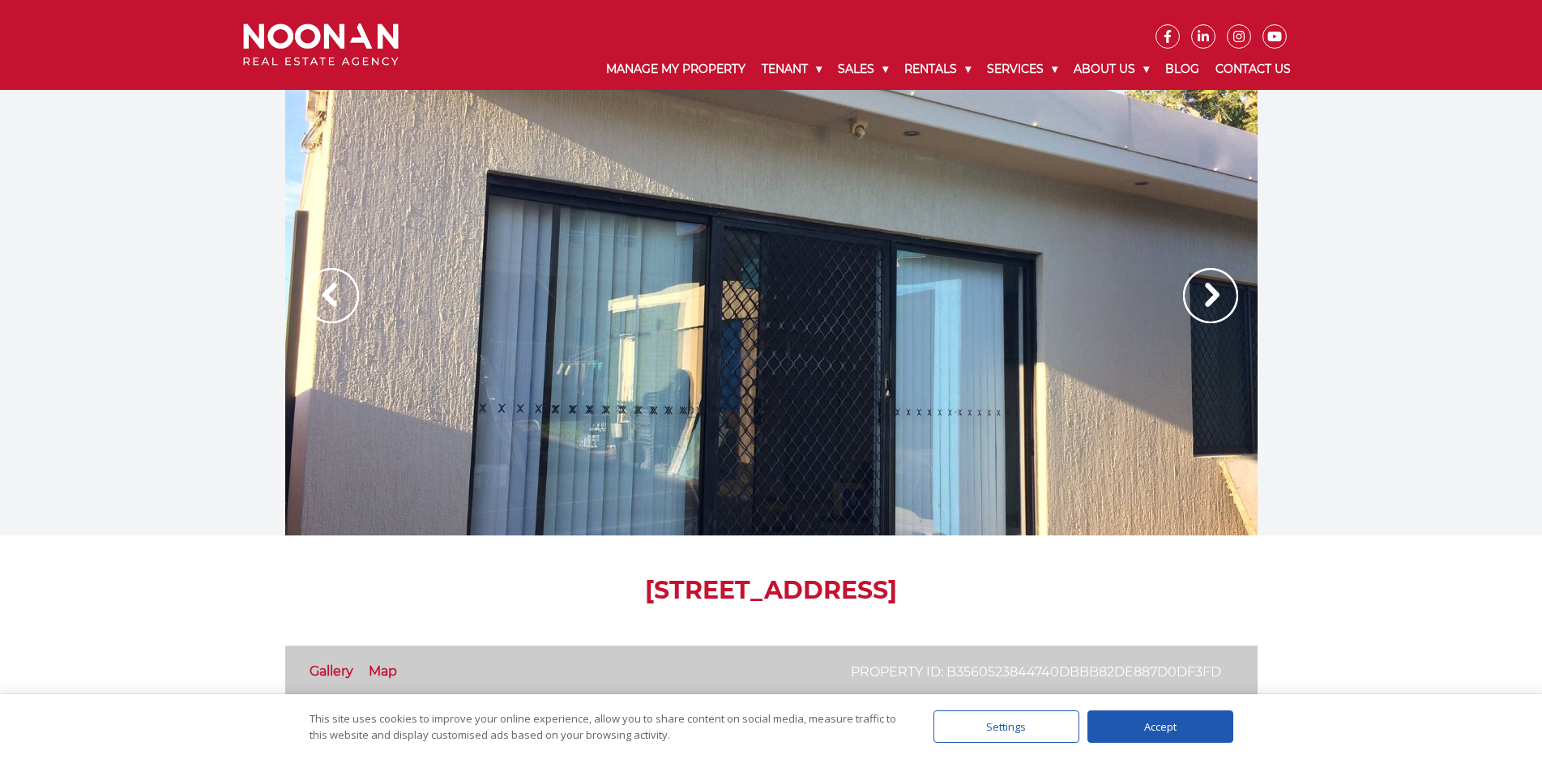
click at [1197, 308] on img at bounding box center [1210, 295] width 55 height 55
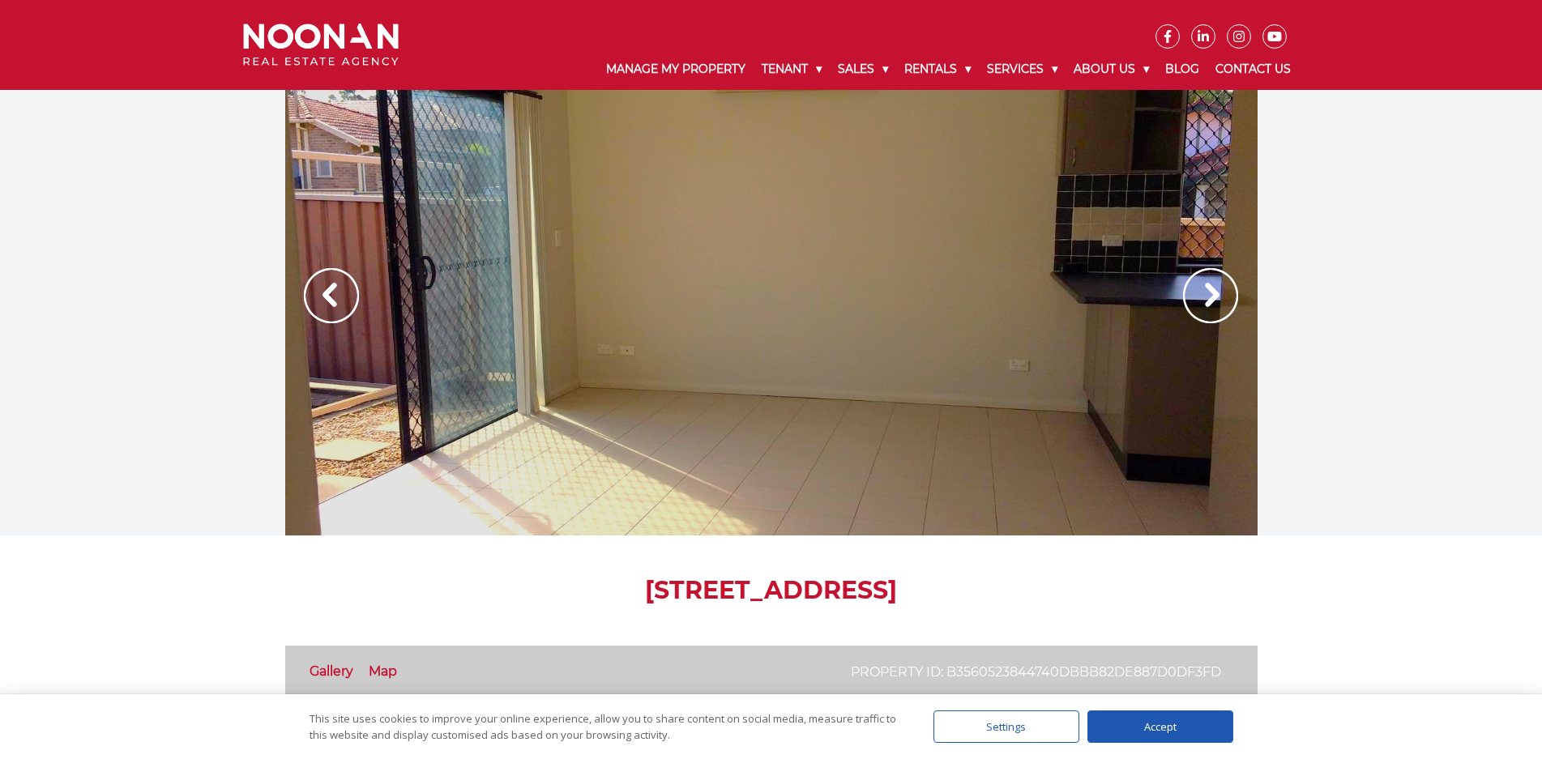
click at [1196, 291] on img at bounding box center [1210, 295] width 55 height 55
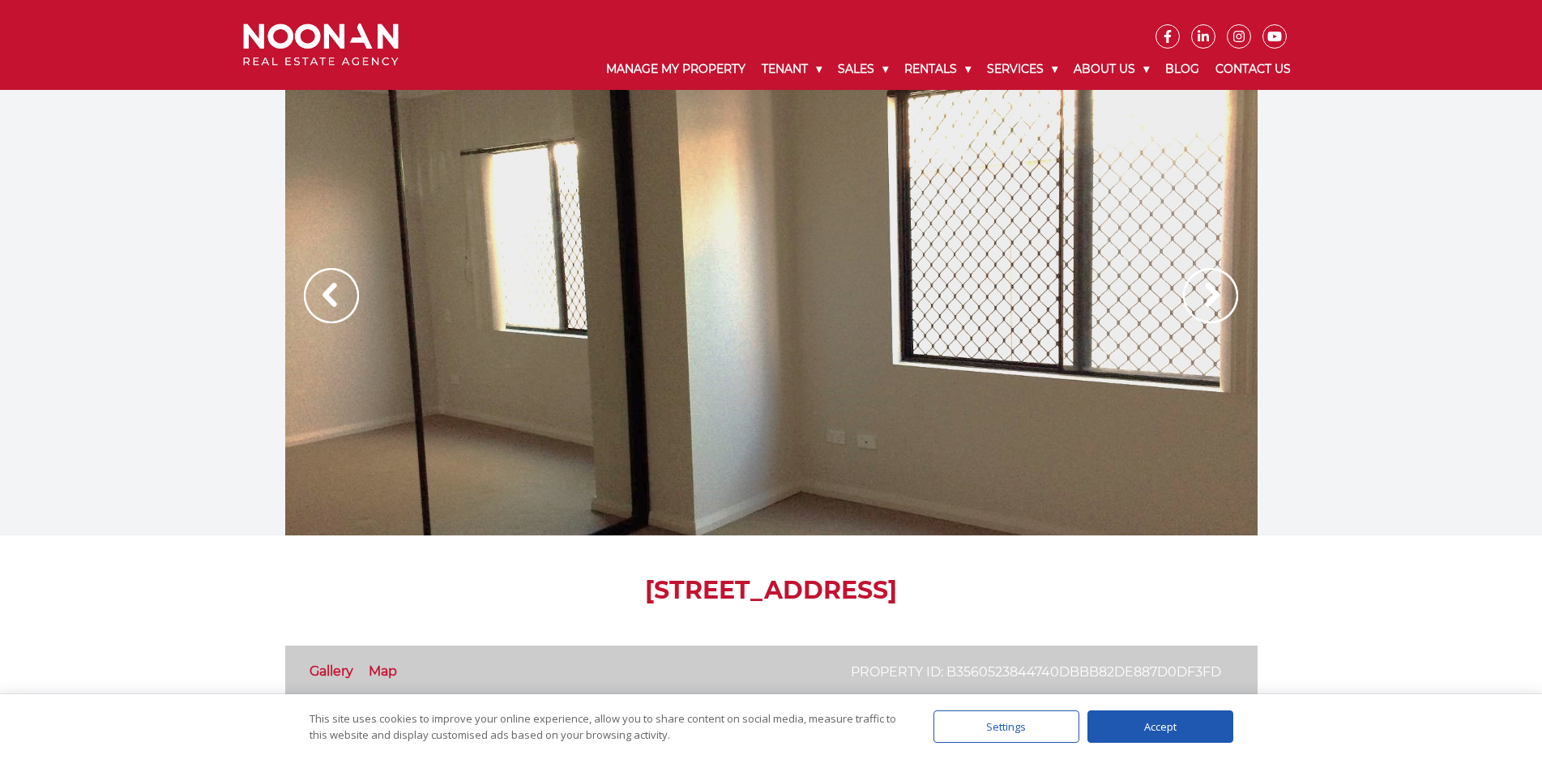
click at [1196, 291] on img at bounding box center [1210, 295] width 55 height 55
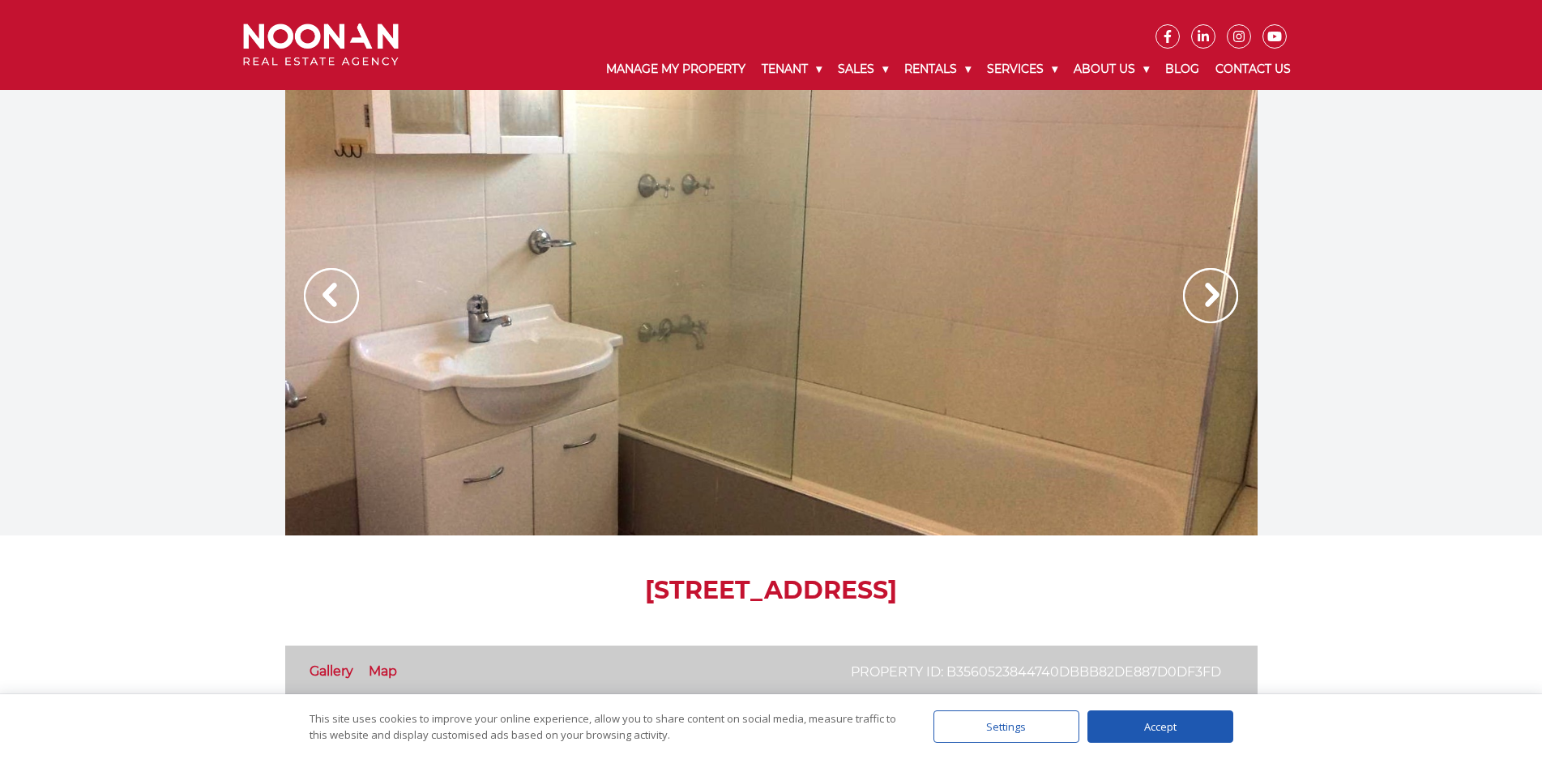
click at [1196, 291] on img at bounding box center [1210, 295] width 55 height 55
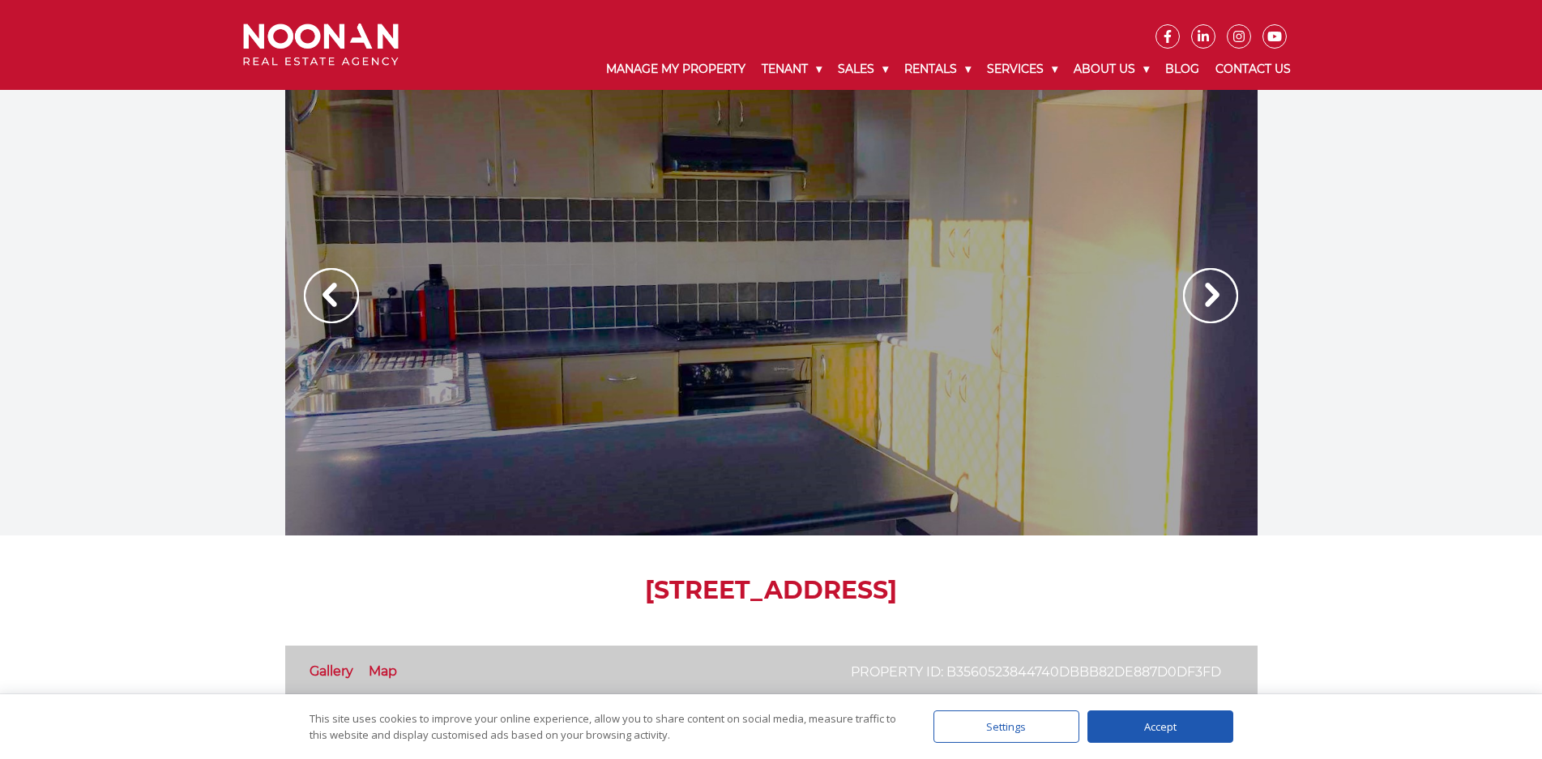
click at [1196, 291] on img at bounding box center [1210, 295] width 55 height 55
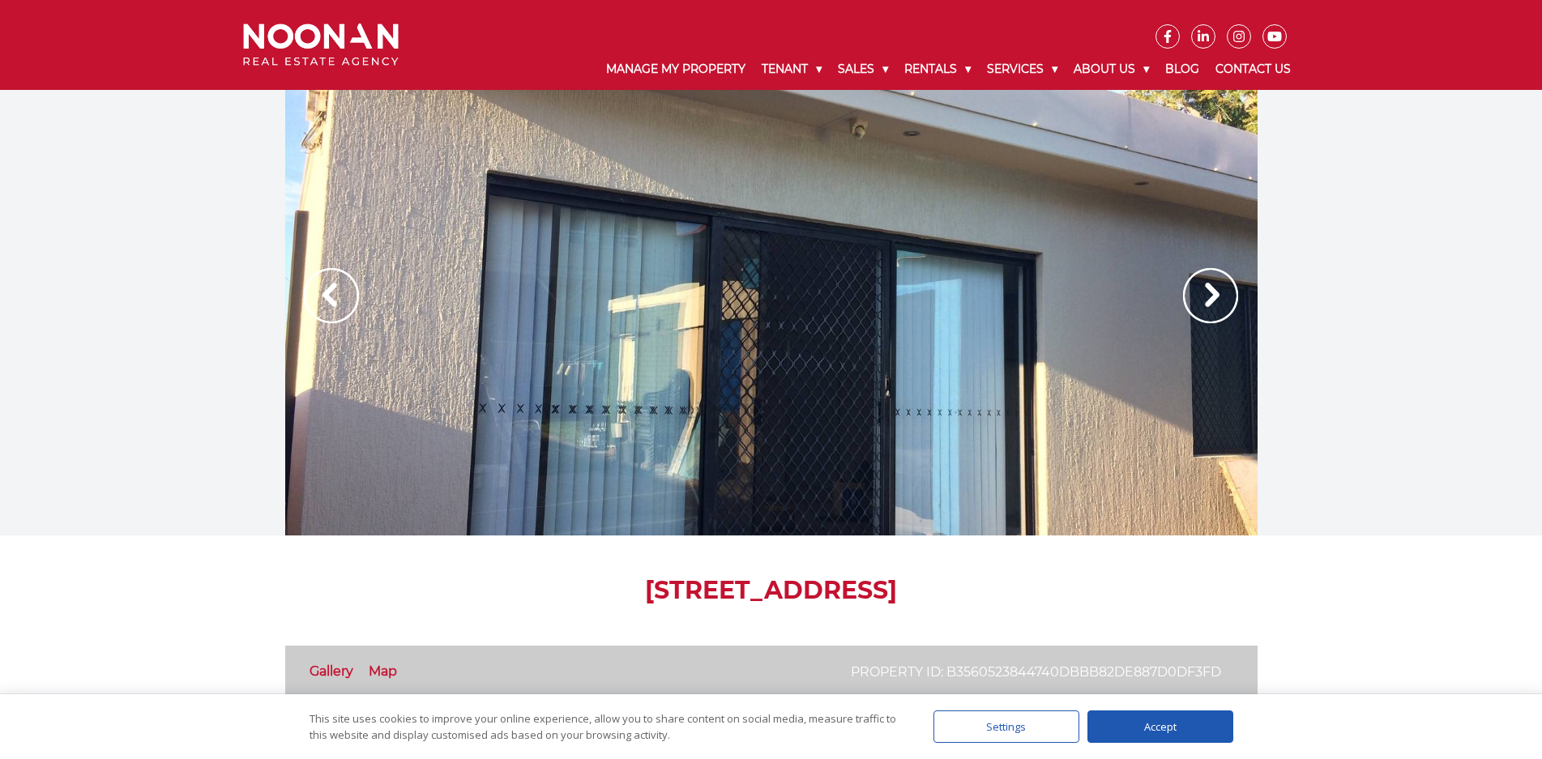
click at [1196, 291] on img at bounding box center [1210, 295] width 55 height 55
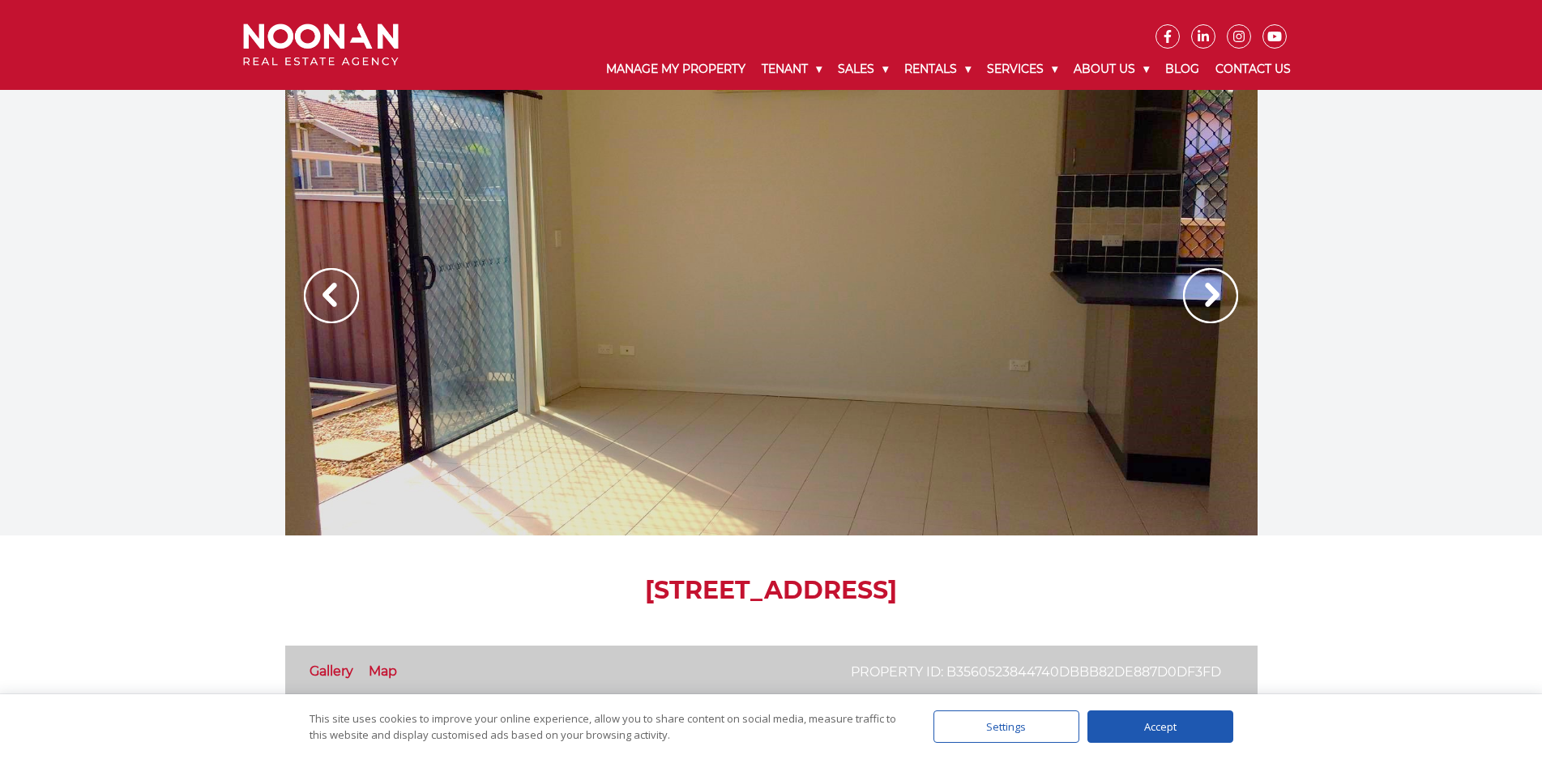
click at [862, 324] on div at bounding box center [771, 313] width 972 height 446
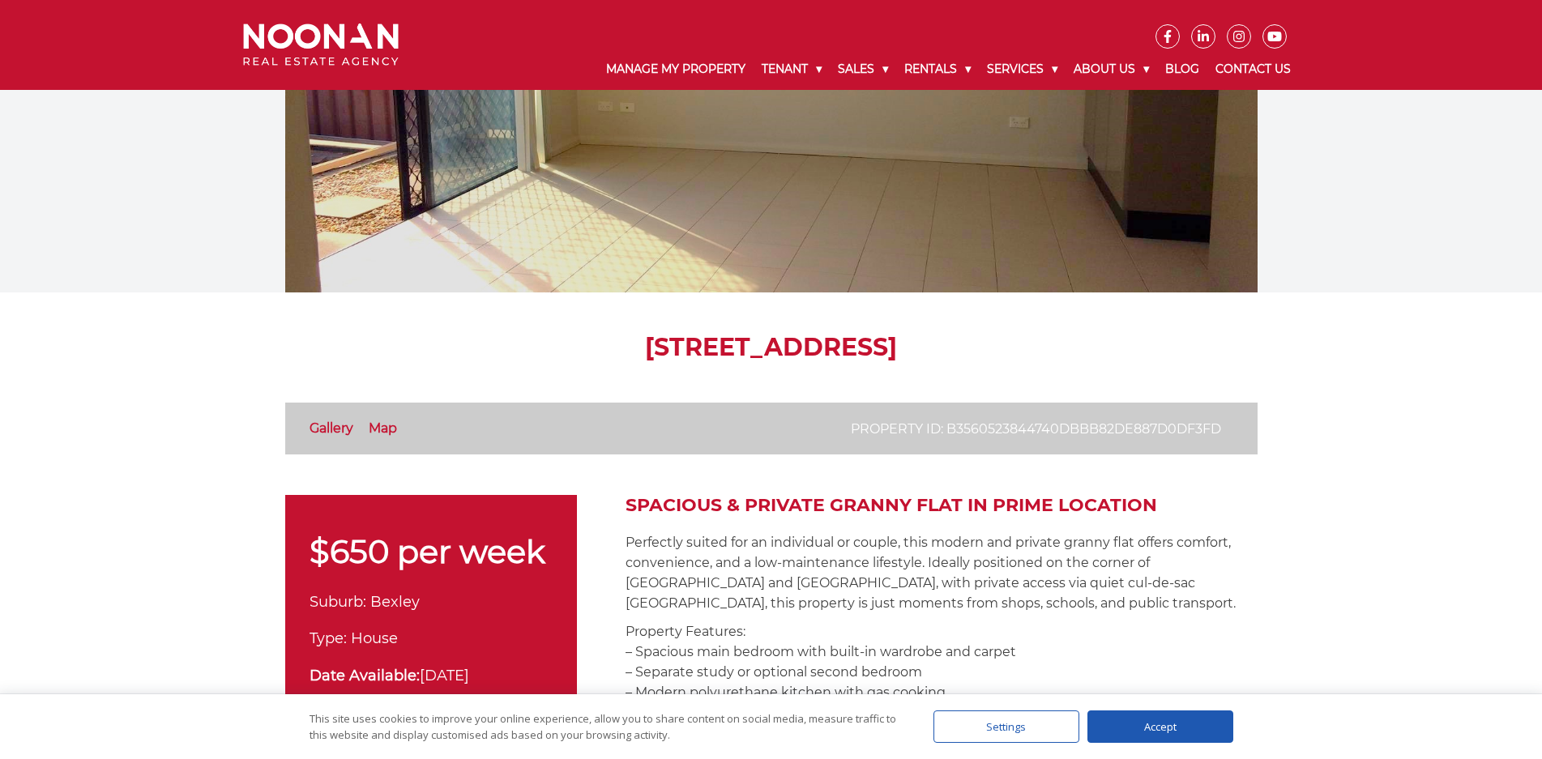
scroll to position [324, 0]
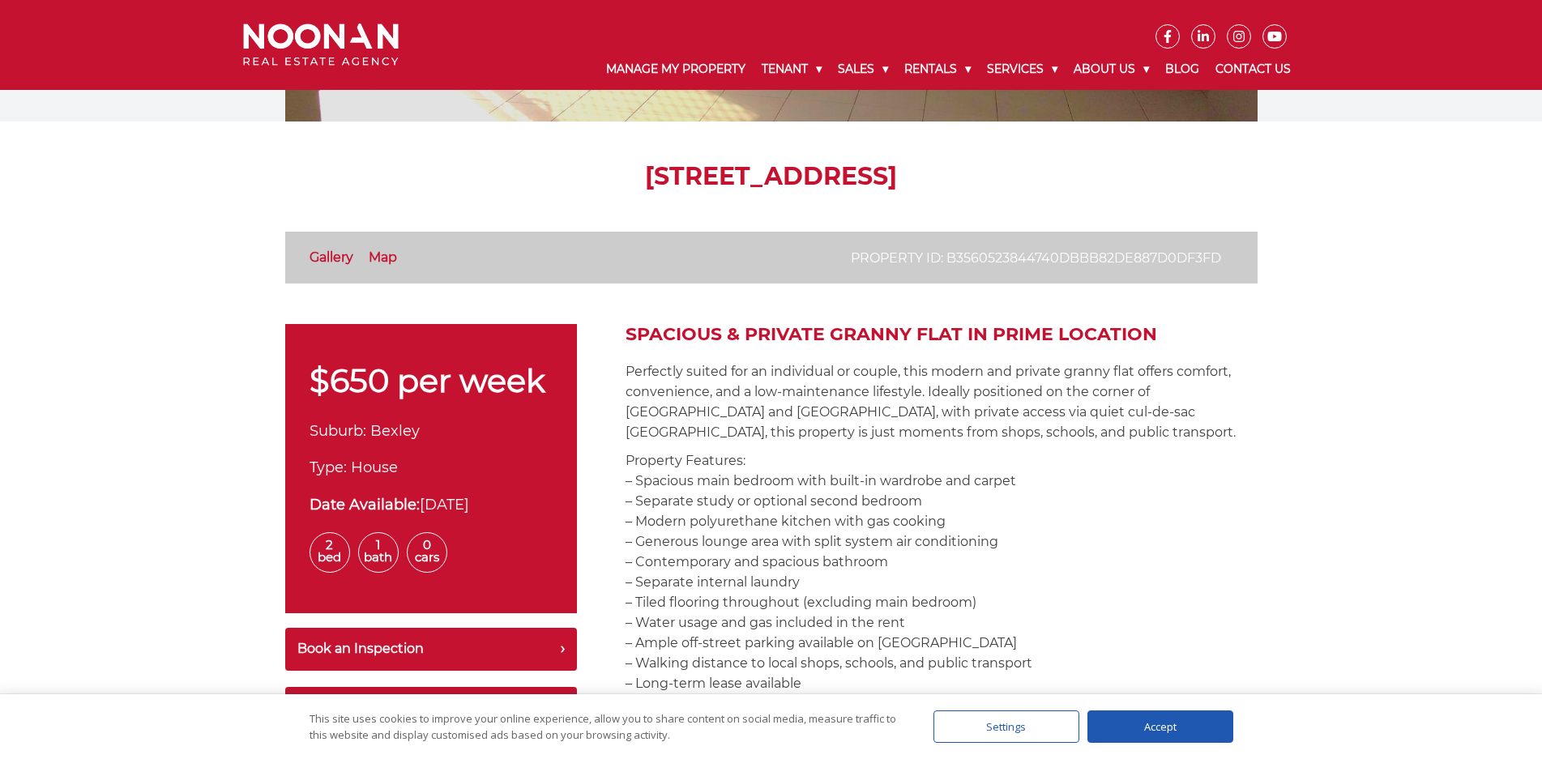
drag, startPoint x: 483, startPoint y: 171, endPoint x: 1067, endPoint y: 186, distance: 584.3
click at [1067, 185] on h1 "242 rear Forest Road, Bexley NSW 2207" at bounding box center [771, 176] width 972 height 29
copy h1 "242 rear Forest Road, Bexley NSW 2207"
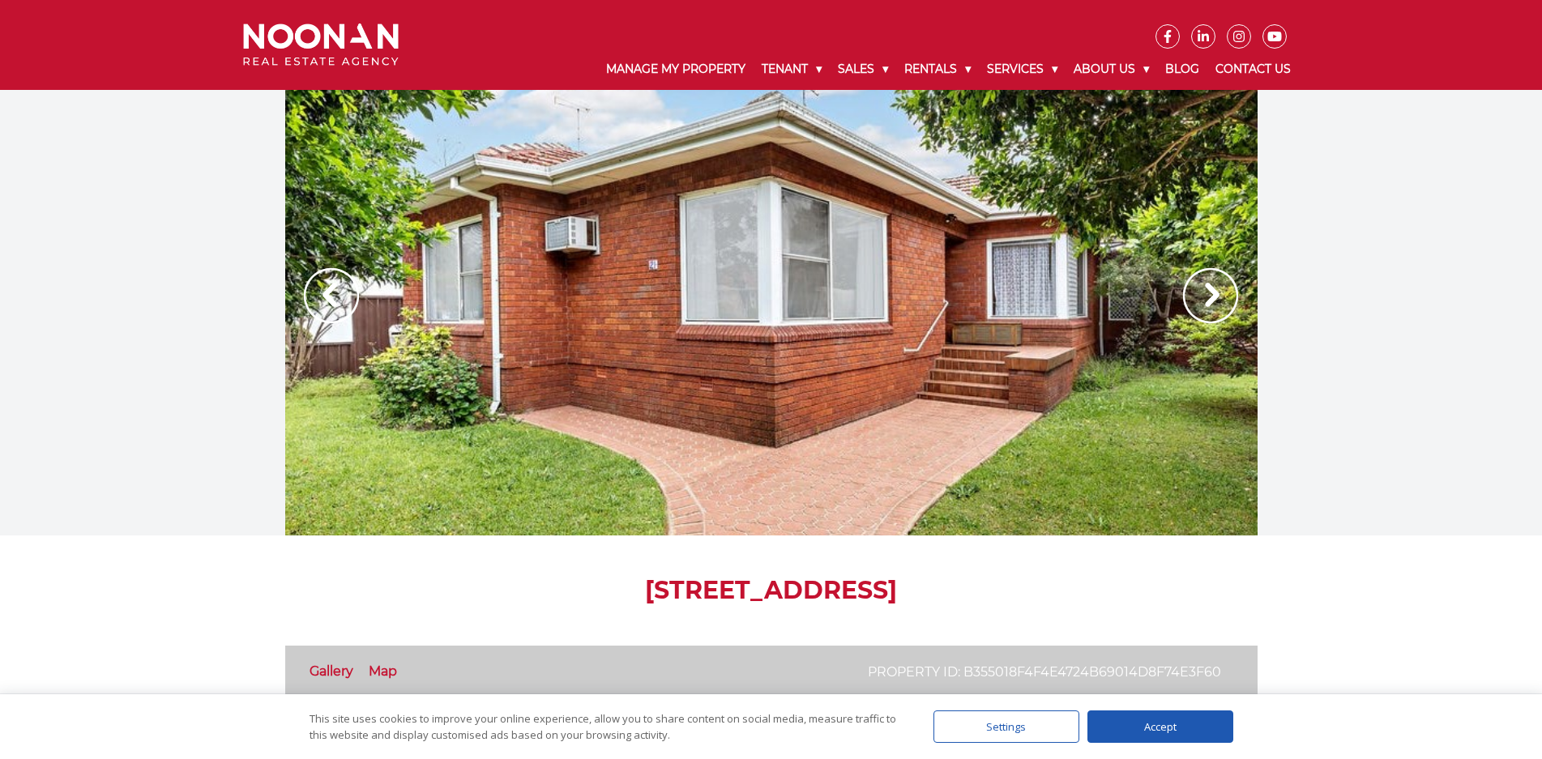
click at [1204, 291] on img at bounding box center [1210, 295] width 55 height 55
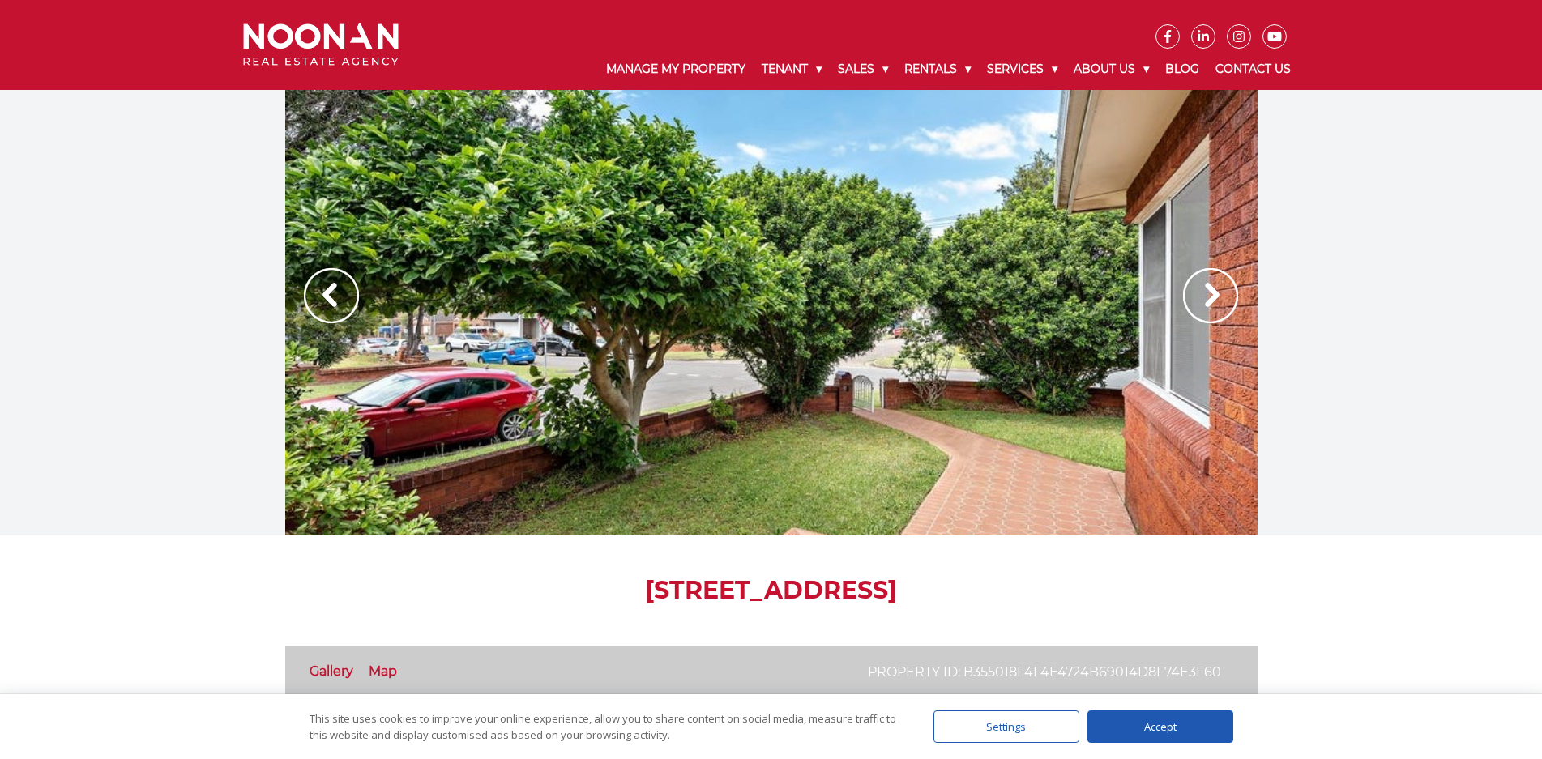
click at [1204, 291] on img at bounding box center [1210, 295] width 55 height 55
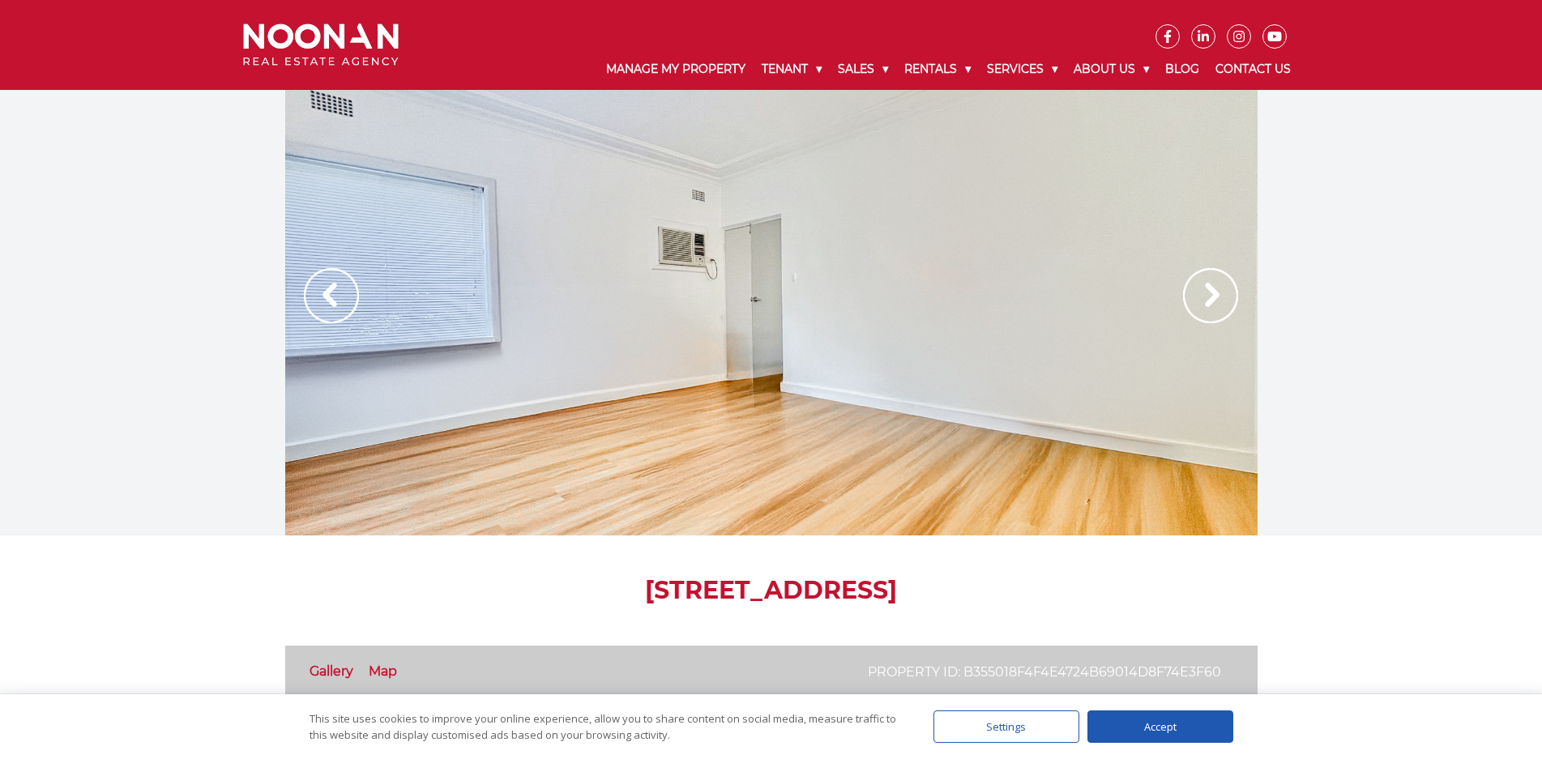
click at [1204, 291] on img at bounding box center [1210, 295] width 55 height 55
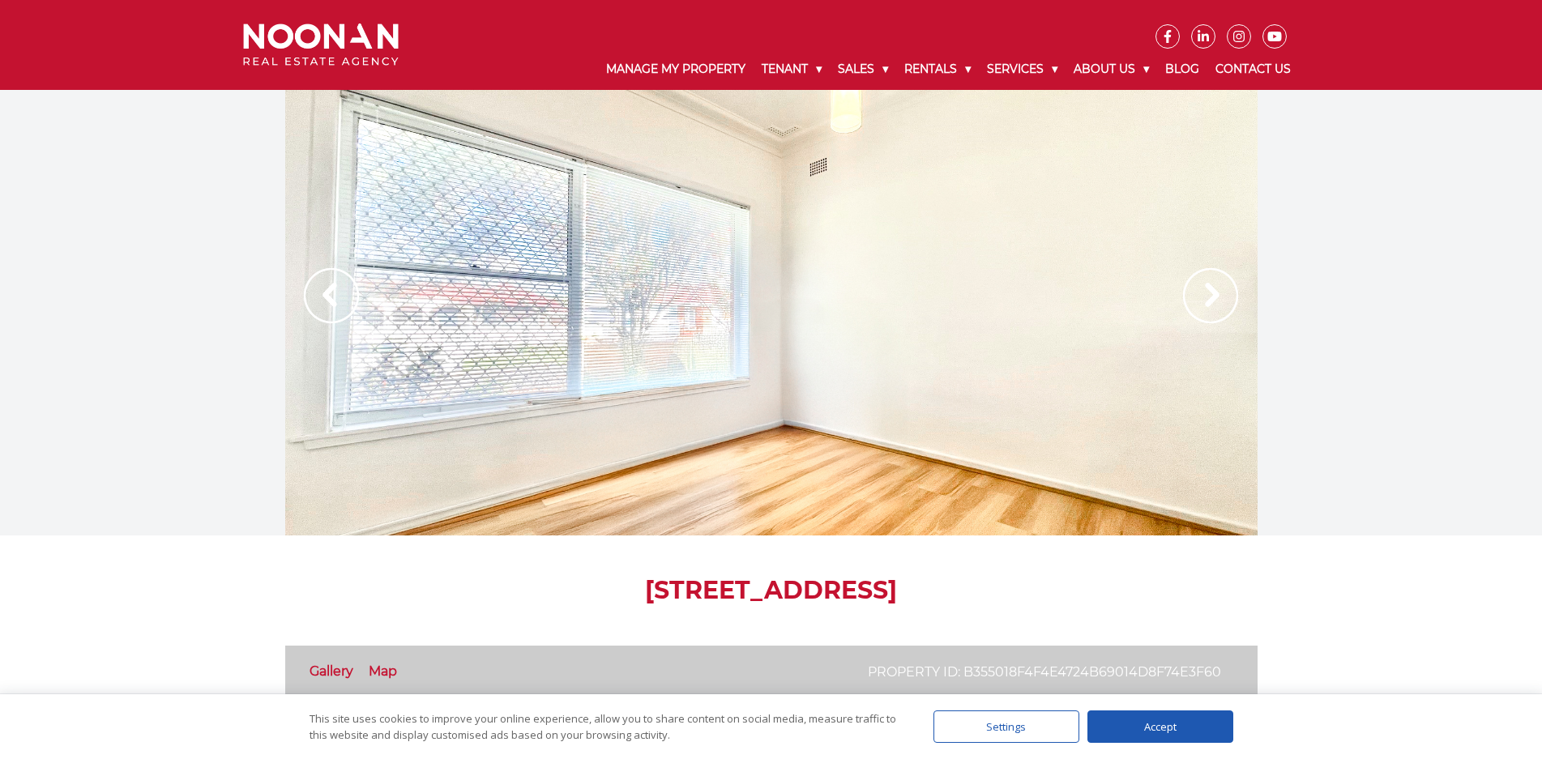
click at [1204, 291] on img at bounding box center [1210, 295] width 55 height 55
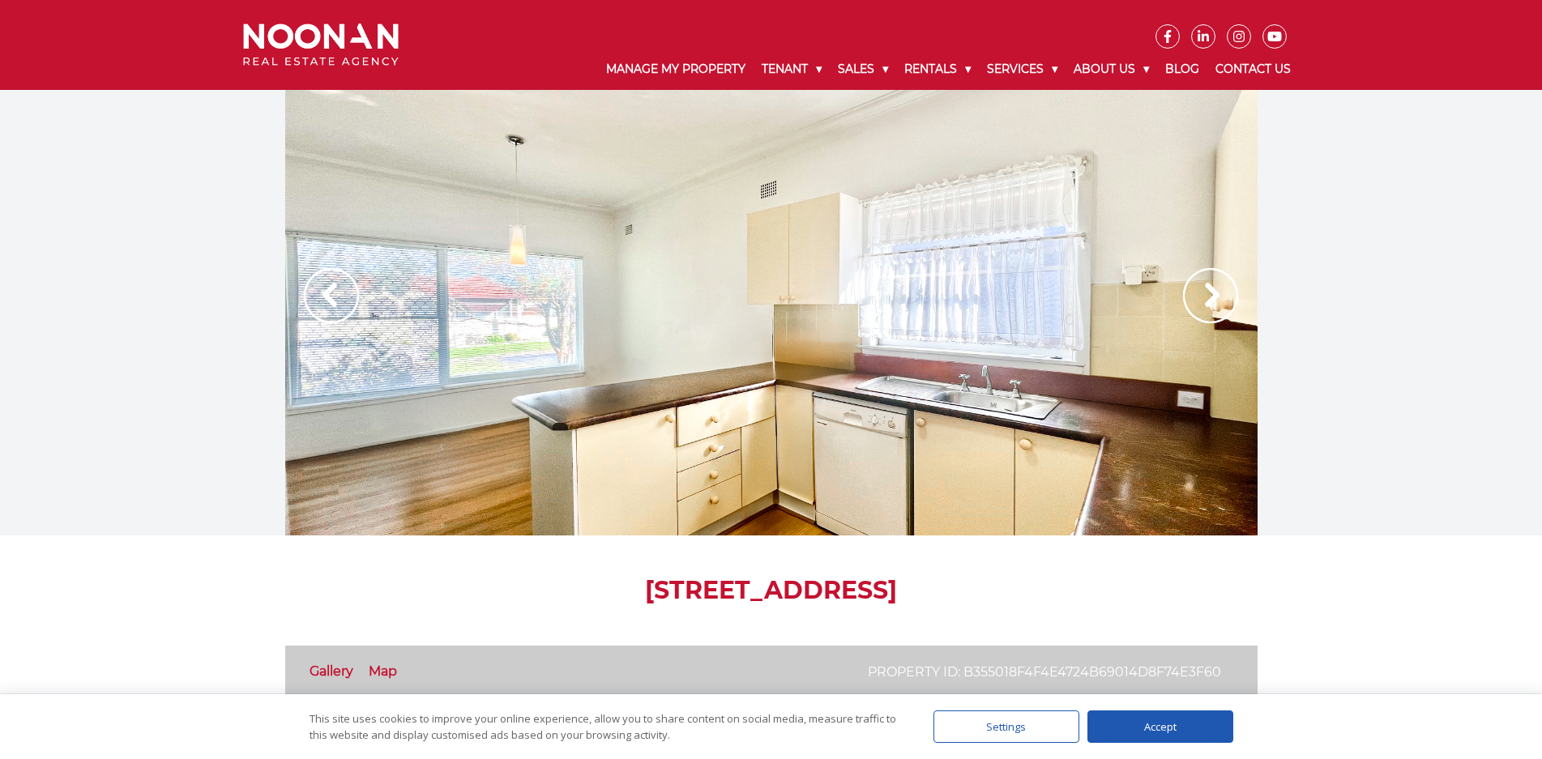
click at [1204, 291] on img at bounding box center [1210, 295] width 55 height 55
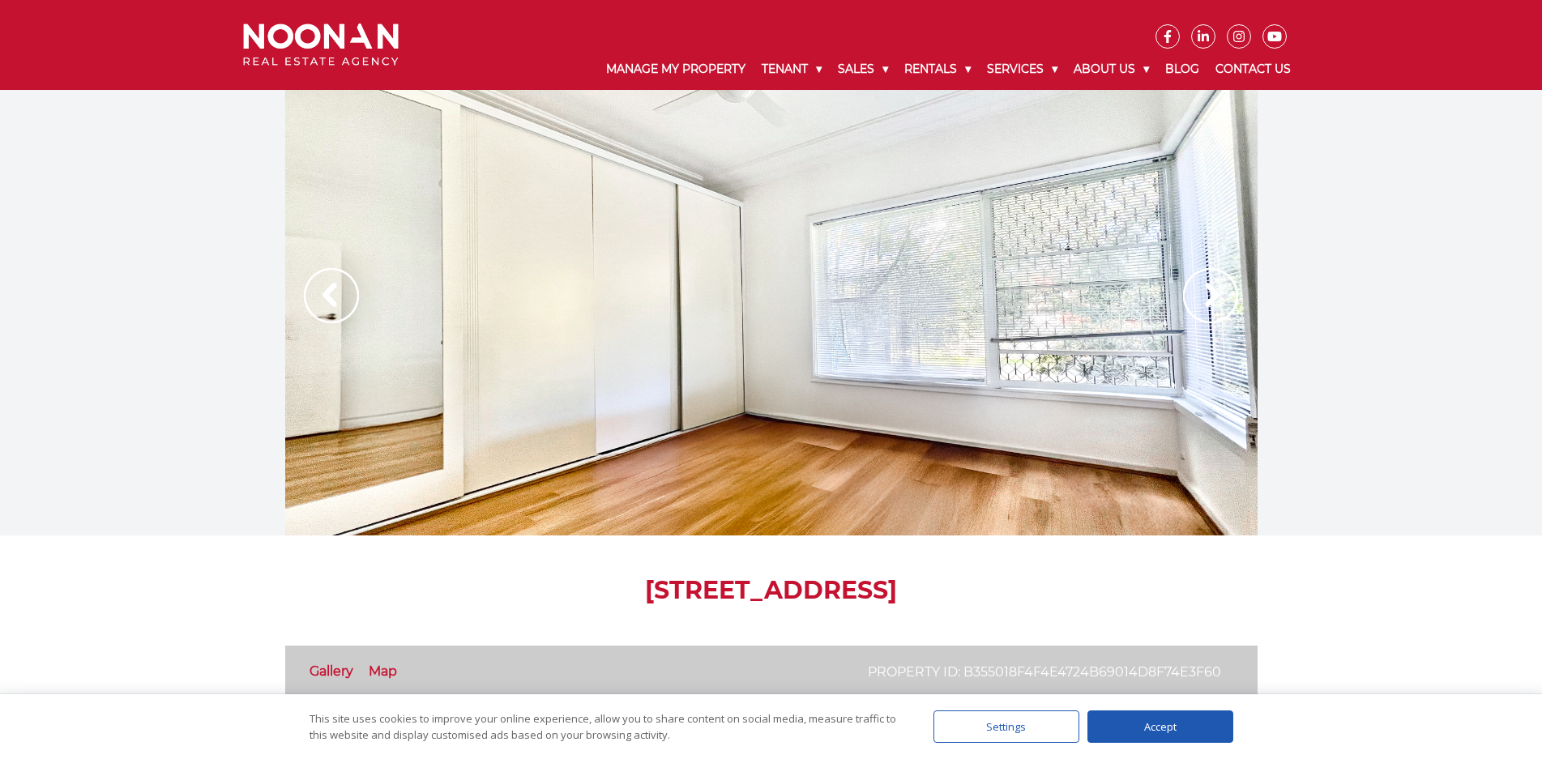
click at [1204, 291] on img at bounding box center [1210, 295] width 55 height 55
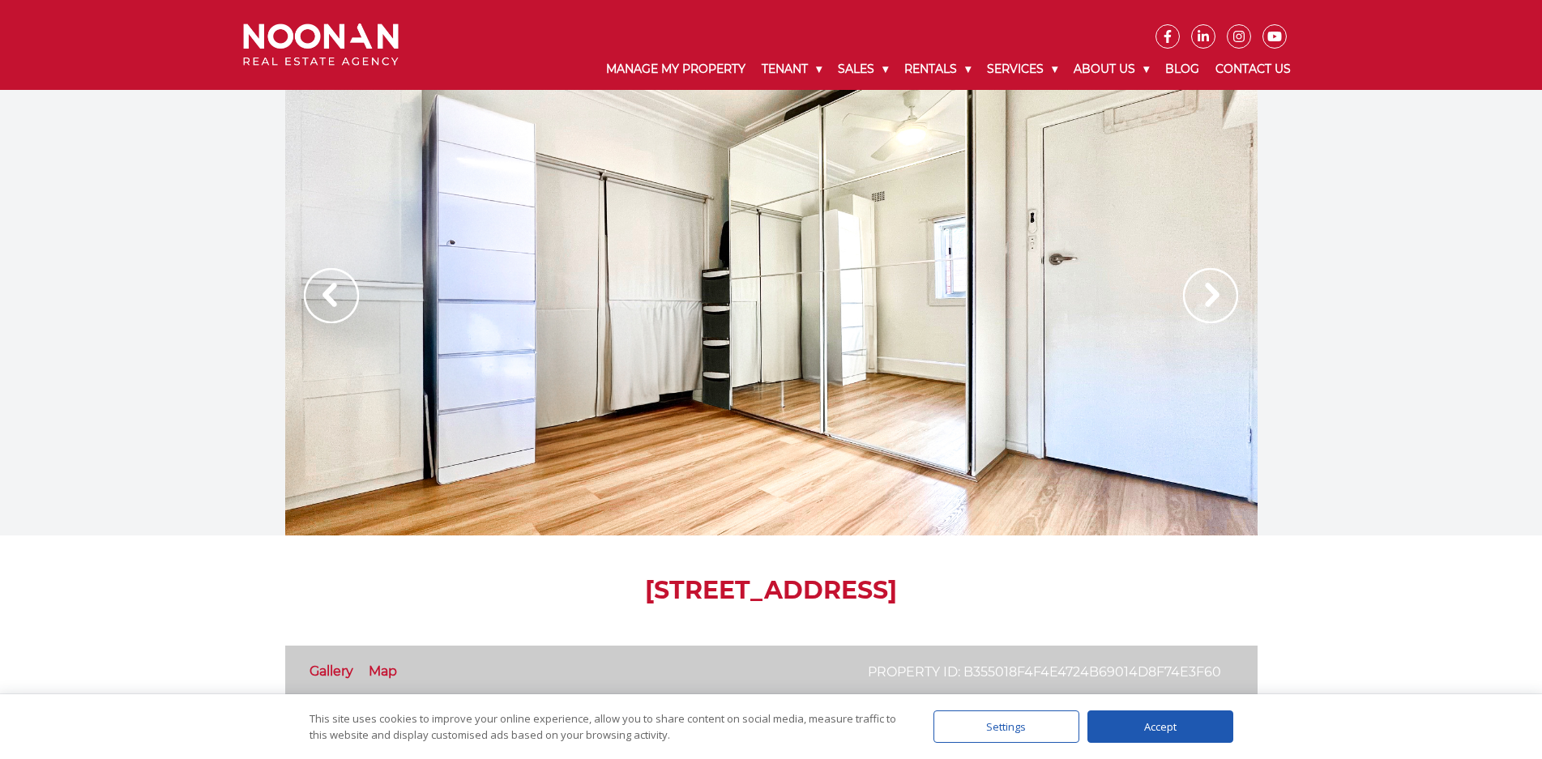
click at [1204, 291] on img at bounding box center [1210, 295] width 55 height 55
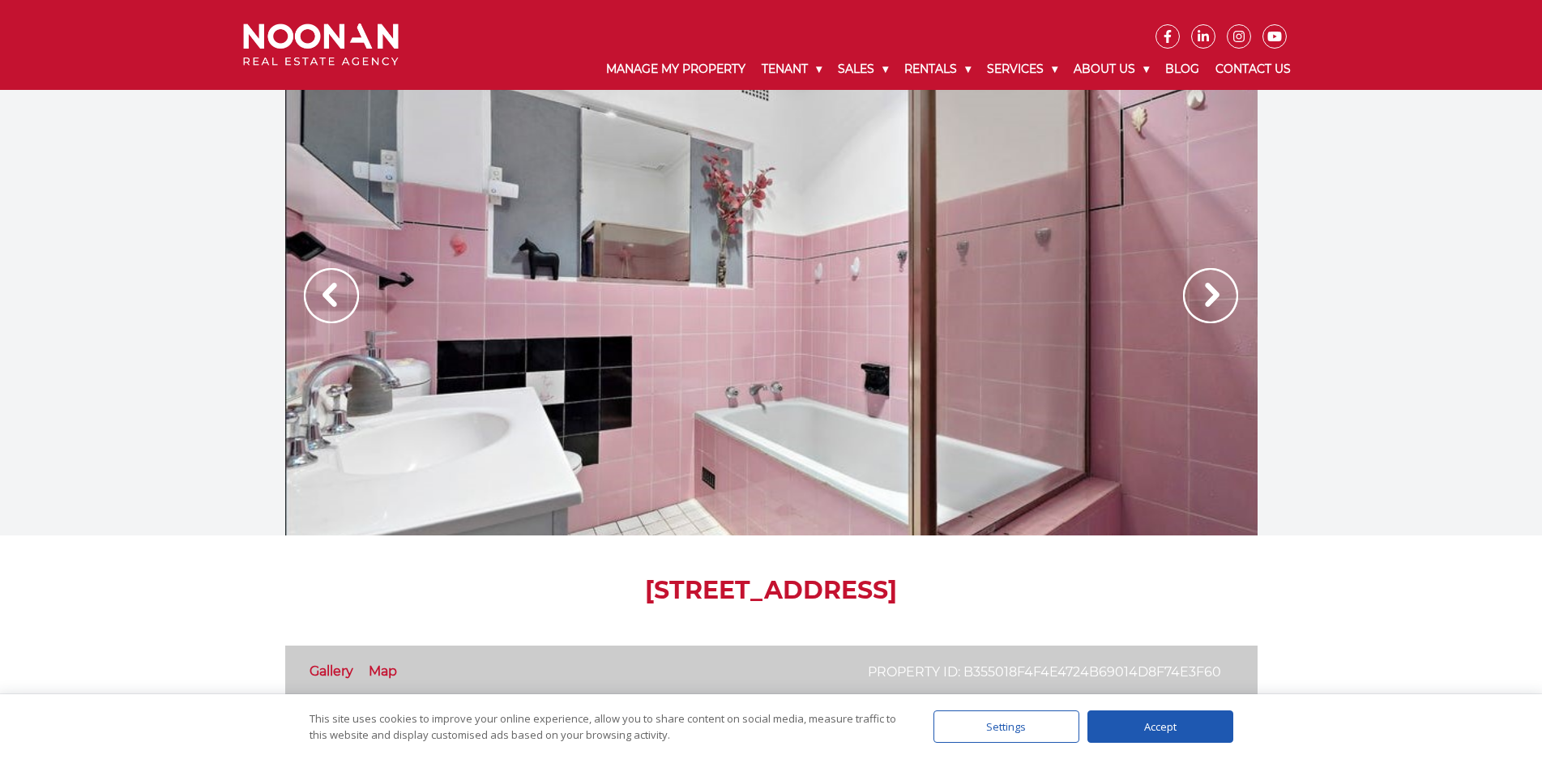
click at [1204, 291] on img at bounding box center [1210, 295] width 55 height 55
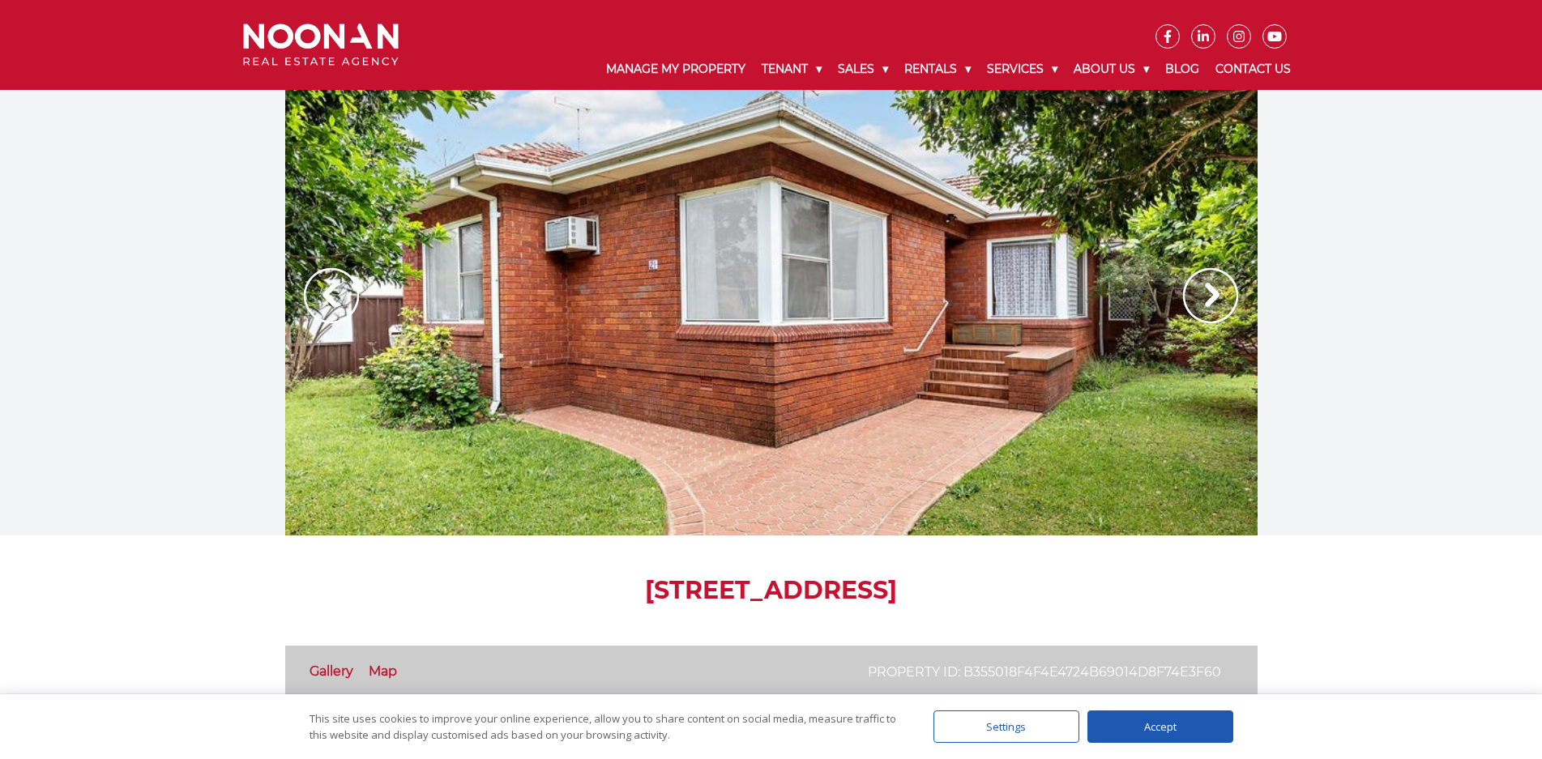
click at [1204, 291] on img at bounding box center [1210, 295] width 55 height 55
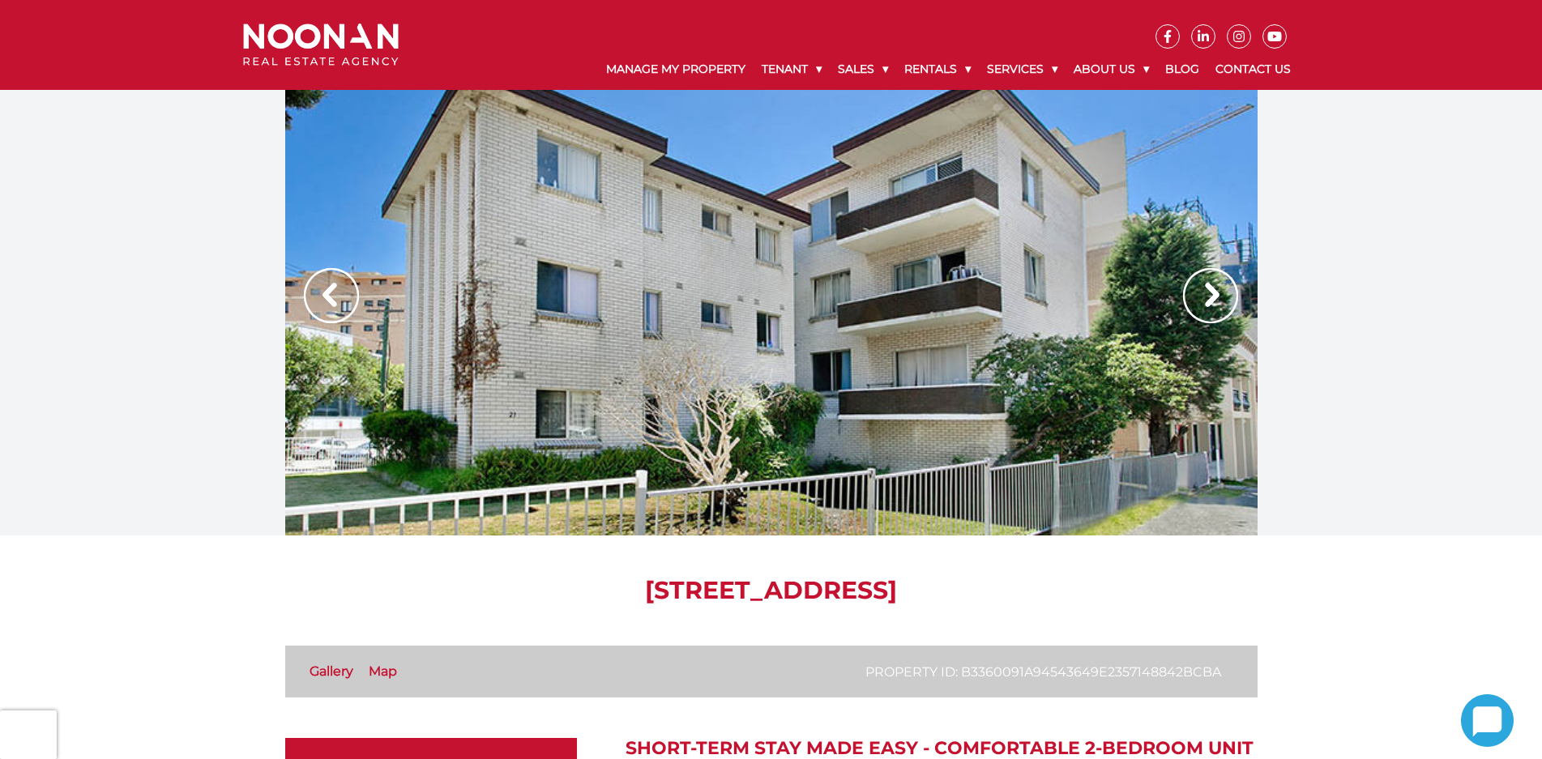
click at [1205, 288] on img at bounding box center [1210, 295] width 55 height 55
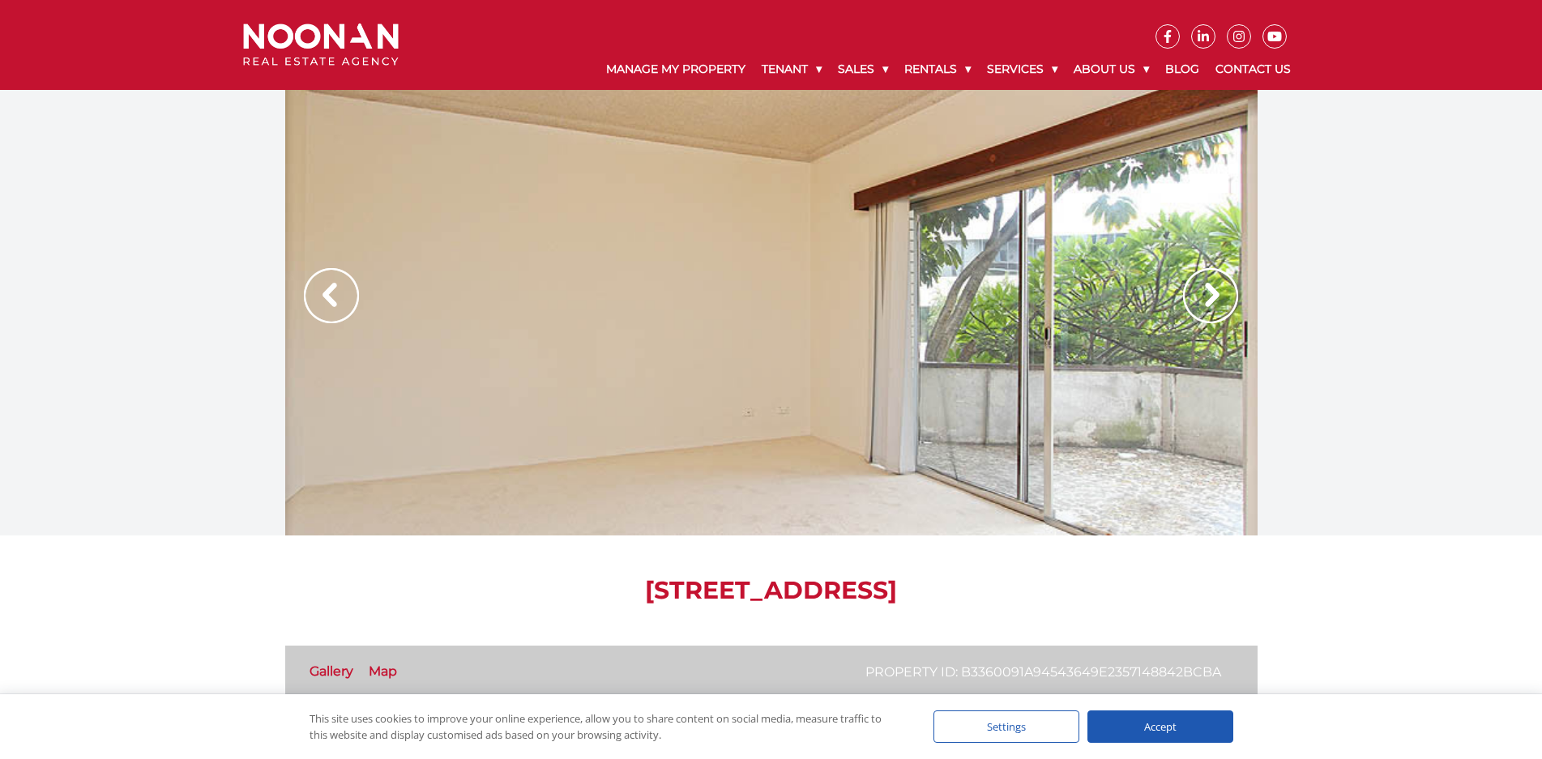
click at [1205, 288] on img at bounding box center [1210, 295] width 55 height 55
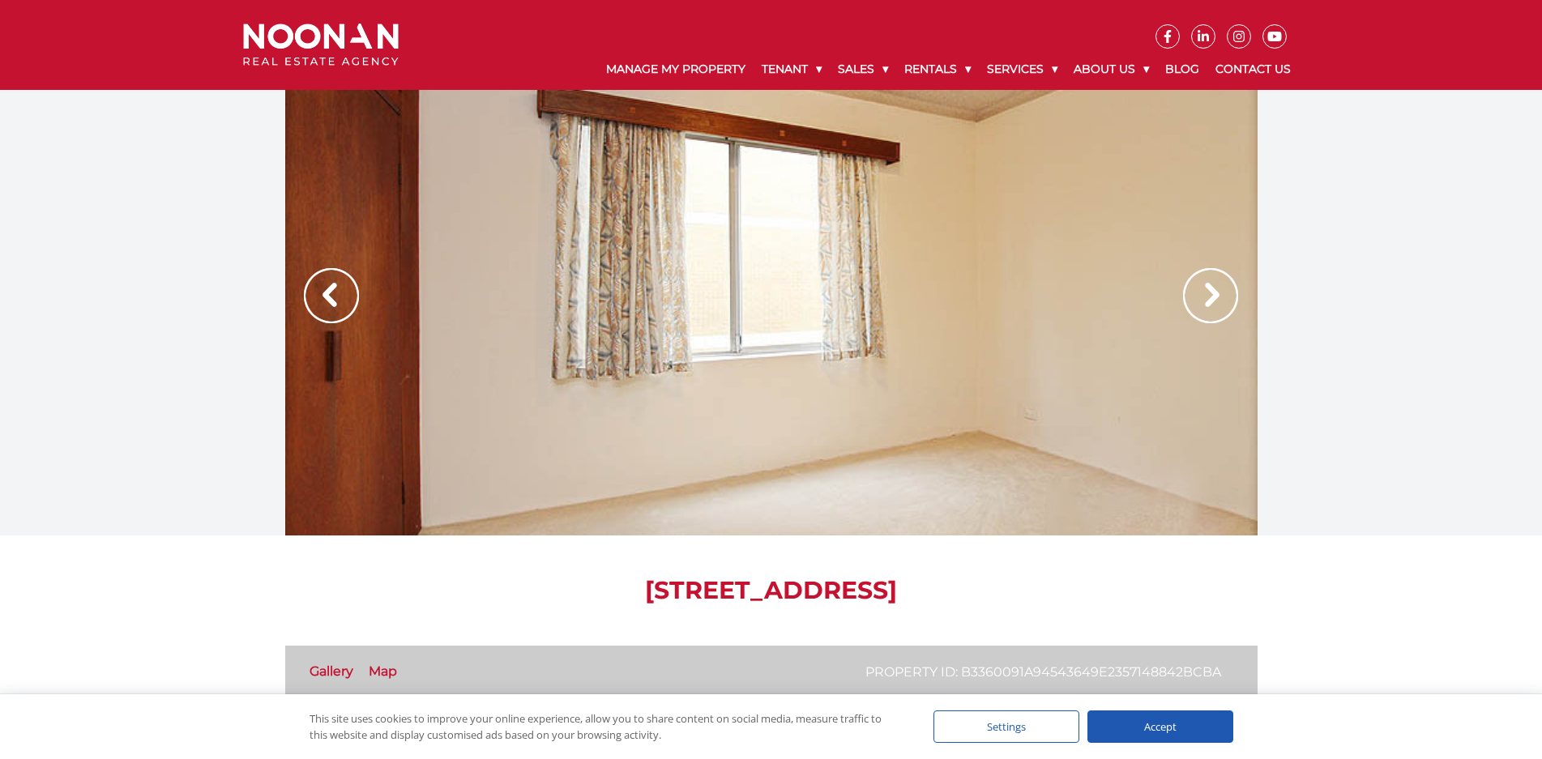
click at [1205, 288] on img at bounding box center [1210, 295] width 55 height 55
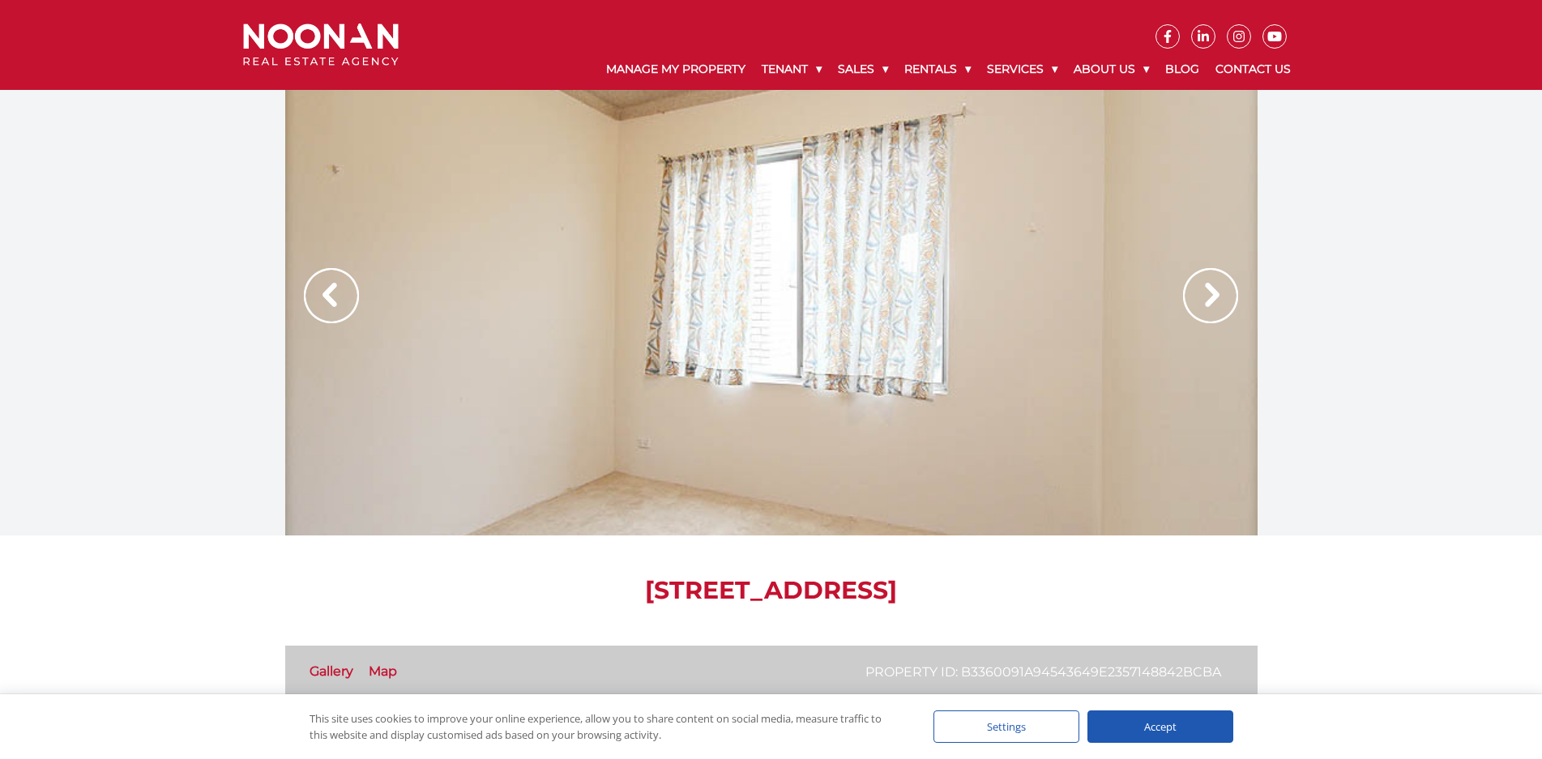
click at [1205, 288] on img at bounding box center [1210, 295] width 55 height 55
